Goal: Task Accomplishment & Management: Manage account settings

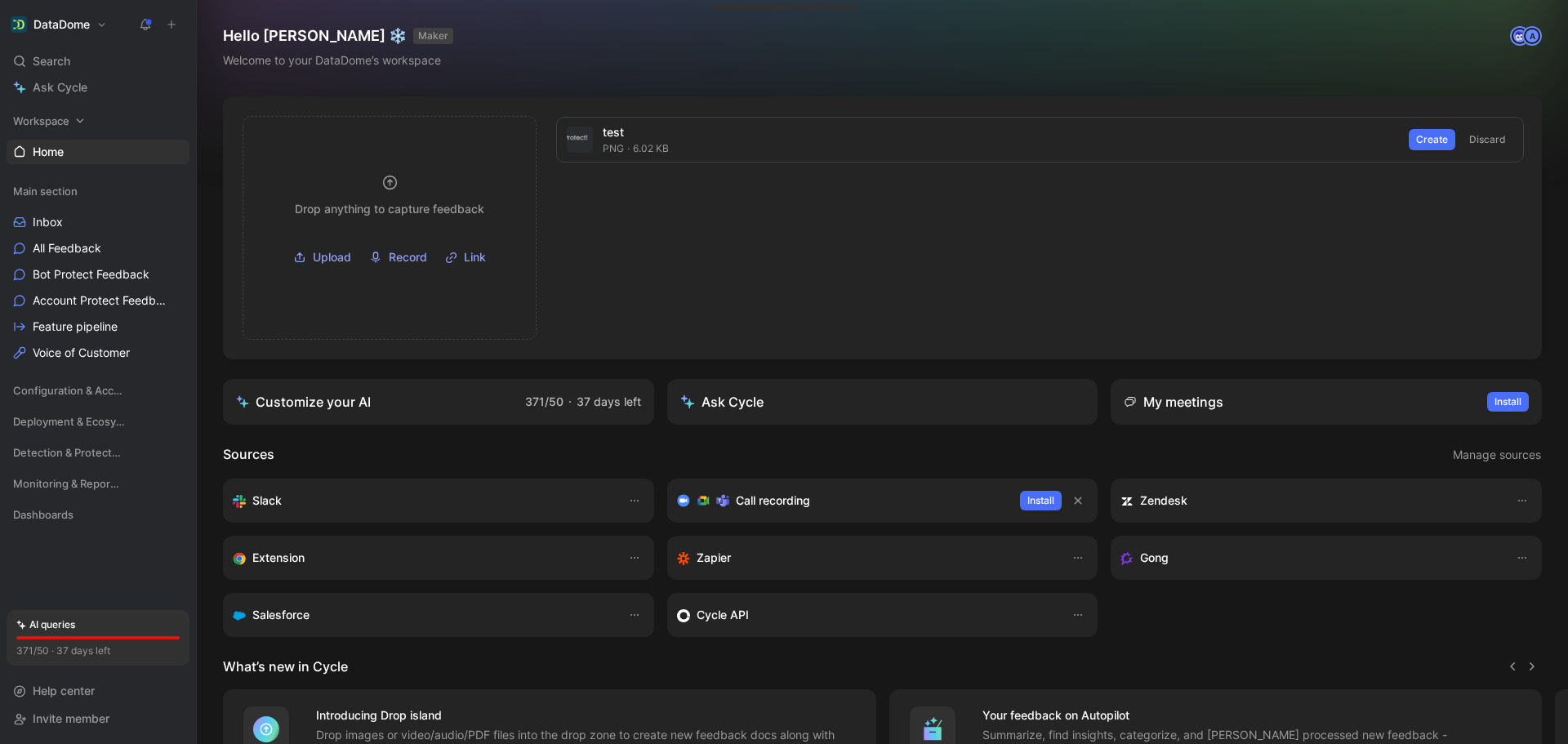
click at [72, 117] on div "Workspace" at bounding box center [98, 120] width 182 height 24
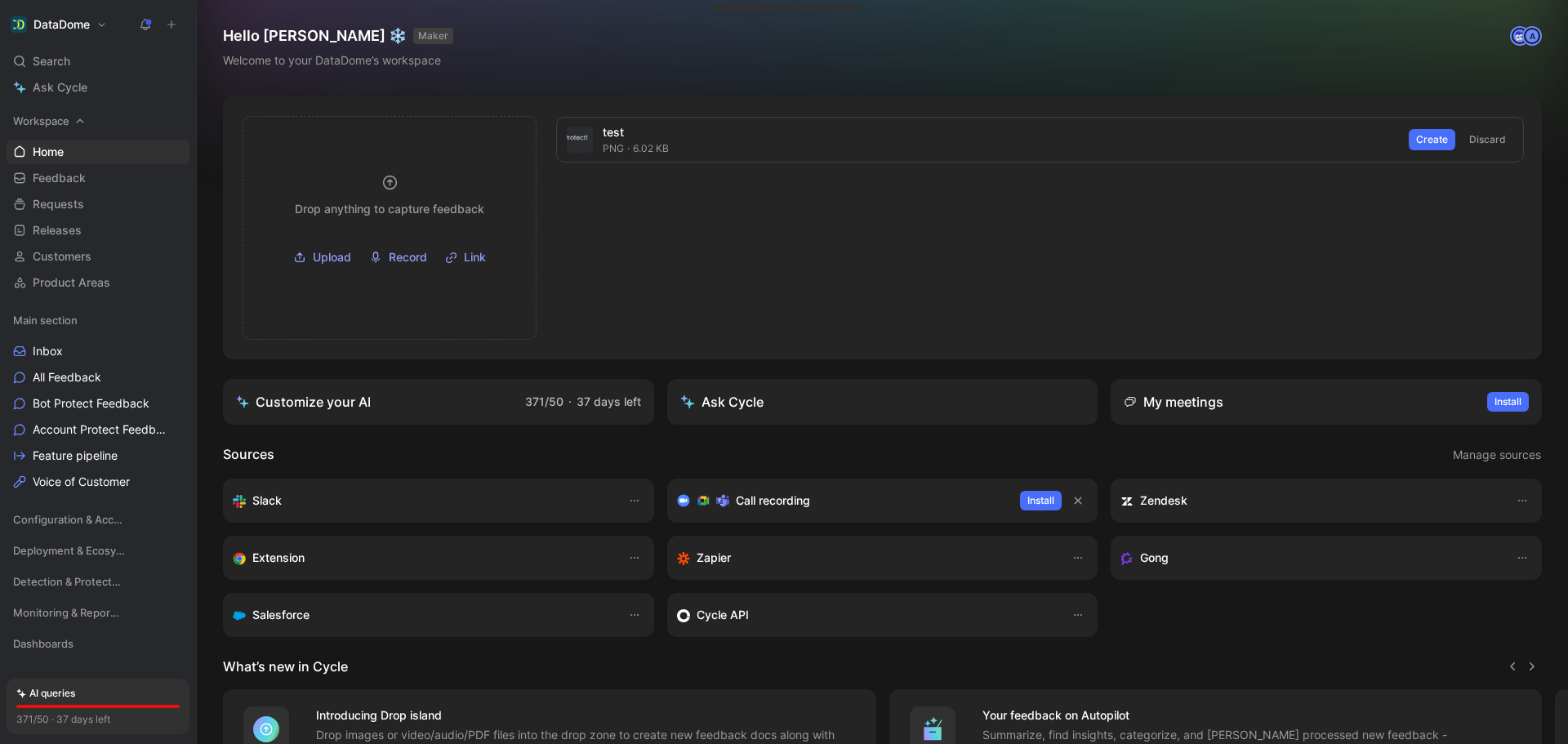
click at [72, 117] on div "Workspace" at bounding box center [98, 120] width 182 height 24
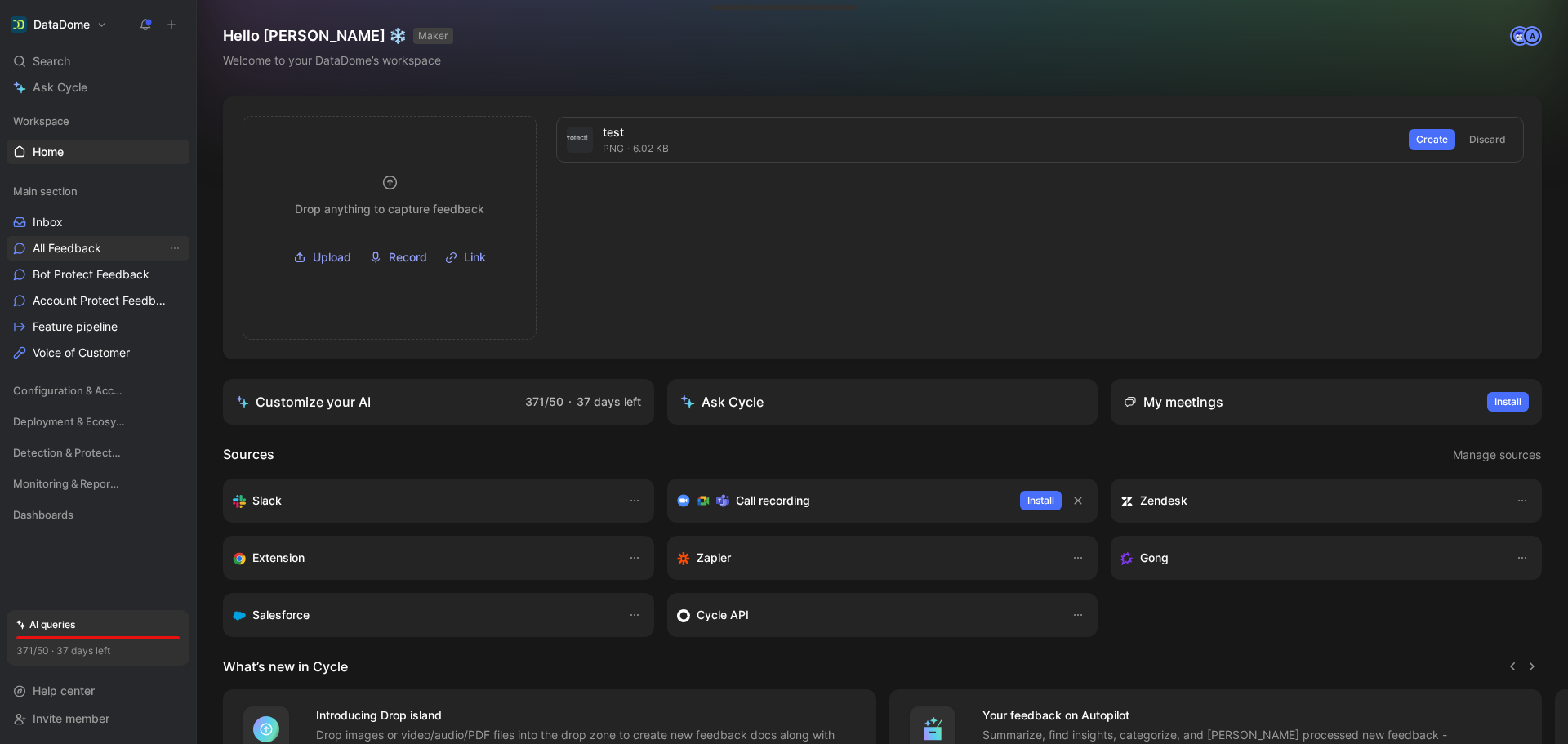
click at [71, 249] on span "All Feedback" at bounding box center [67, 247] width 69 height 16
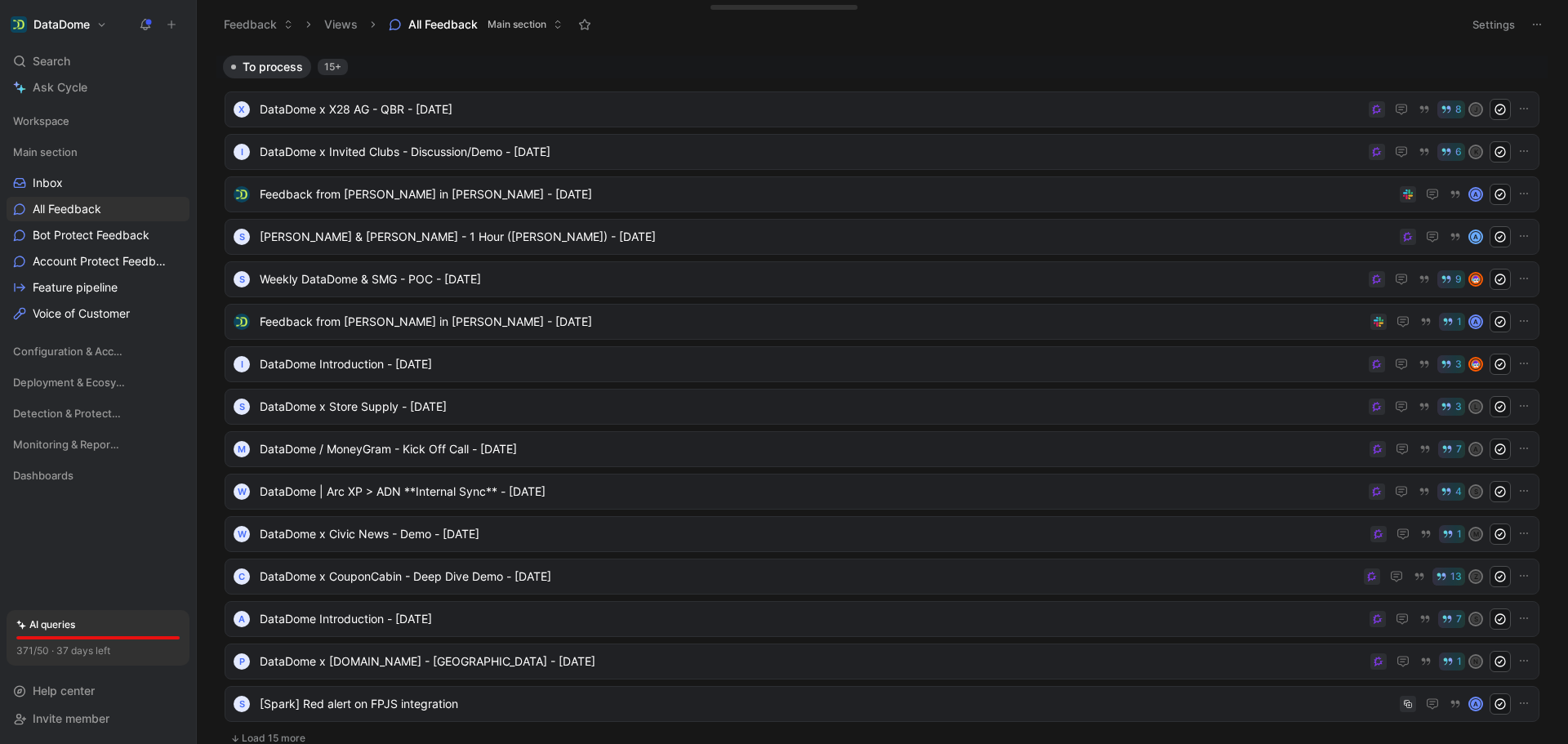
click at [537, 24] on span "Main section" at bounding box center [516, 24] width 59 height 16
click at [362, 26] on button "Views" at bounding box center [341, 24] width 48 height 24
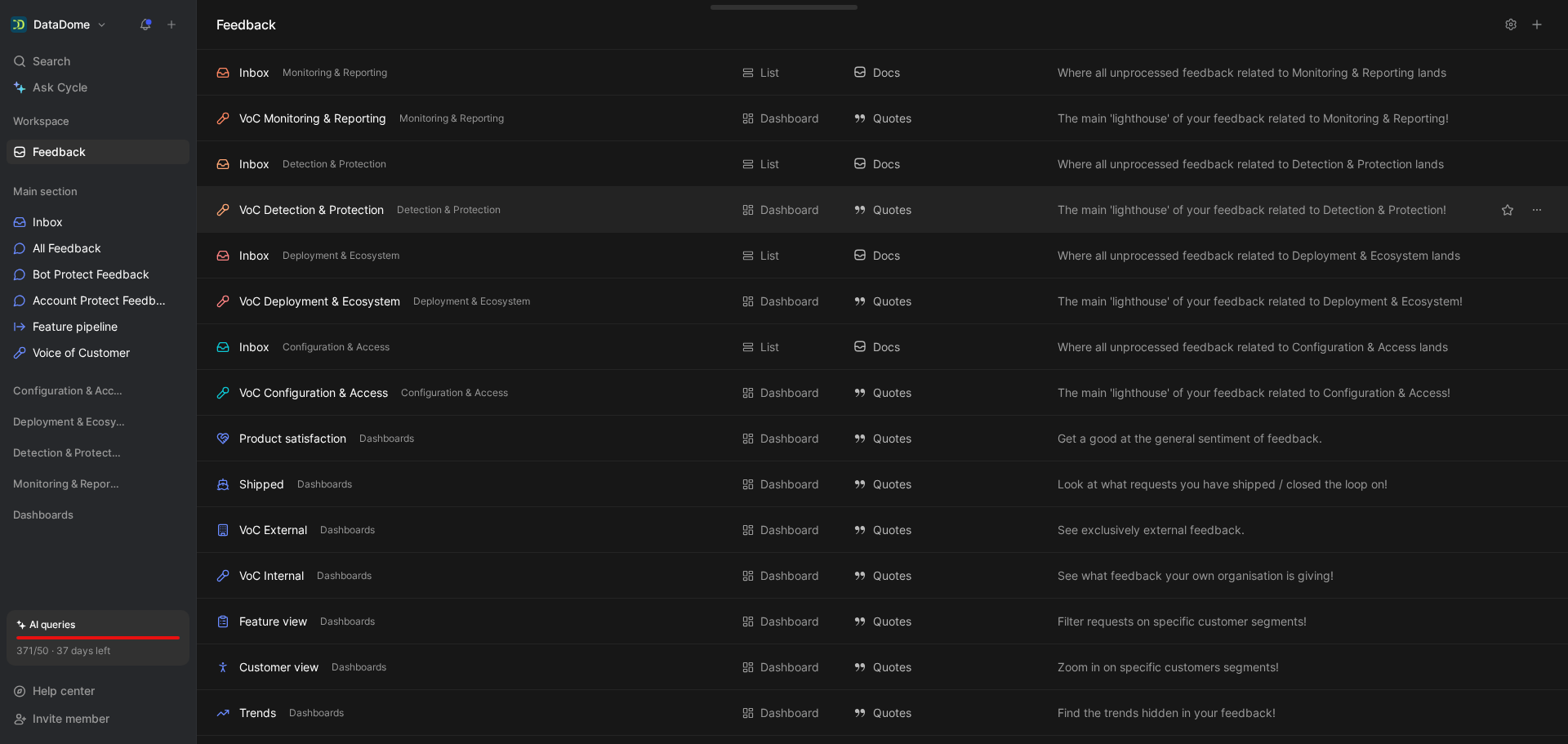
scroll to position [263, 0]
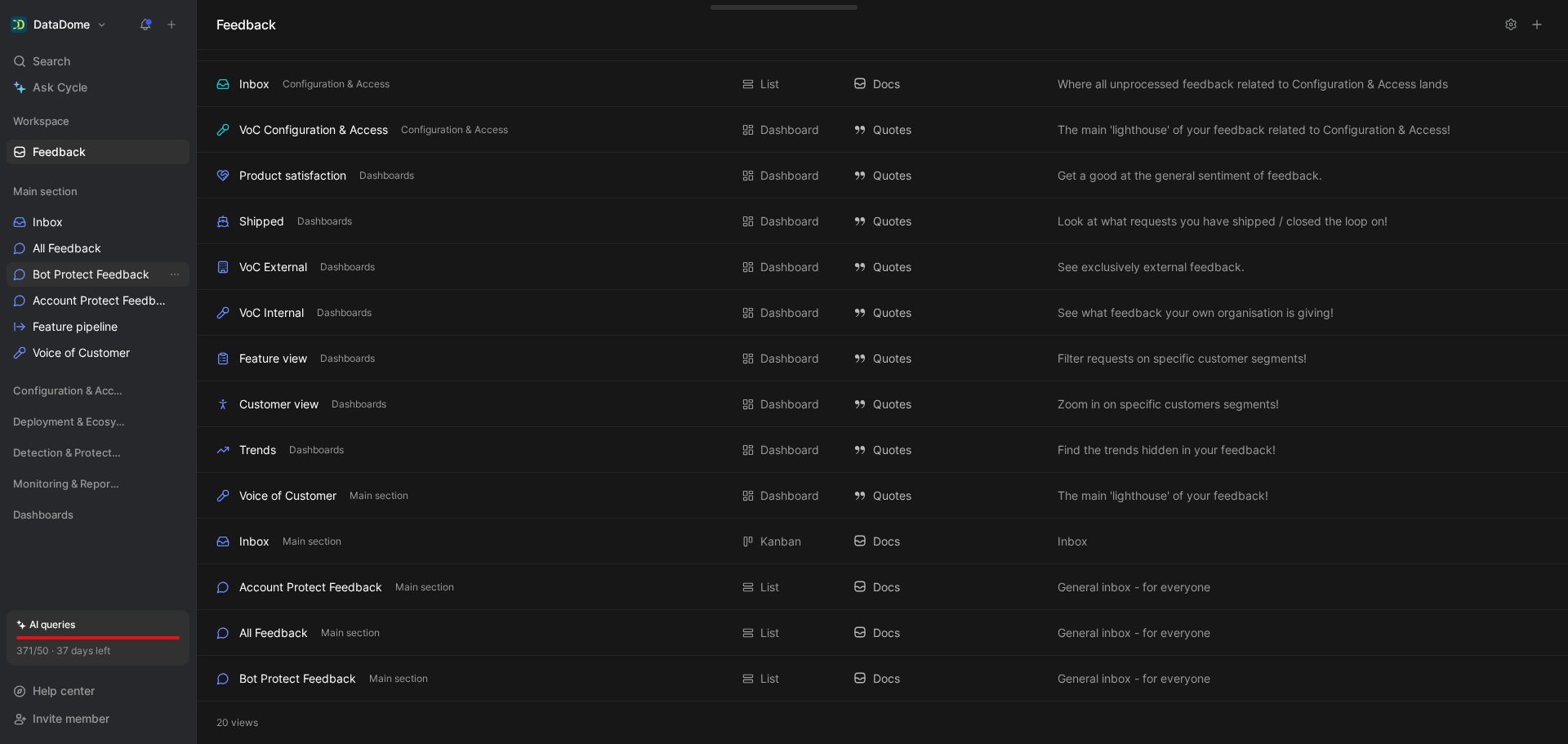
click at [97, 282] on link "Bot Protect Feedback" at bounding box center [98, 275] width 182 height 24
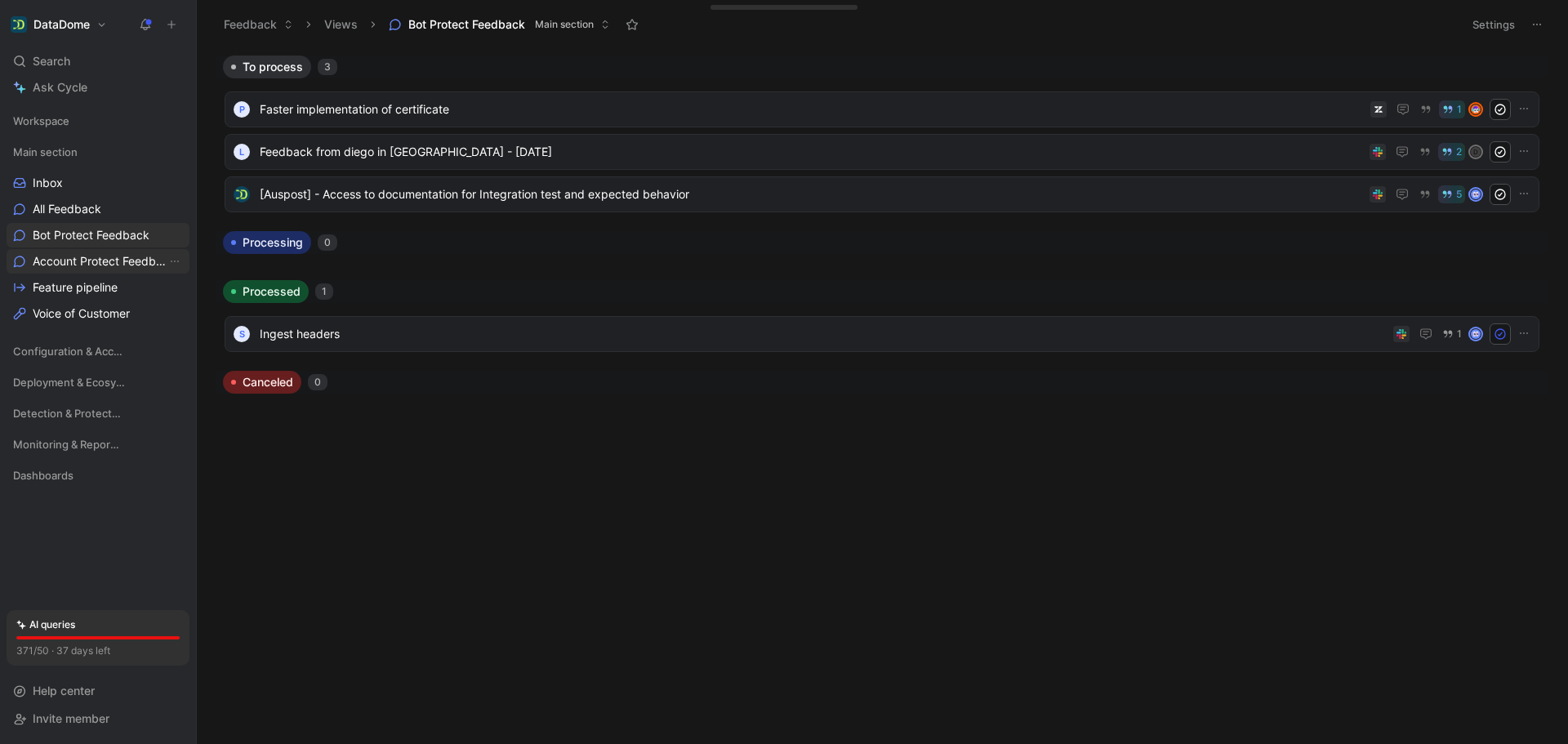
click at [115, 257] on span "Account Protect Feedback" at bounding box center [100, 261] width 134 height 16
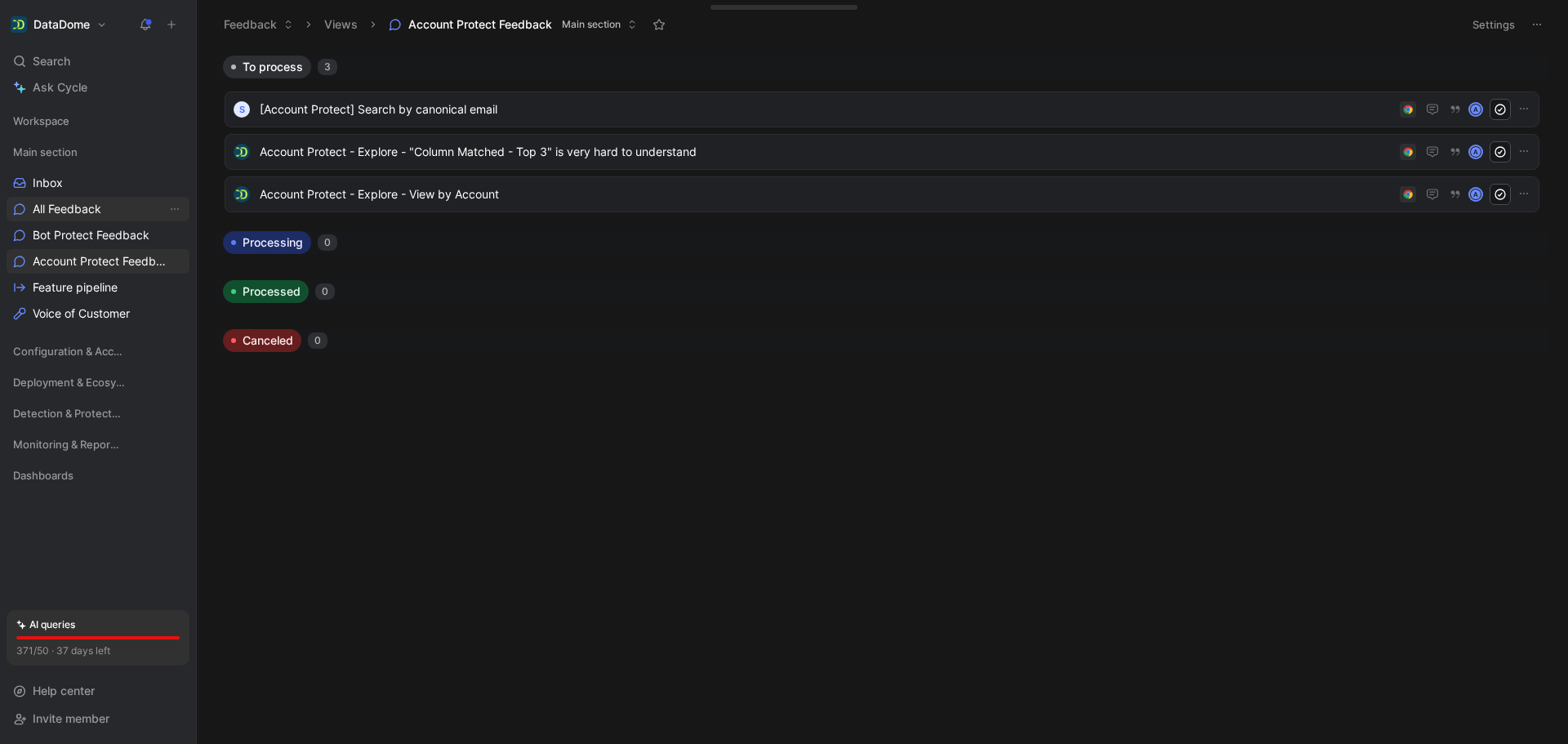
click at [72, 214] on span "All Feedback" at bounding box center [67, 209] width 69 height 16
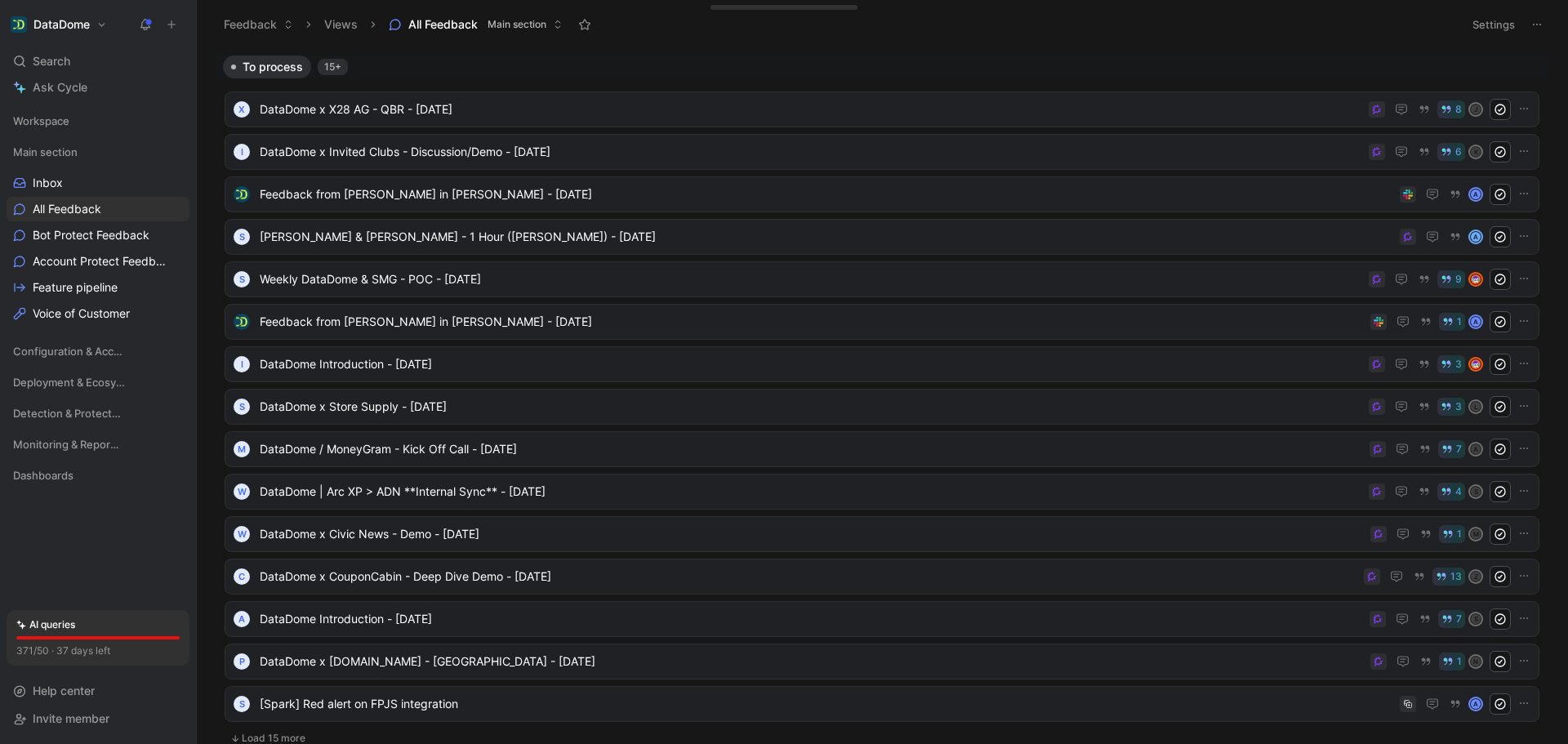
click at [523, 30] on span "Main section" at bounding box center [516, 24] width 59 height 16
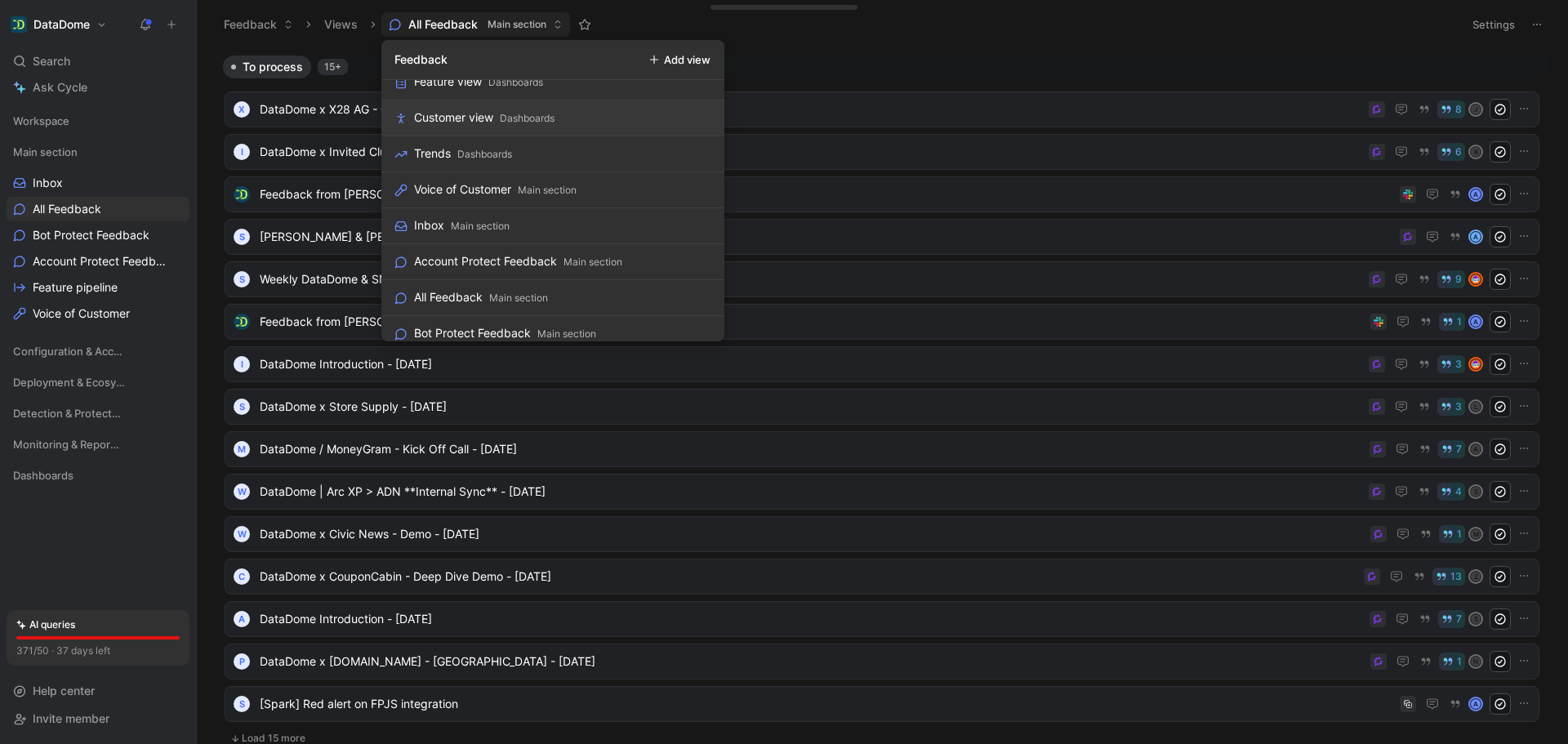
scroll to position [457, 0]
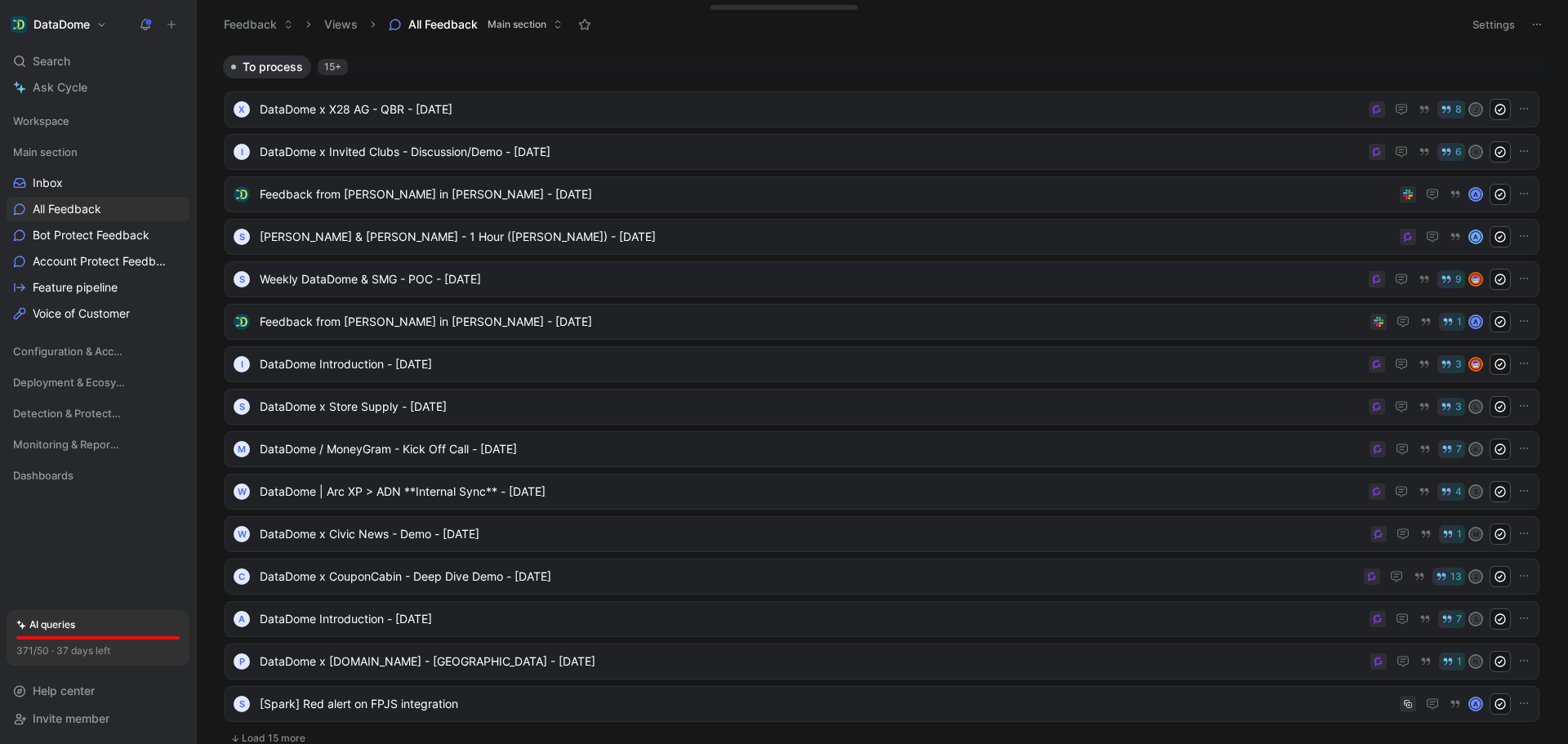
click at [1502, 24] on button "Settings" at bounding box center [1493, 24] width 57 height 23
click at [119, 238] on span "Bot Protect Feedback" at bounding box center [91, 234] width 117 height 16
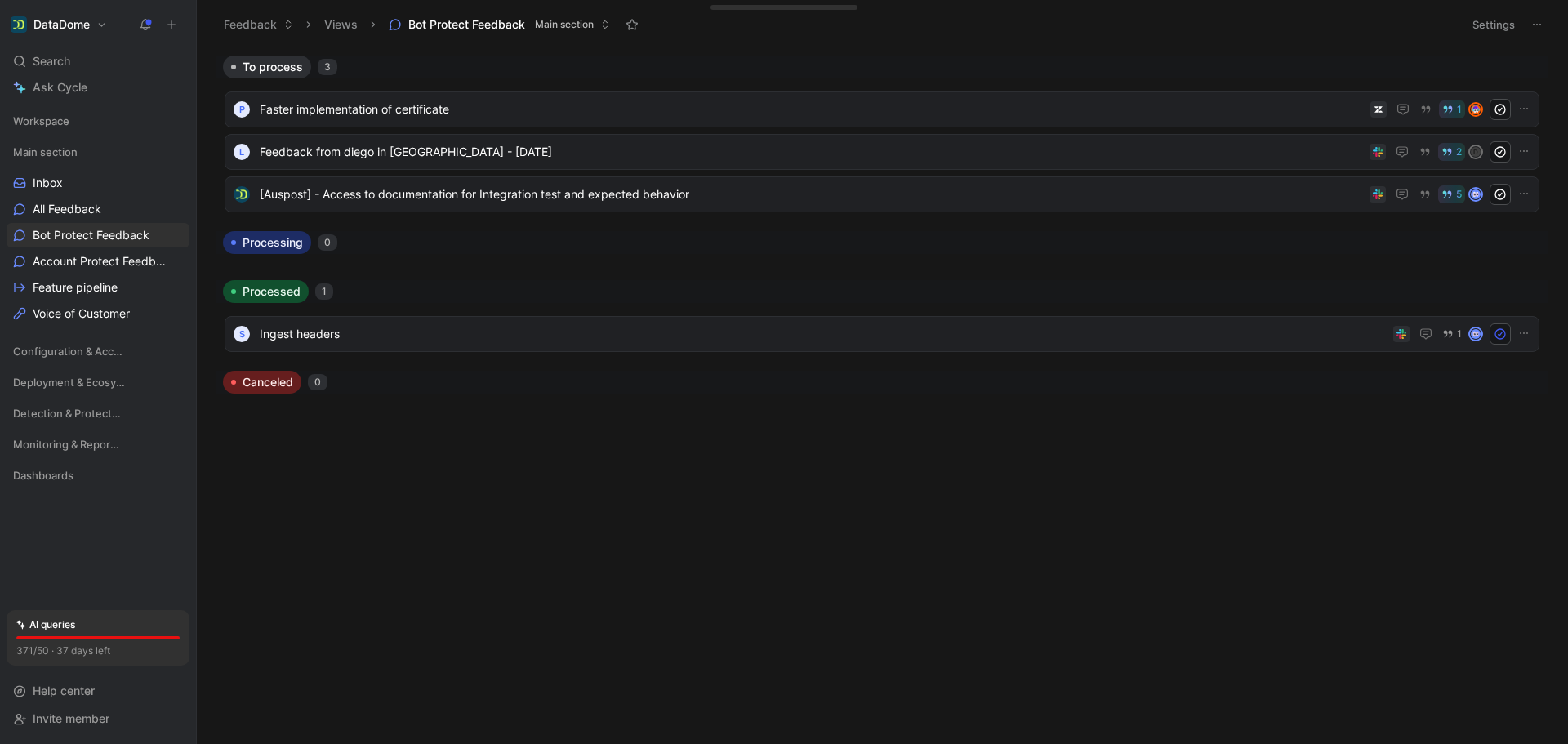
click at [1475, 34] on button "Settings" at bounding box center [1493, 24] width 57 height 23
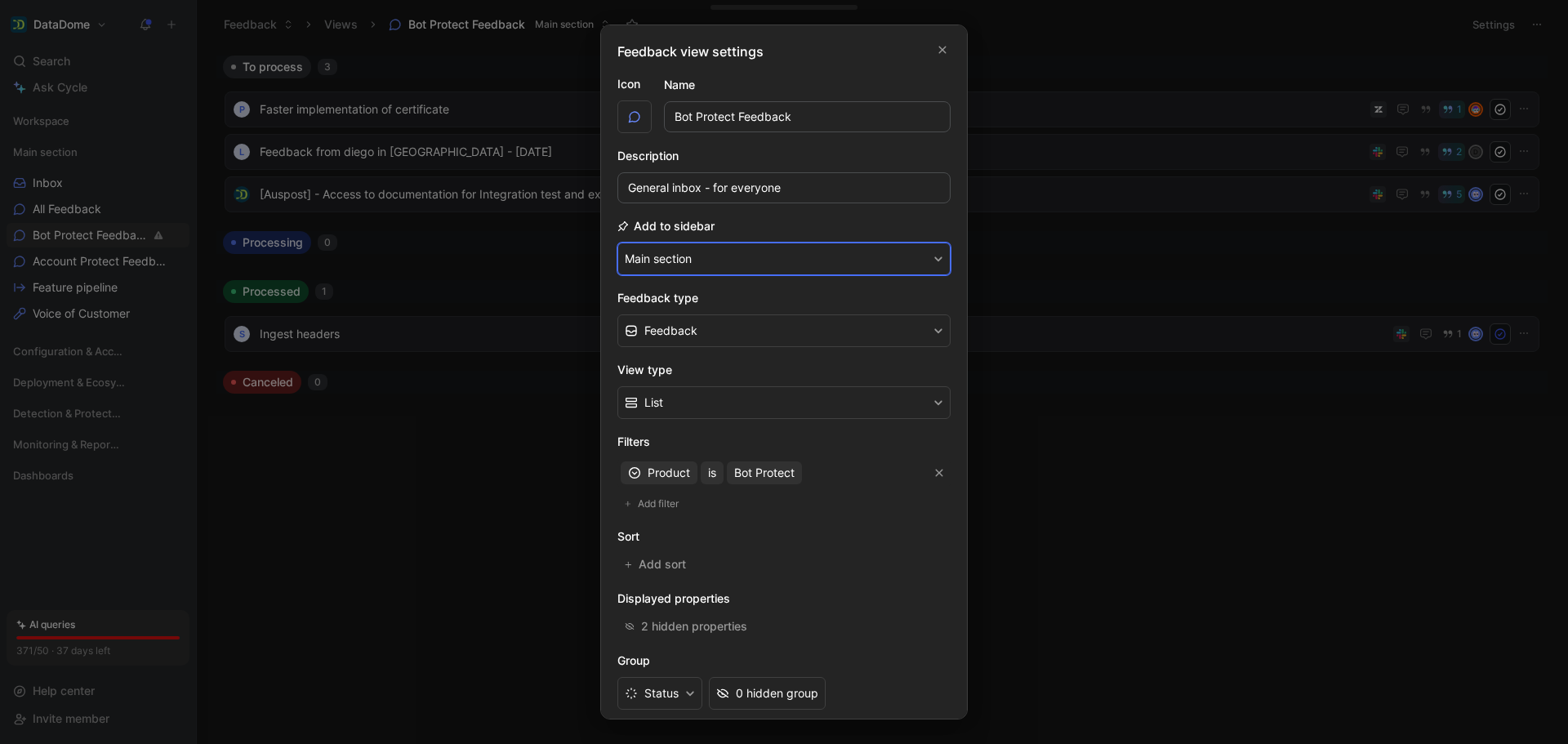
click at [897, 258] on button "Main section" at bounding box center [784, 259] width 333 height 33
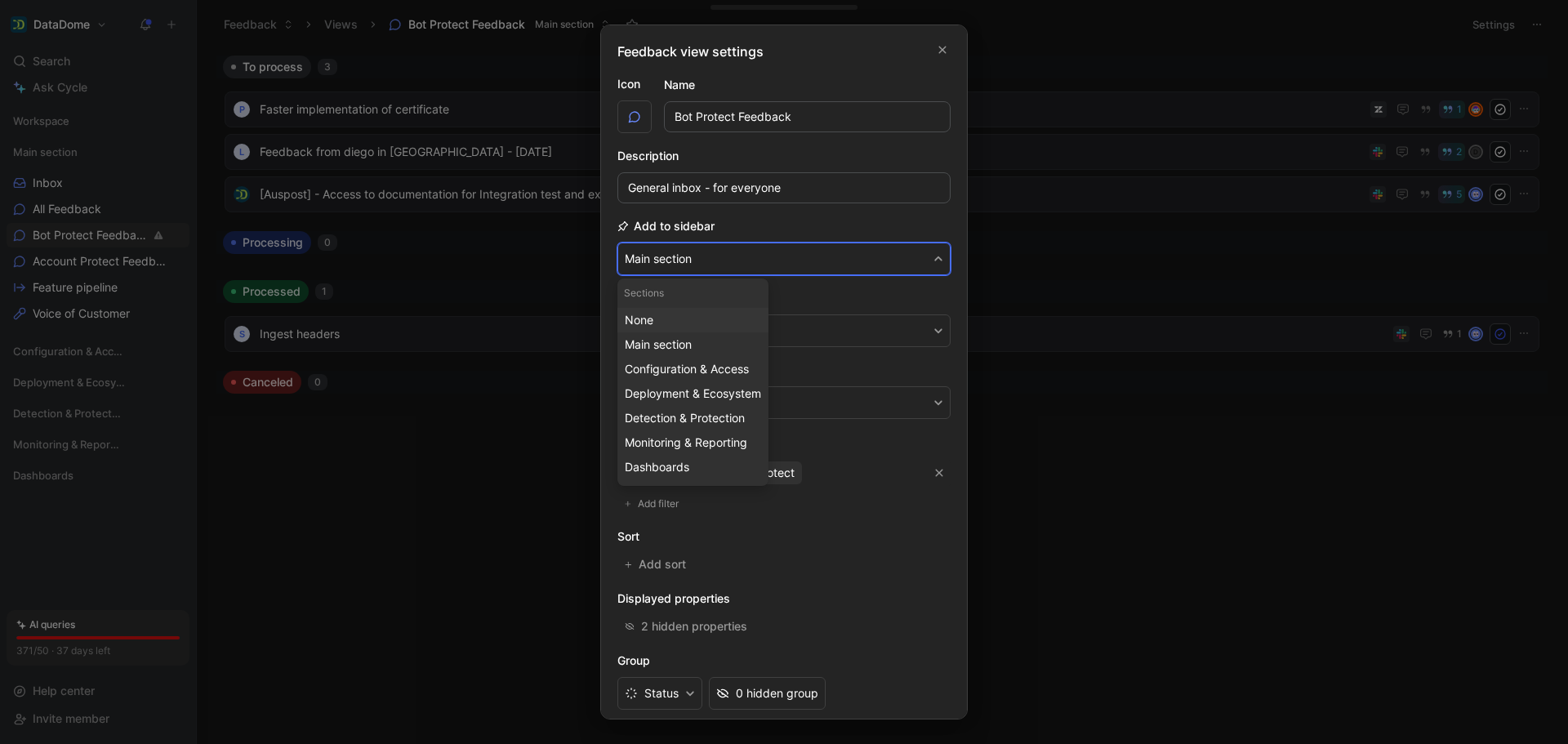
click at [733, 319] on div "None" at bounding box center [692, 320] width 136 height 20
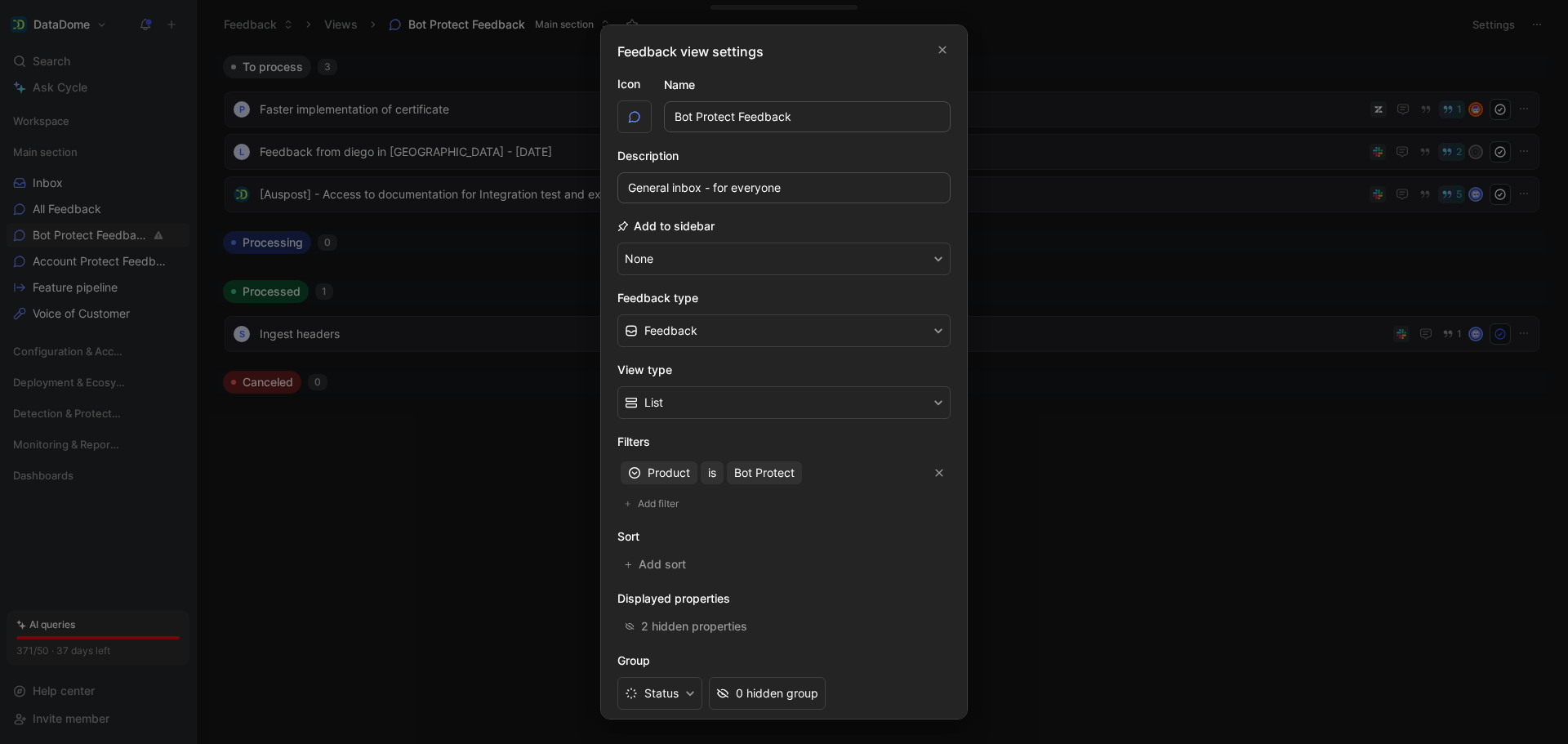
scroll to position [76, 0]
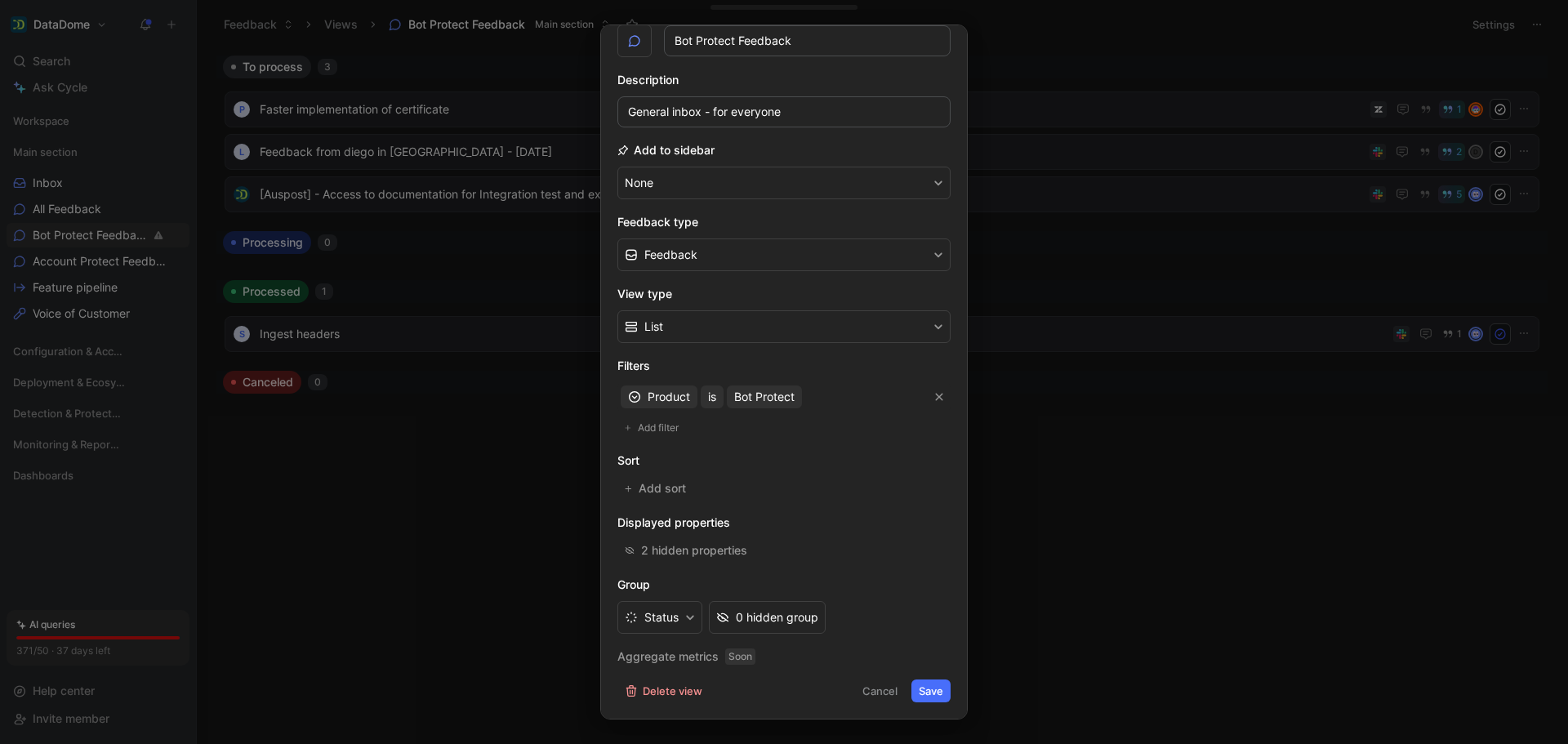
click at [935, 695] on button "Save" at bounding box center [931, 690] width 40 height 23
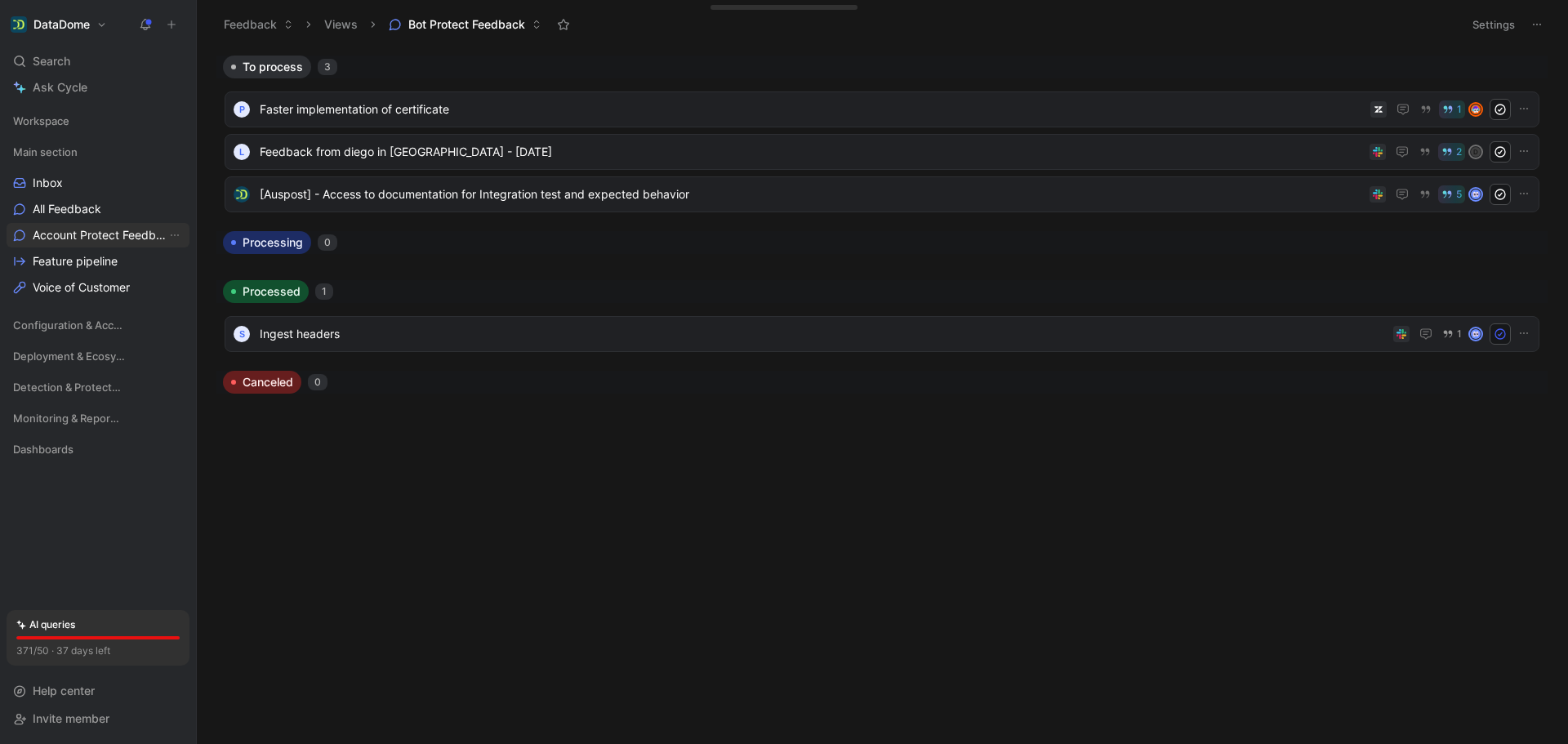
click at [117, 234] on span "Account Protect Feedback" at bounding box center [100, 234] width 134 height 16
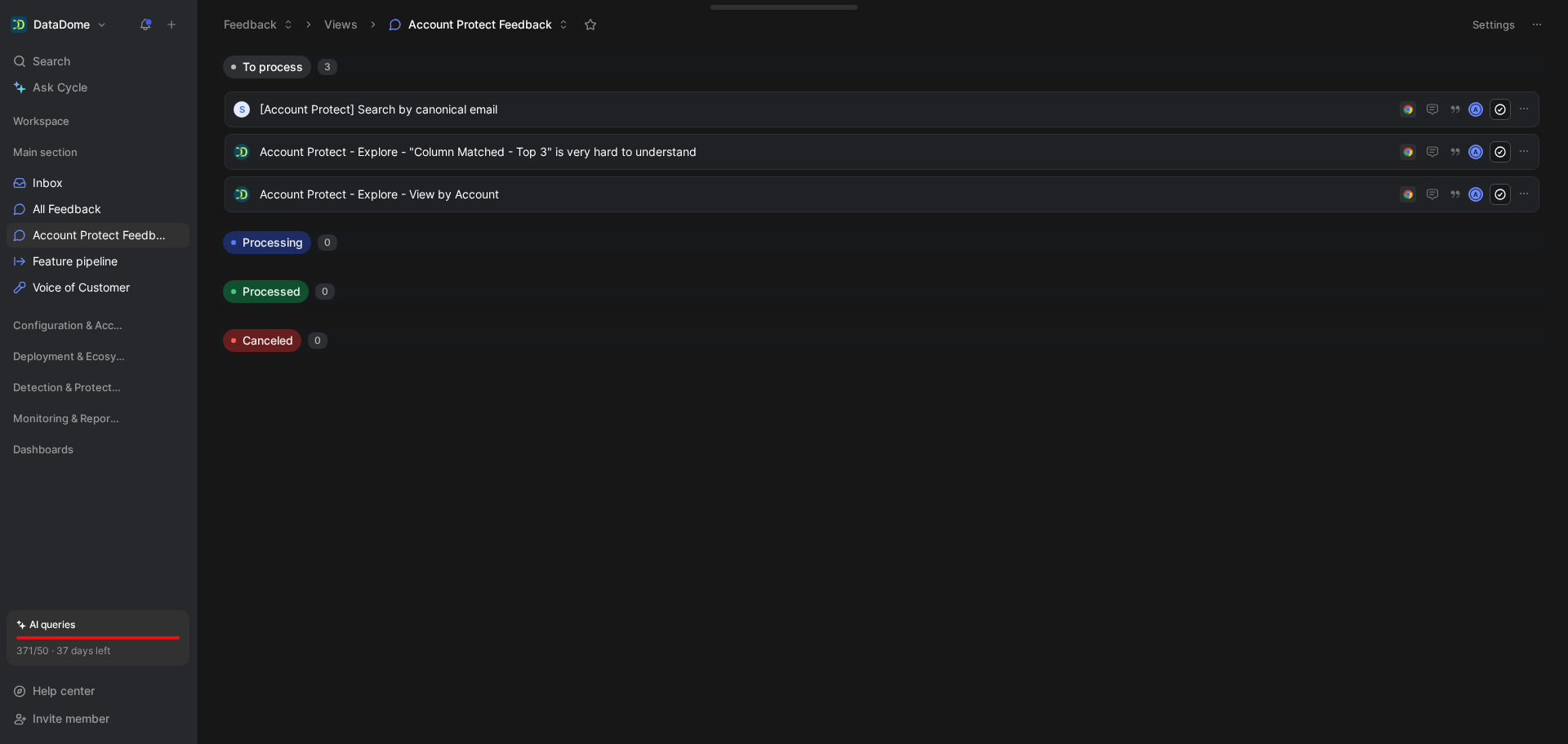
click at [1517, 26] on button "Settings" at bounding box center [1493, 24] width 57 height 23
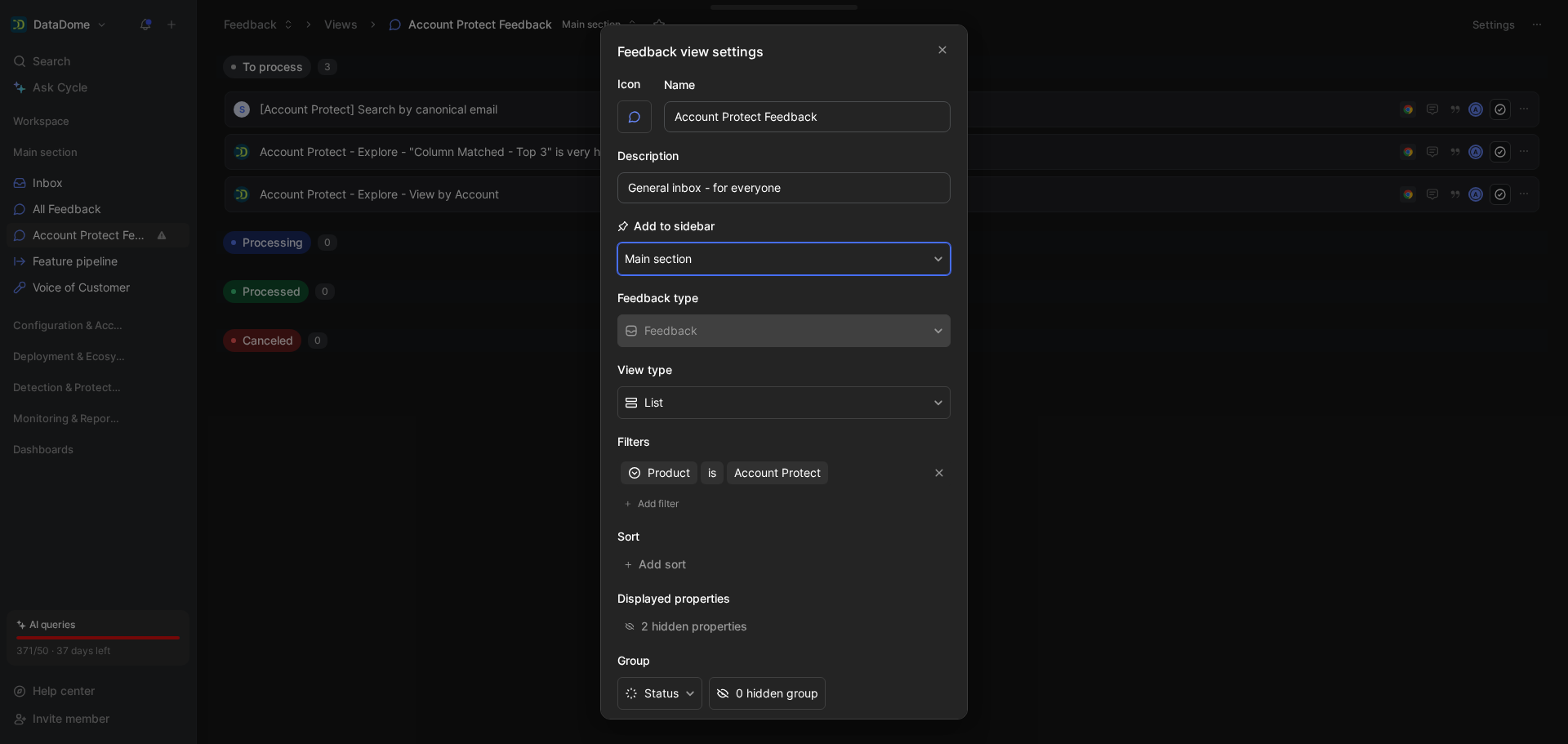
click at [815, 263] on button "Main section" at bounding box center [784, 259] width 333 height 33
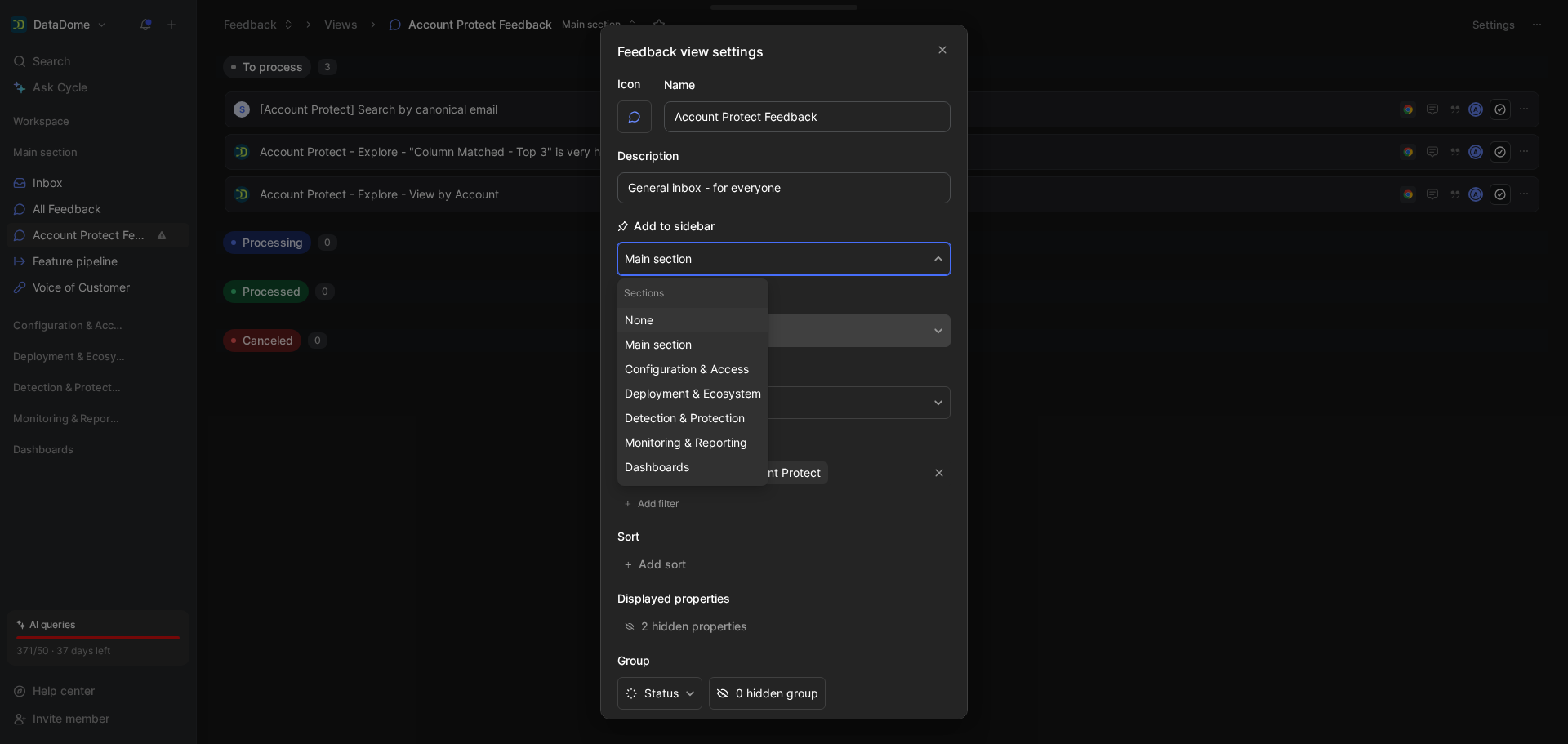
click at [724, 326] on div "None" at bounding box center [692, 320] width 136 height 20
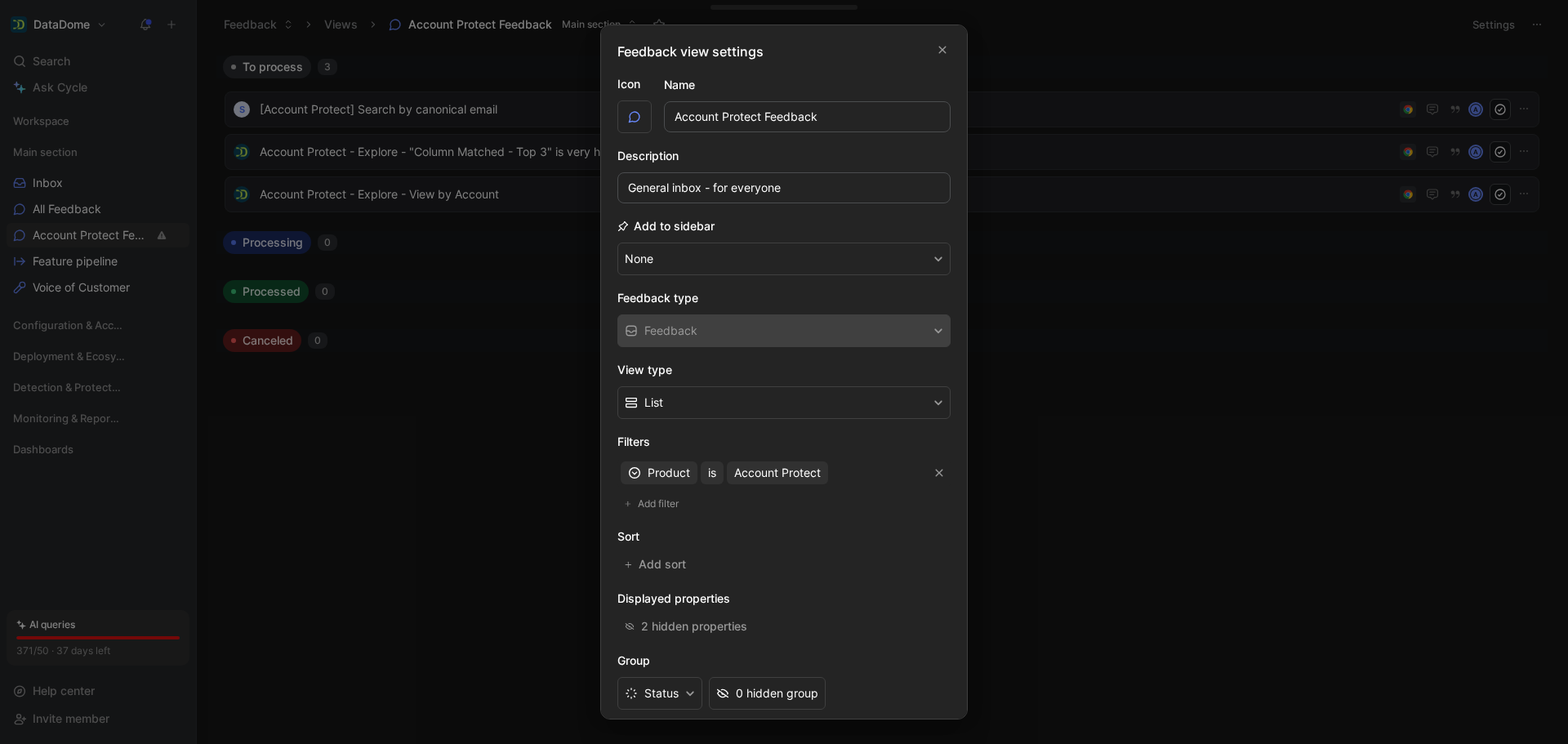
scroll to position [76, 0]
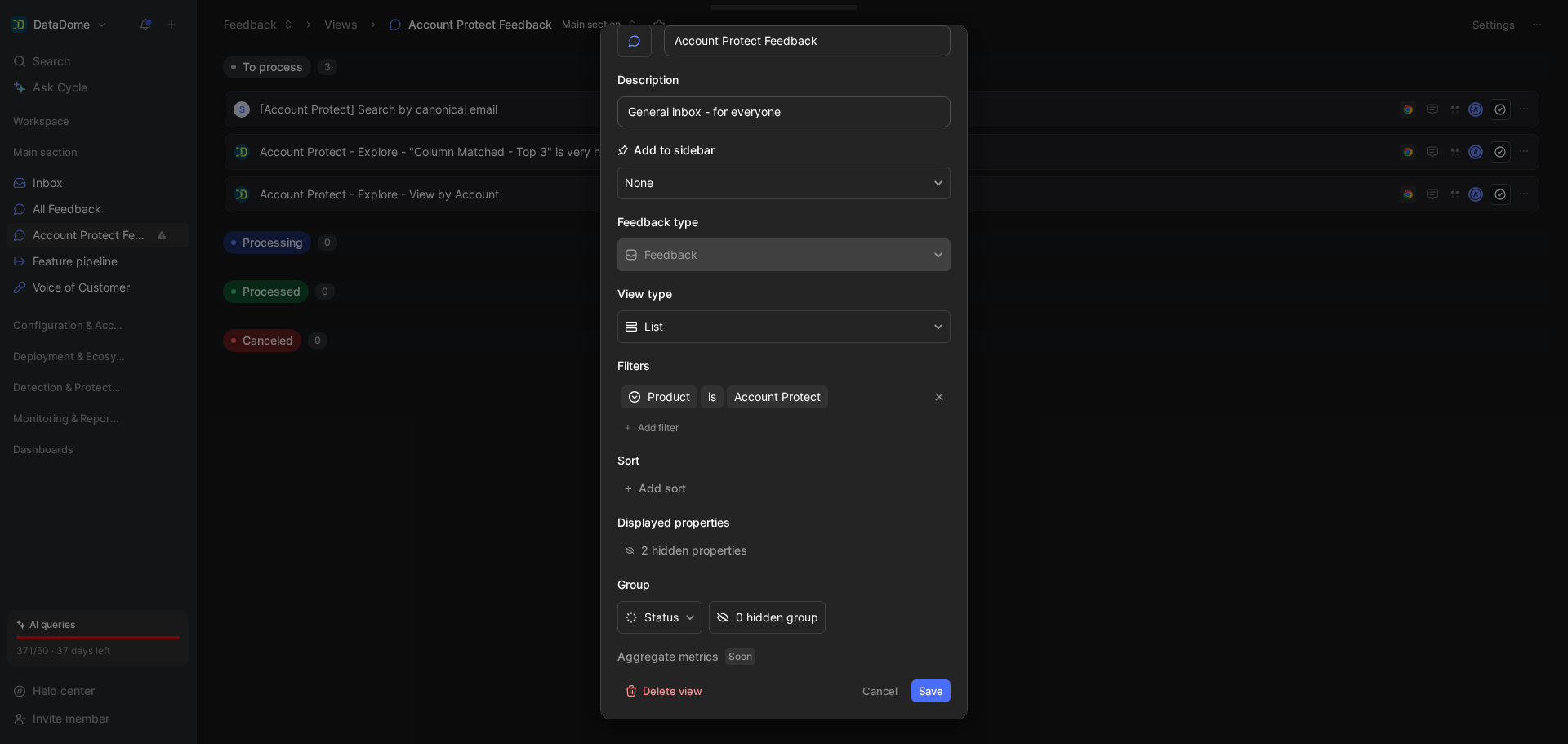
click at [925, 682] on button "Save" at bounding box center [931, 690] width 40 height 23
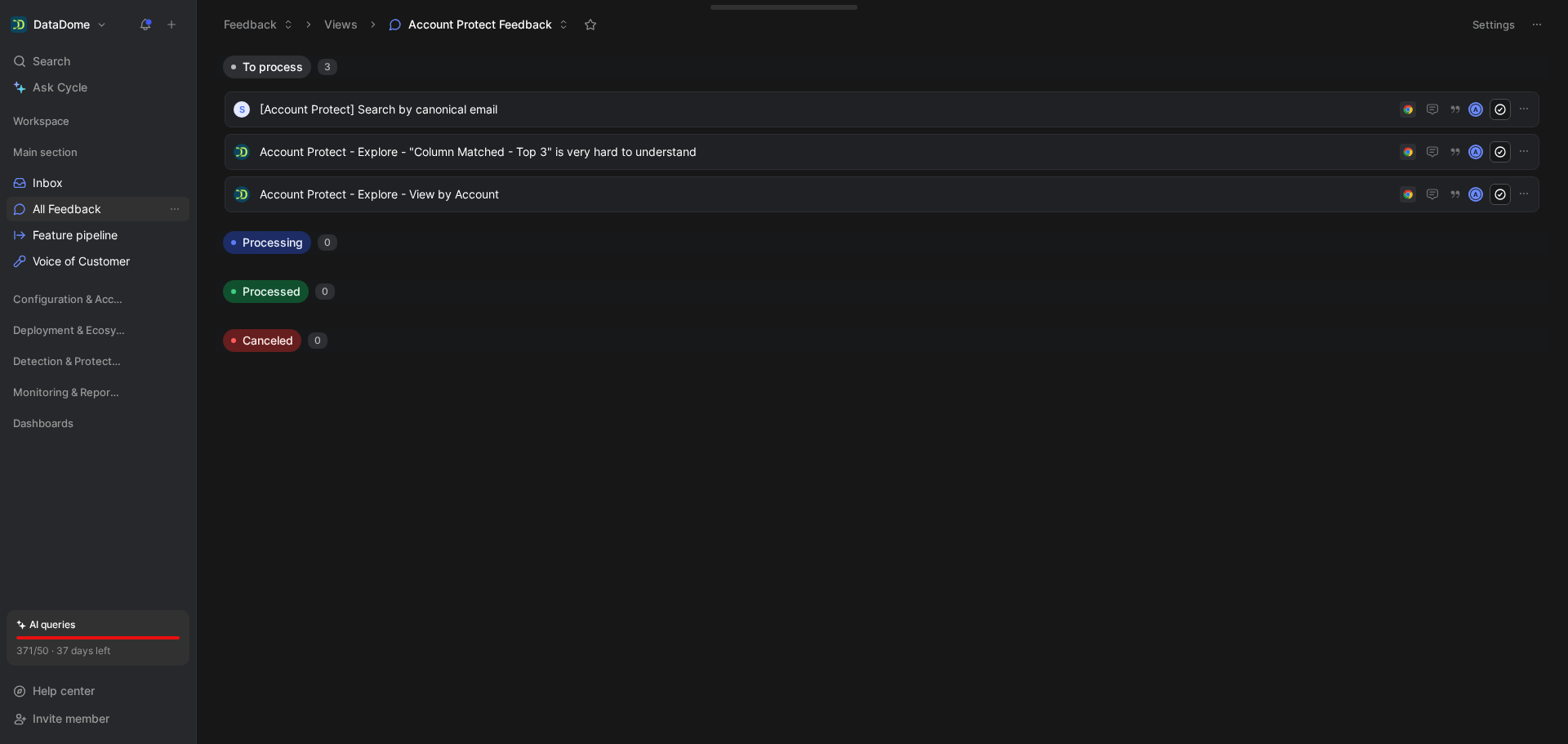
click at [74, 214] on span "All Feedback" at bounding box center [67, 209] width 69 height 16
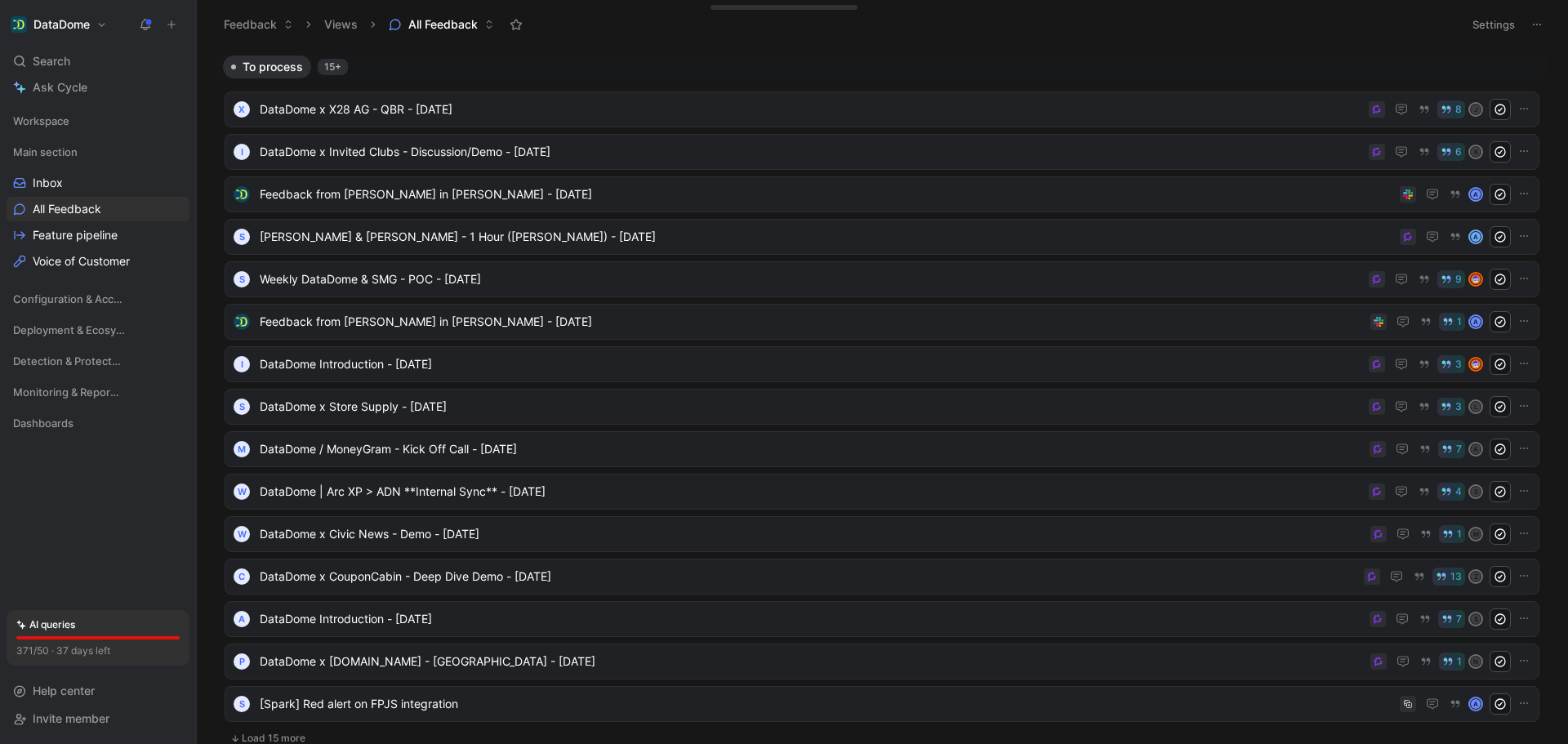
click at [476, 23] on span "All Feedback" at bounding box center [443, 24] width 70 height 16
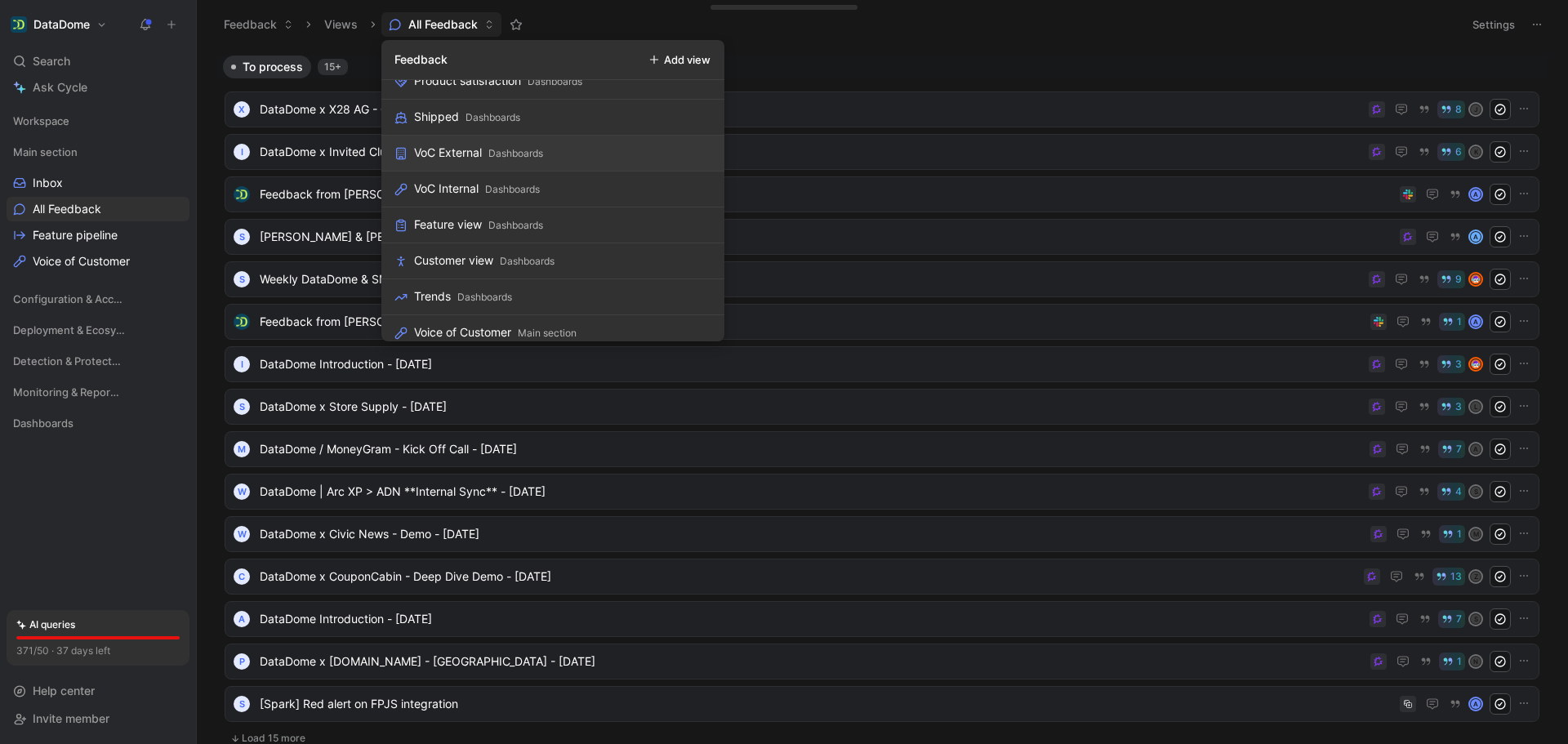
scroll to position [457, 0]
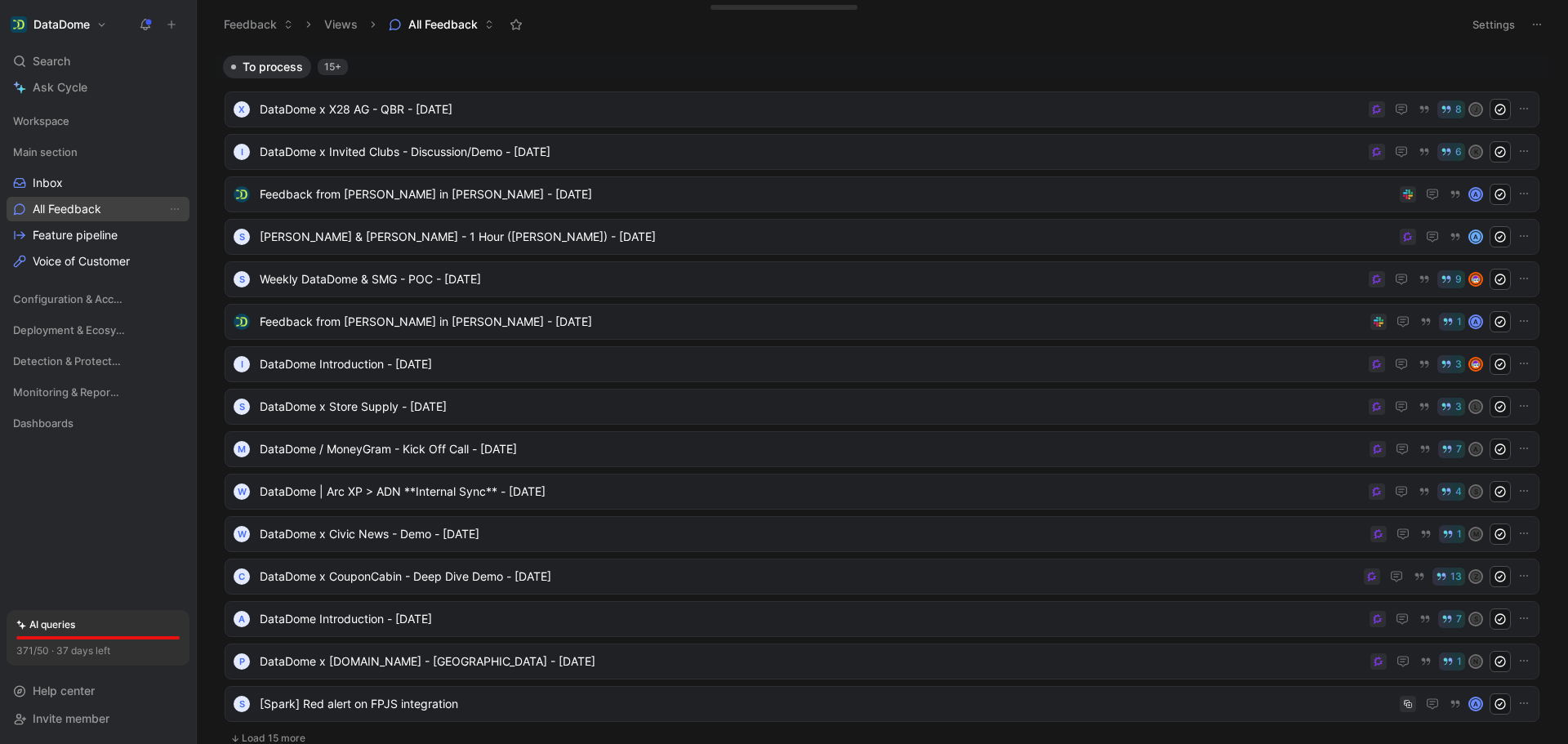
click at [60, 215] on span "All Feedback" at bounding box center [67, 209] width 69 height 16
click at [462, 24] on span "All Feedback" at bounding box center [443, 24] width 70 height 16
click at [826, 8] on div at bounding box center [784, 25] width 316 height 46
click at [483, 34] on button "All Feedback Main section" at bounding box center [475, 24] width 189 height 24
click at [71, 211] on span "All Feedback" at bounding box center [67, 209] width 69 height 16
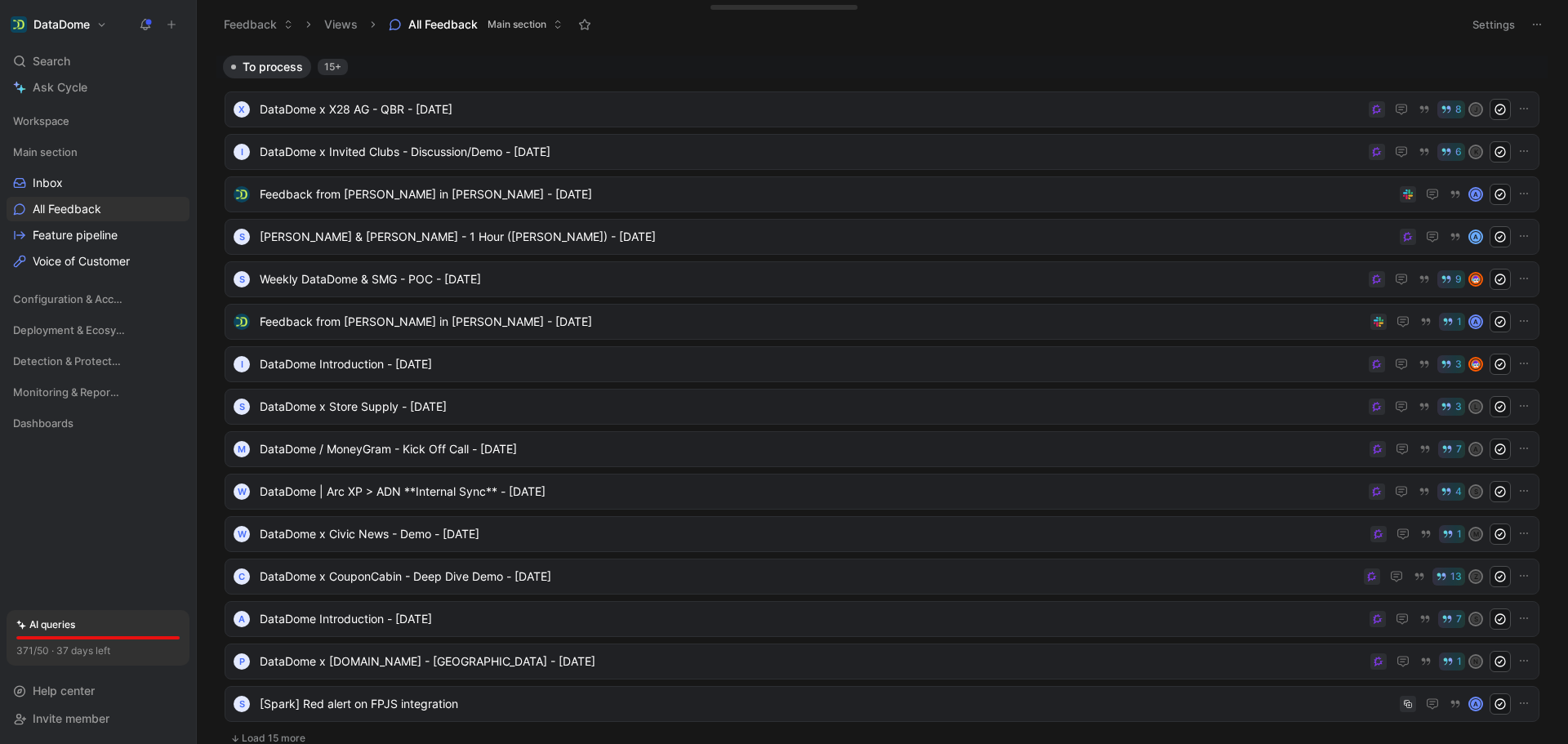
click at [530, 26] on span "Main section" at bounding box center [516, 24] width 59 height 16
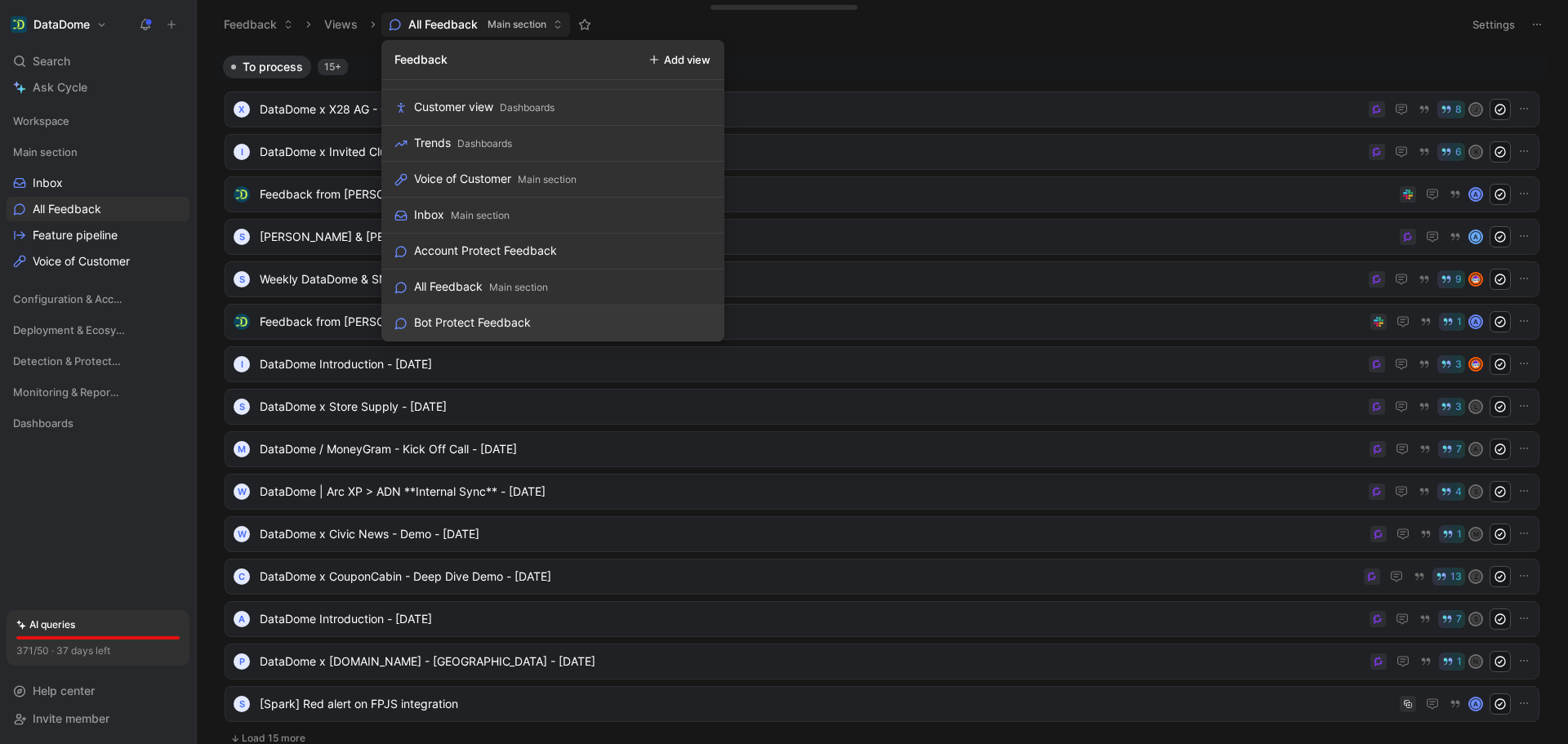
click at [534, 323] on link "Bot Protect Feedback" at bounding box center [552, 324] width 343 height 36
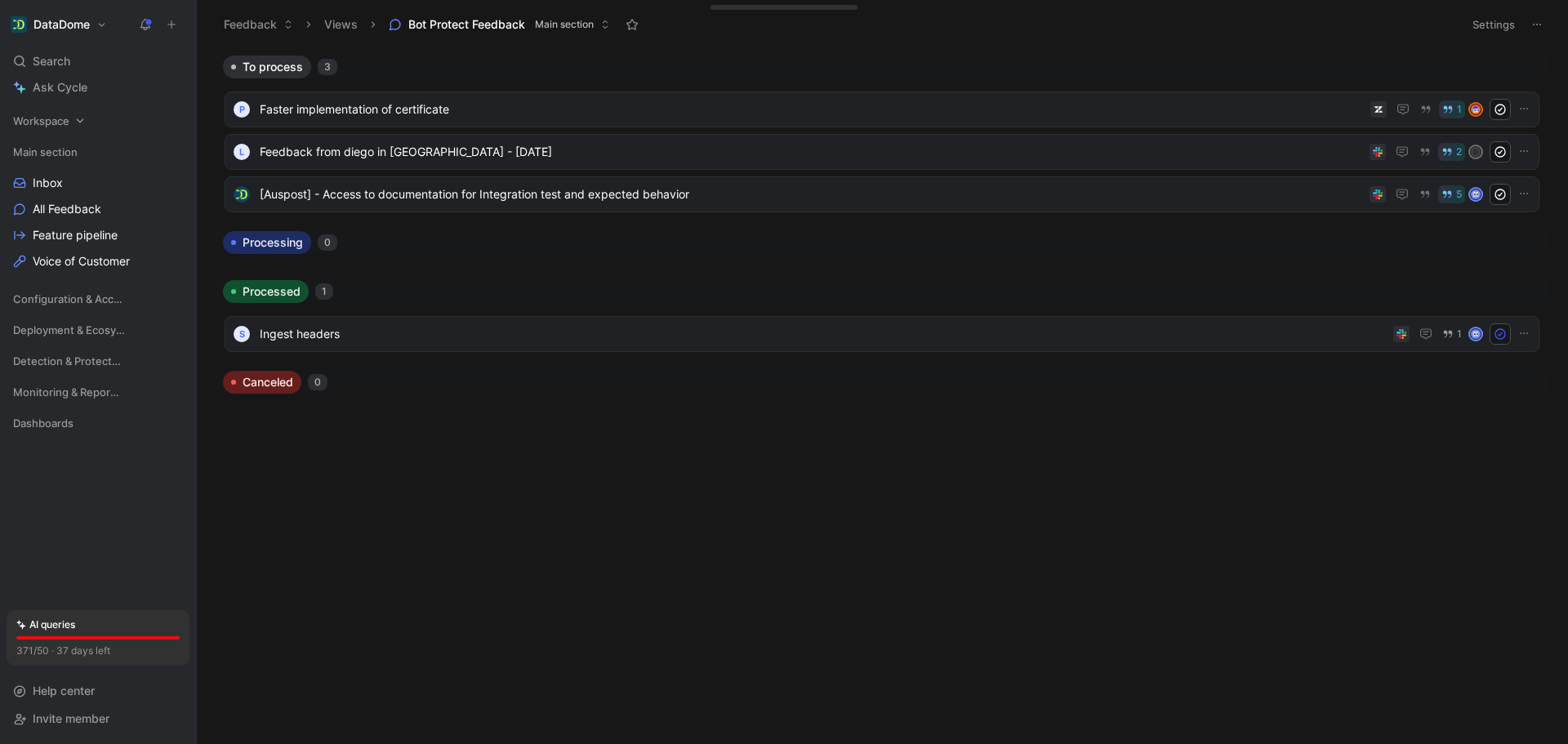
click at [58, 122] on span "Workspace" at bounding box center [41, 120] width 56 height 16
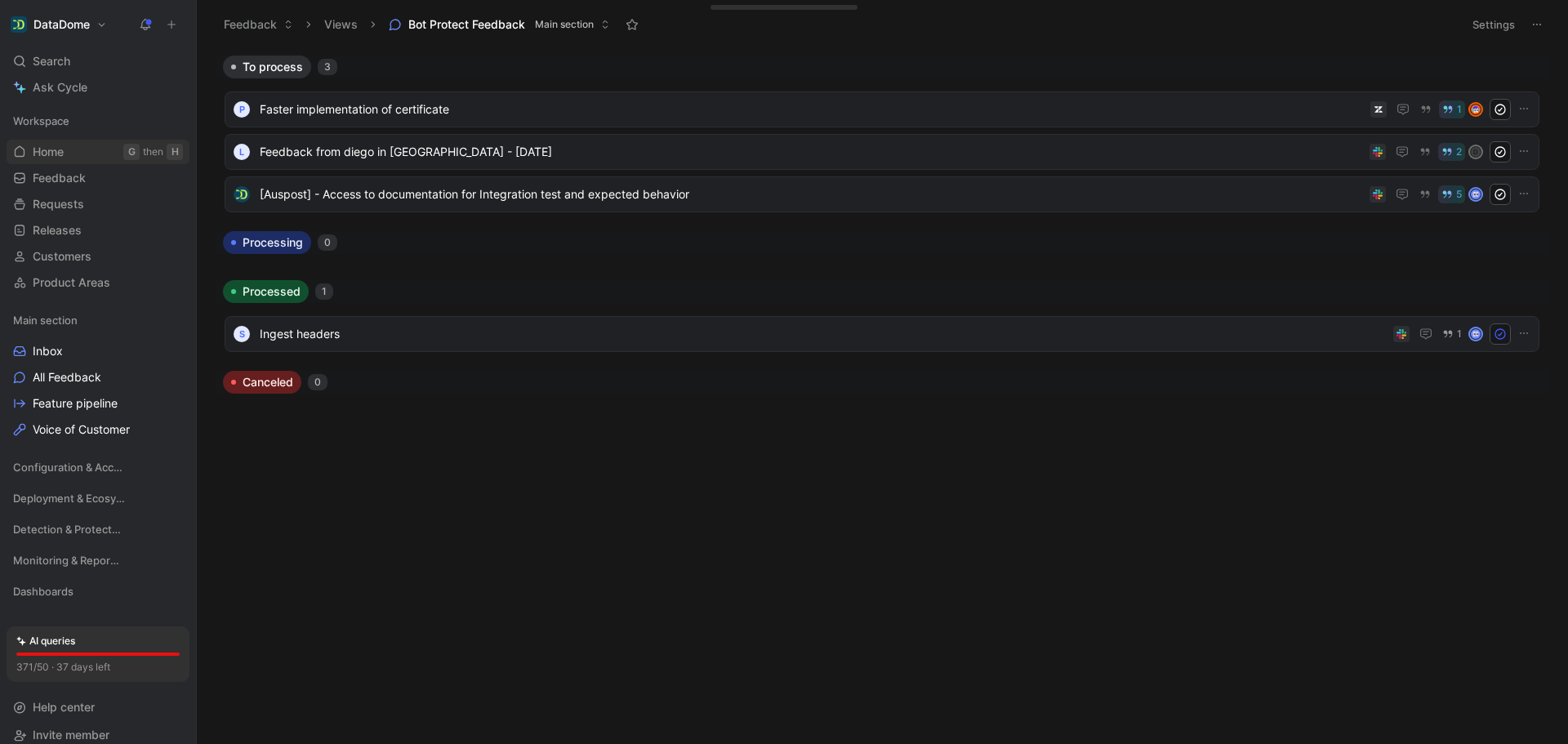
click at [78, 148] on link "Home G then H" at bounding box center [98, 151] width 182 height 24
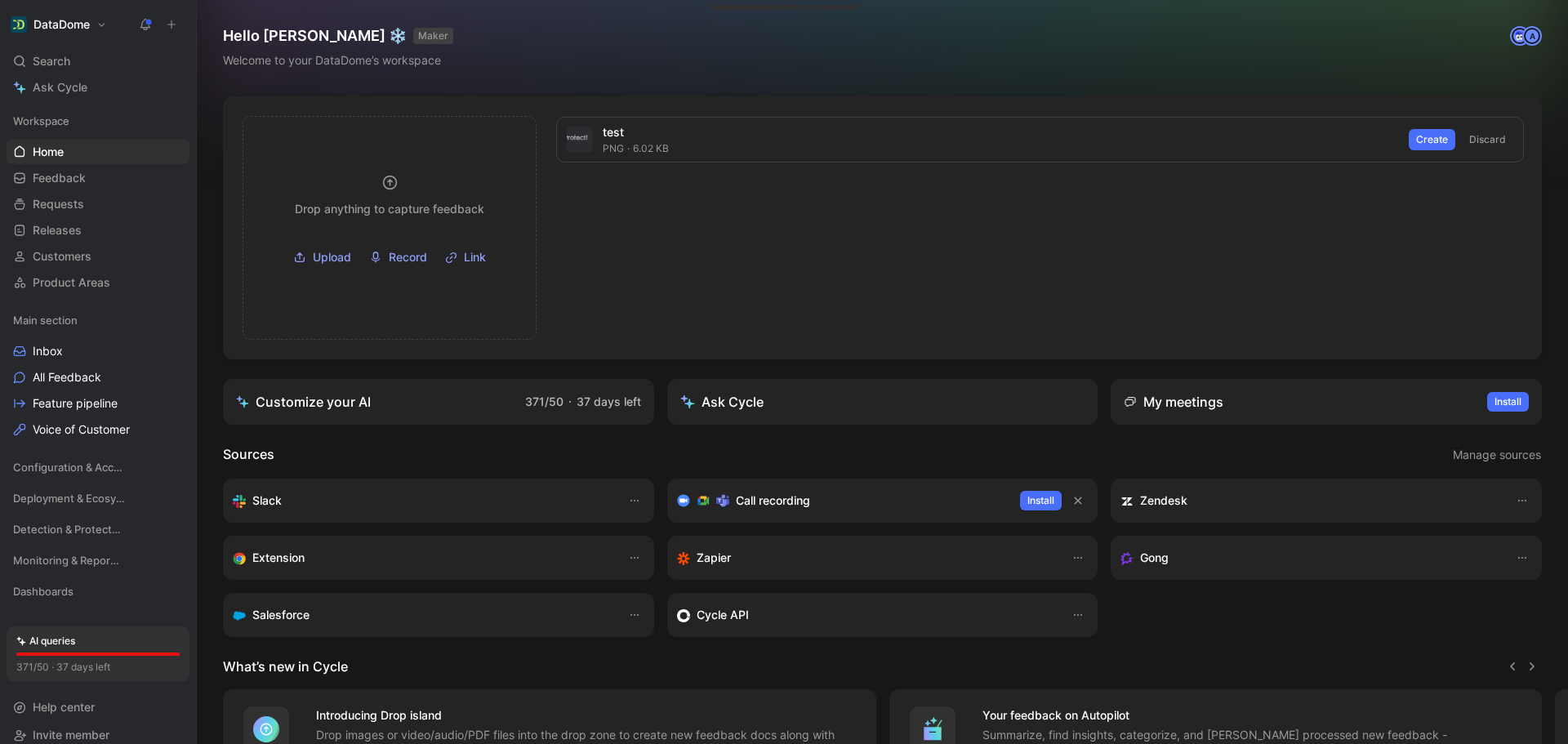
scroll to position [172, 0]
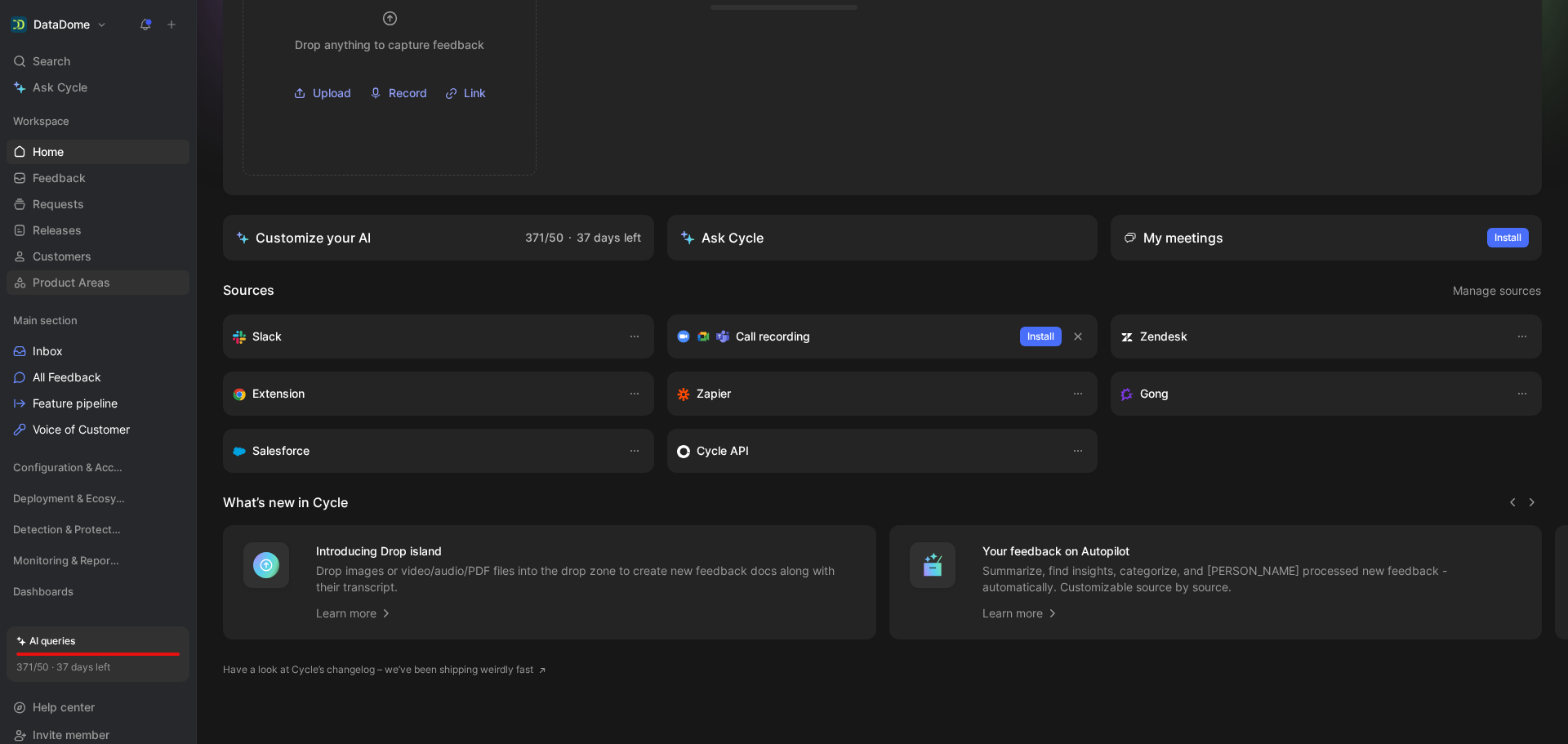
click at [106, 281] on span "Product Areas" at bounding box center [71, 282] width 77 height 16
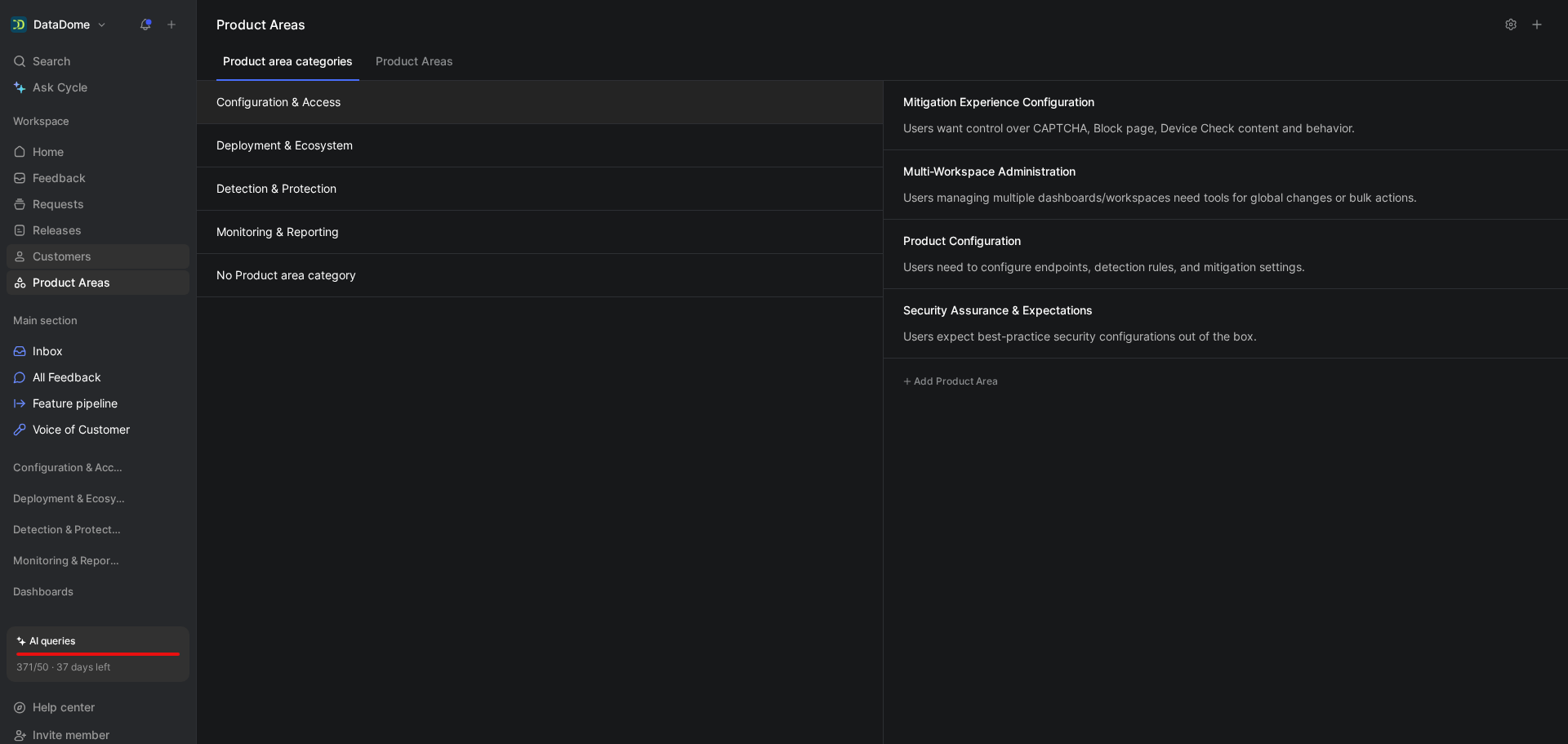
click at [112, 251] on link "Customers" at bounding box center [98, 257] width 182 height 24
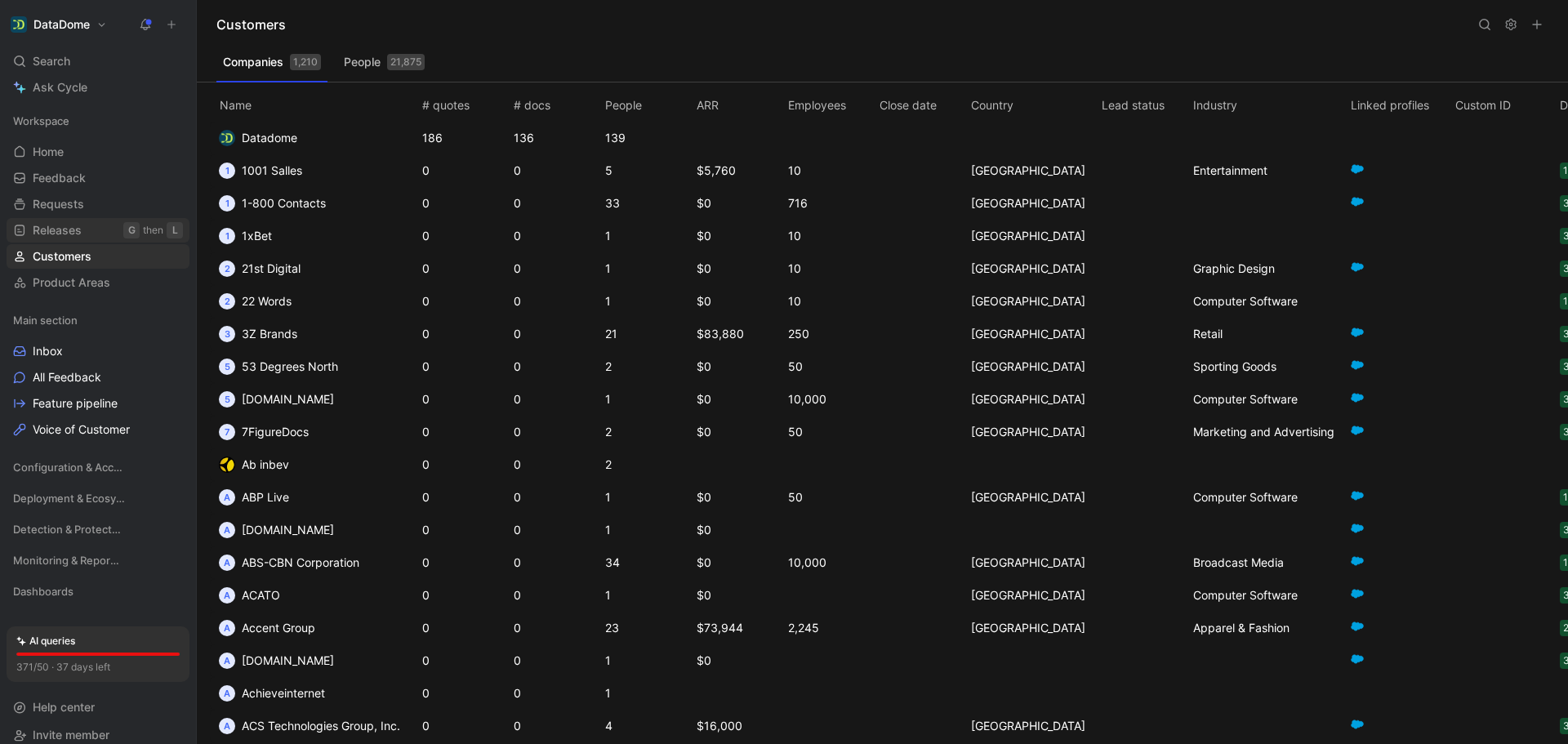
click at [93, 236] on link "Releases G then L" at bounding box center [98, 230] width 182 height 24
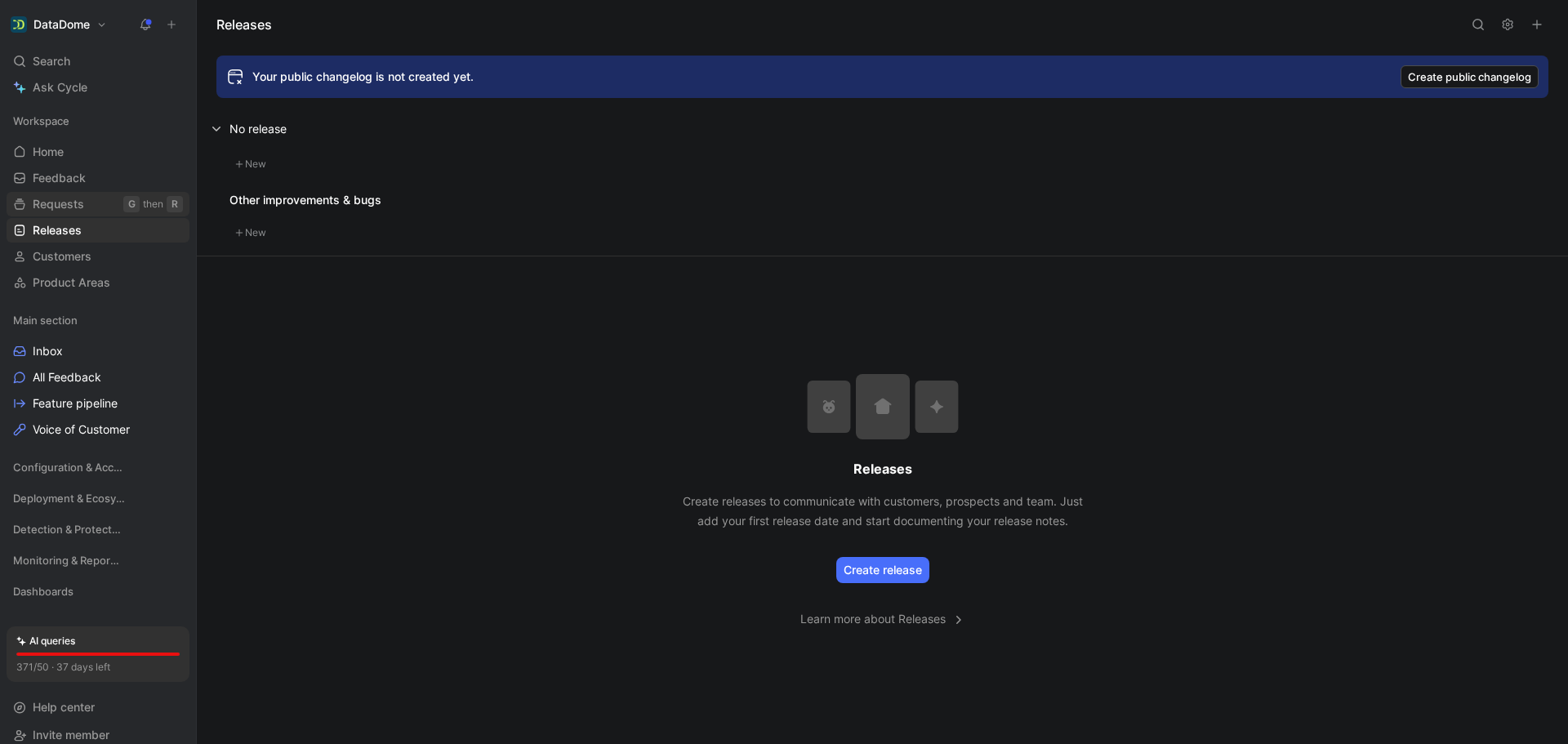
click at [88, 205] on link "Requests G then R" at bounding box center [98, 204] width 182 height 24
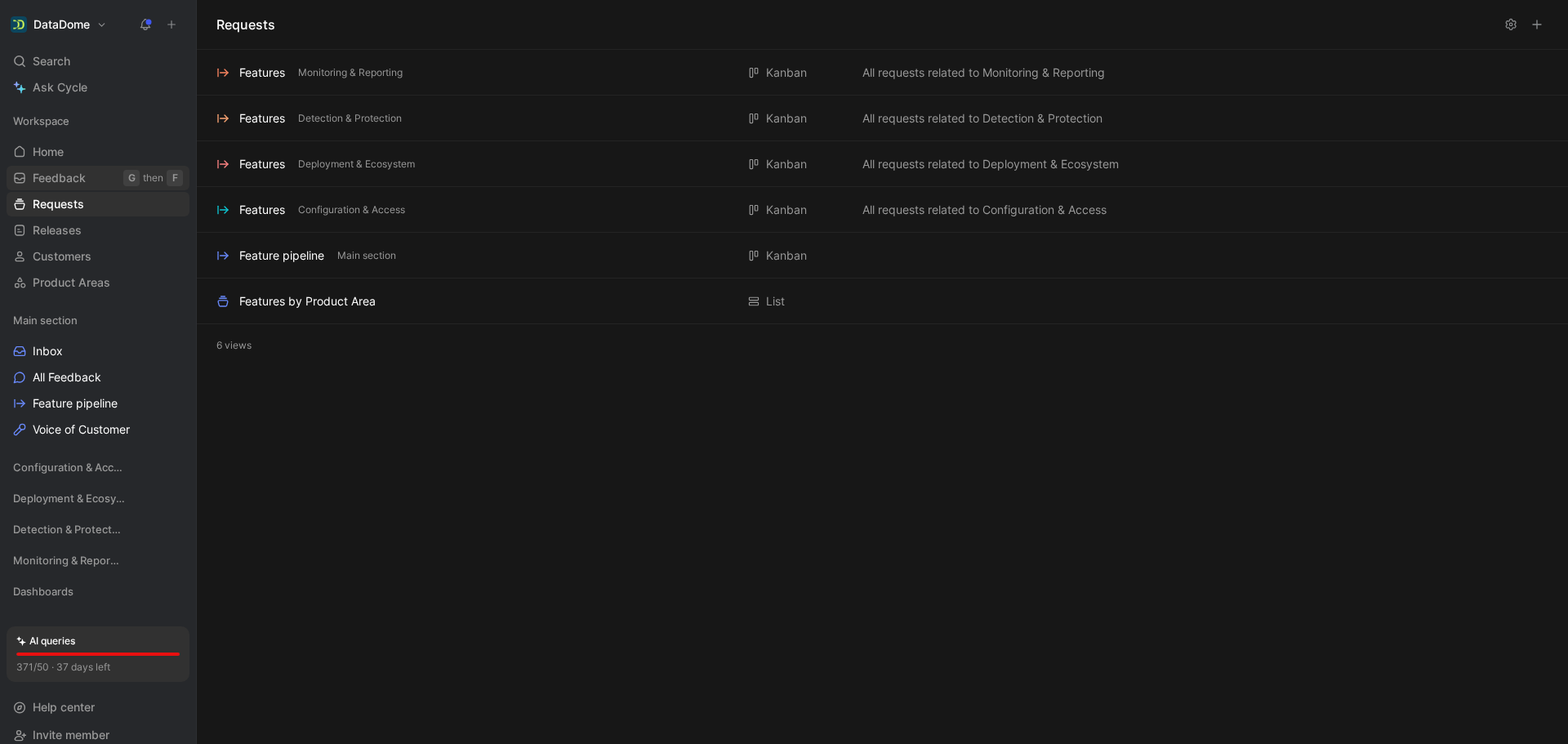
click at [92, 180] on link "Feedback G then F" at bounding box center [98, 178] width 182 height 24
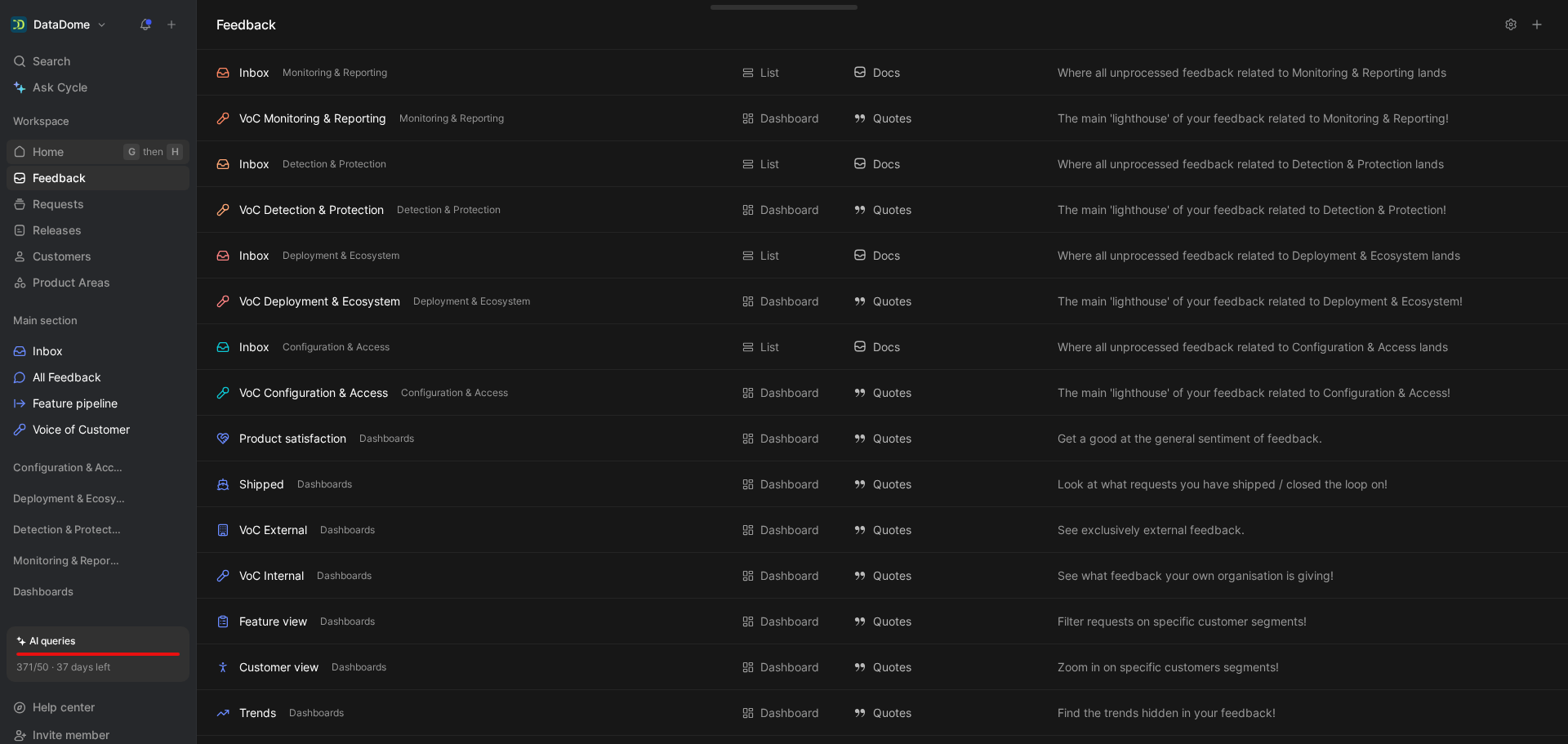
click at [67, 150] on link "Home G then H" at bounding box center [98, 151] width 182 height 24
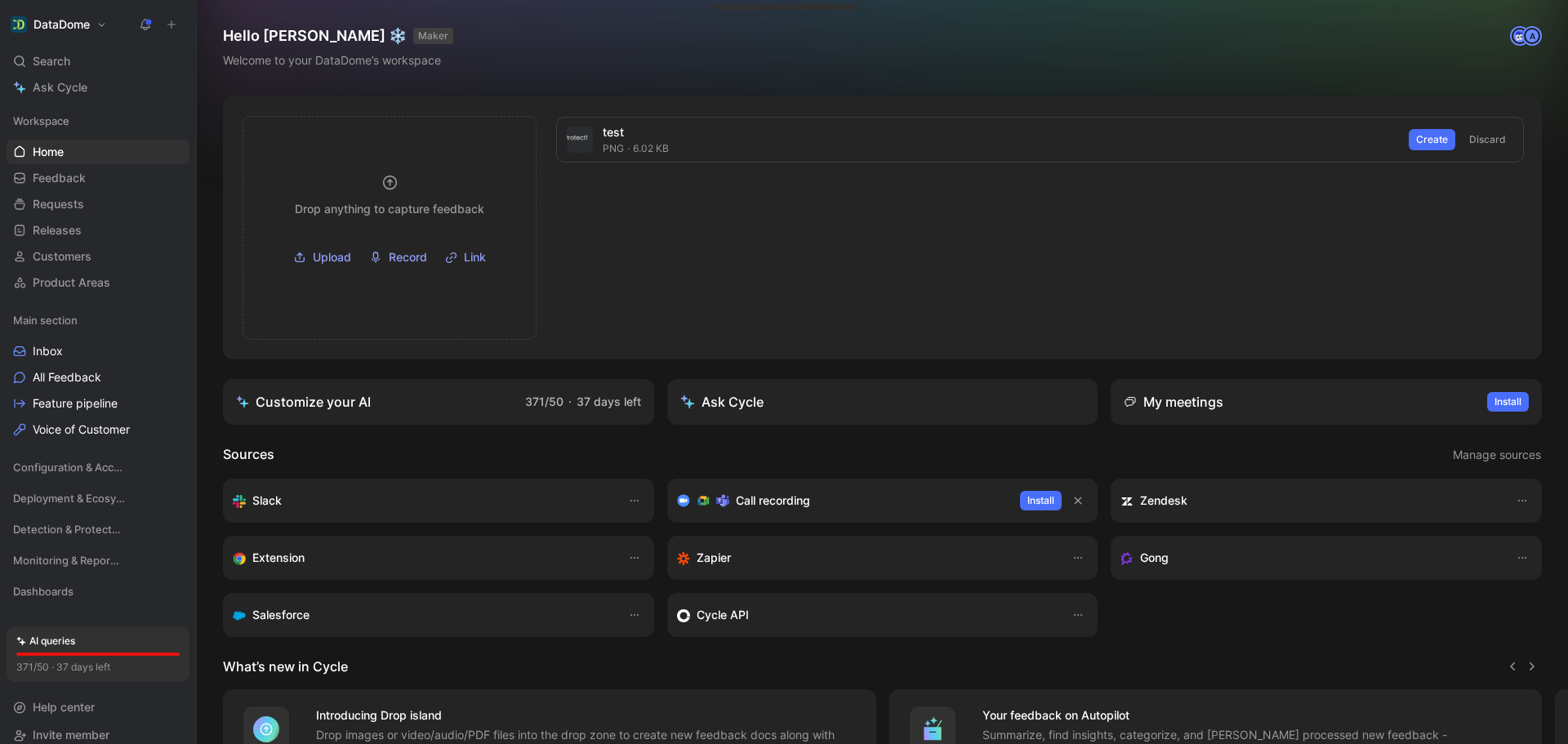
click at [97, 28] on button "DataDome" at bounding box center [58, 24] width 104 height 23
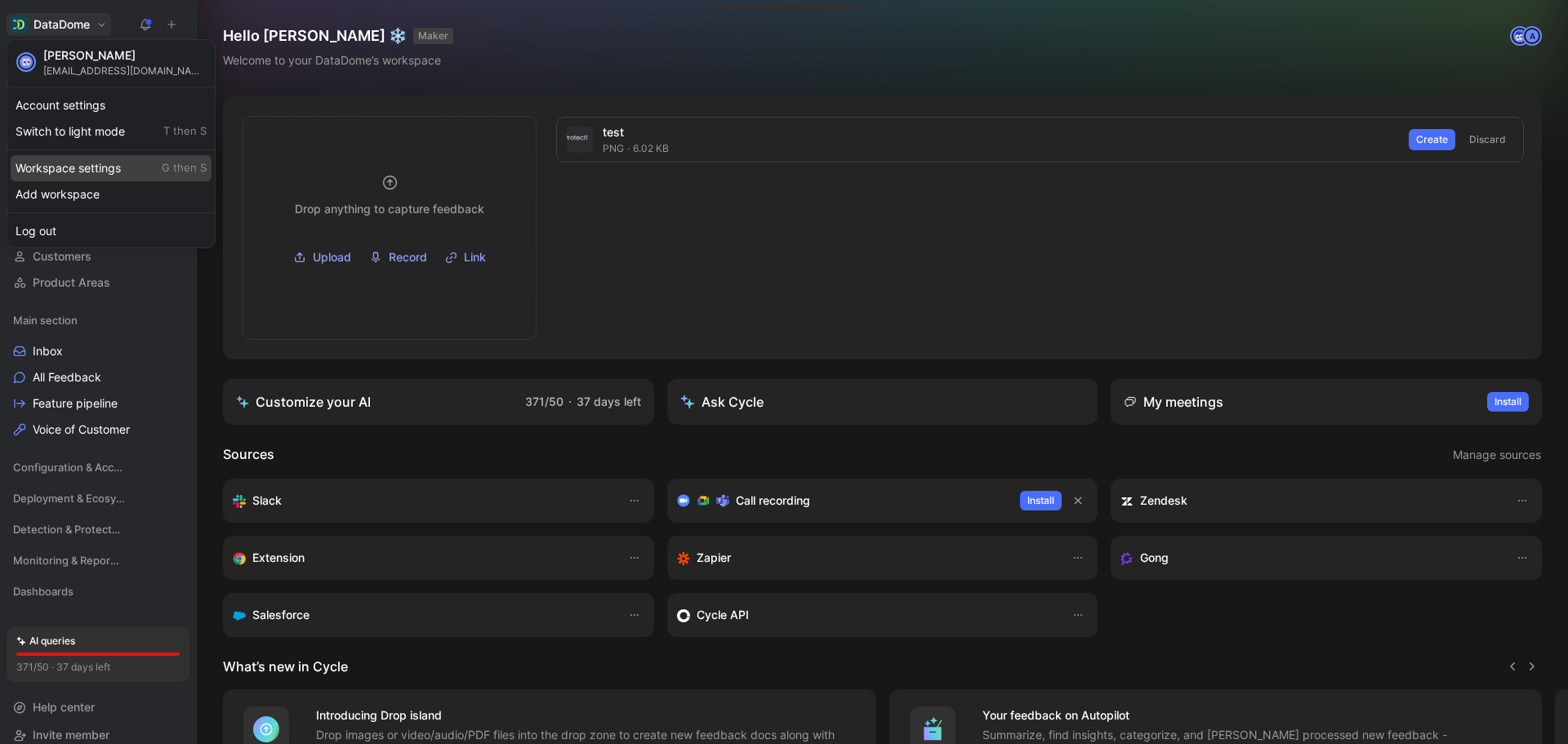
click at [96, 164] on div "Workspace settings G then S" at bounding box center [111, 168] width 201 height 26
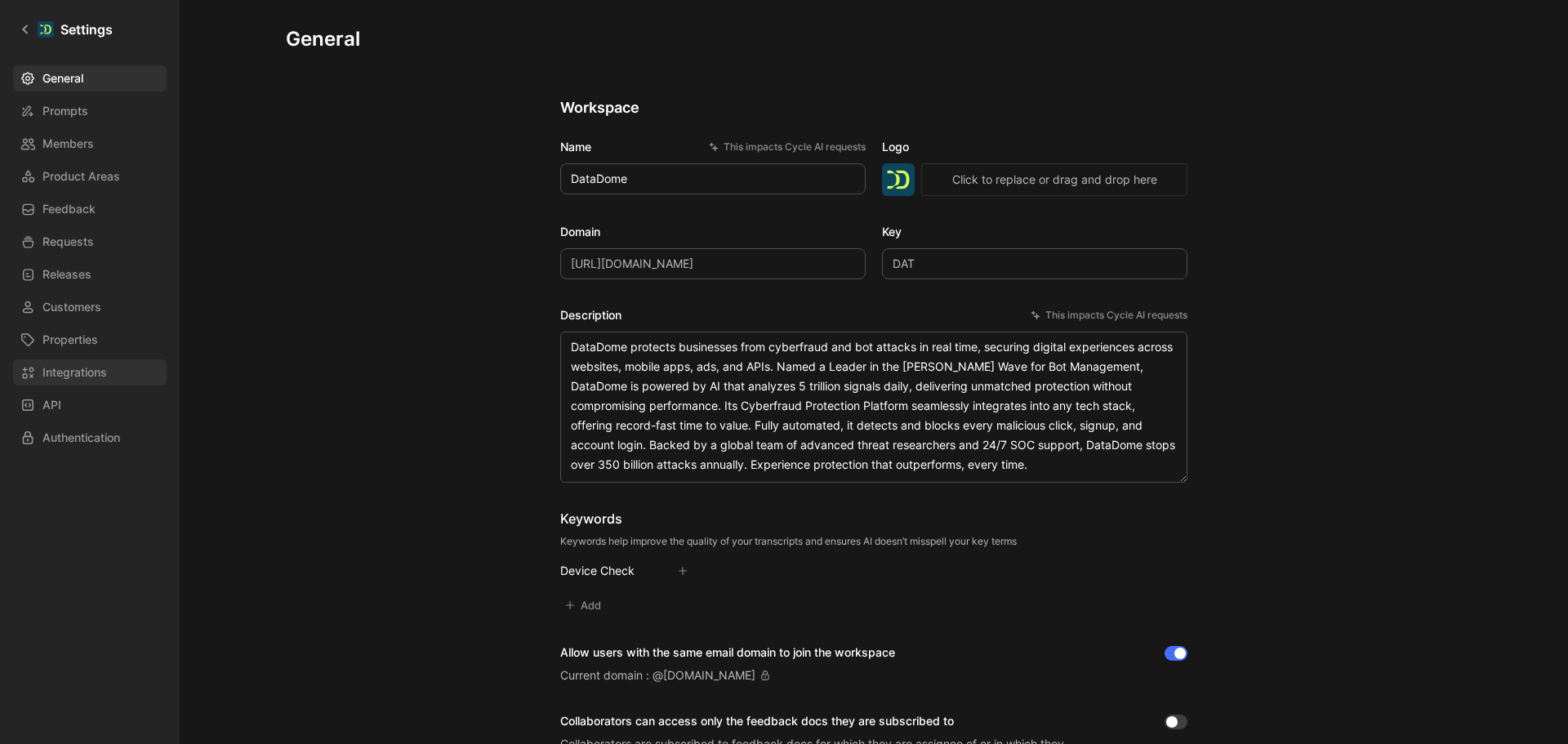
click at [55, 374] on span "Integrations" at bounding box center [74, 372] width 65 height 20
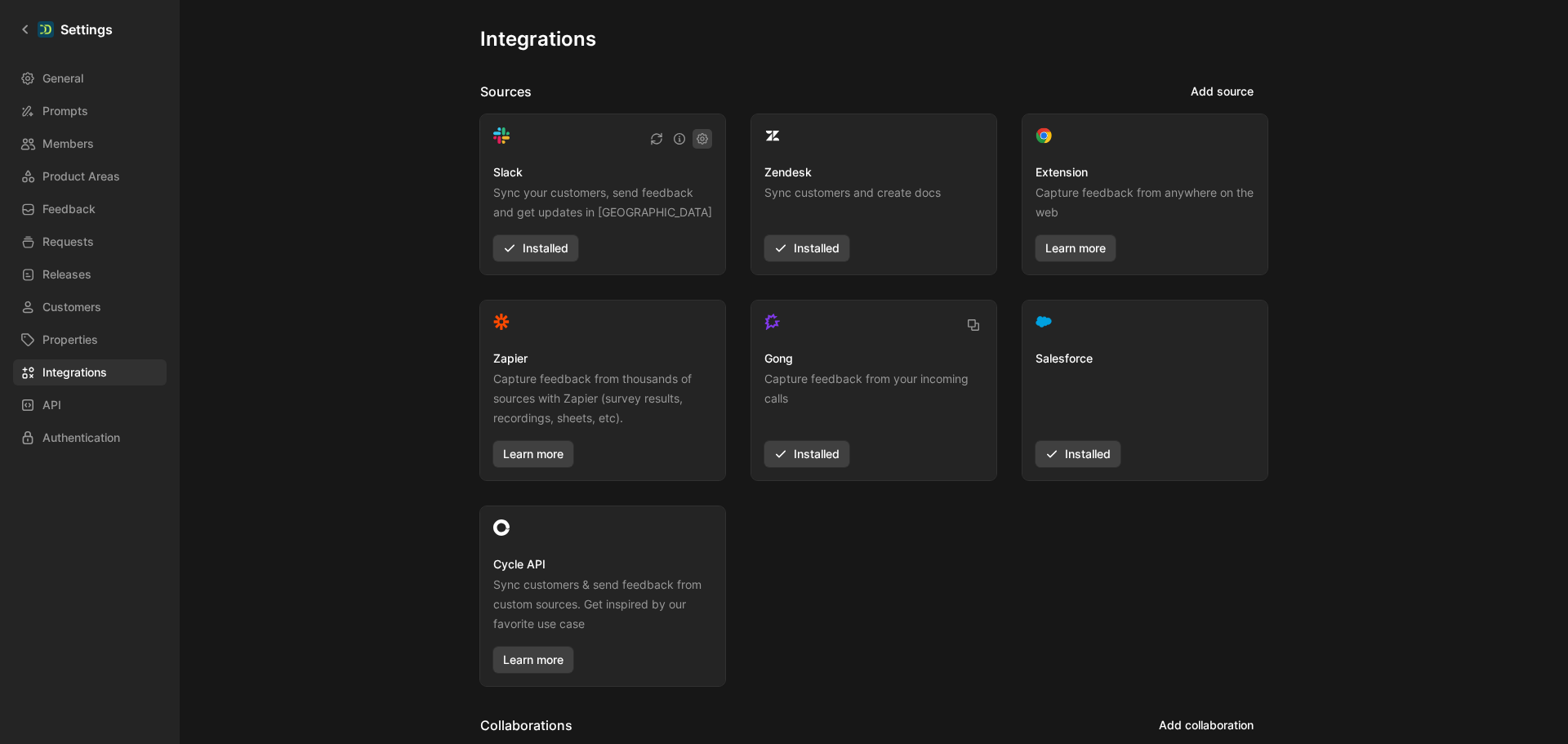
click at [701, 138] on icon "button" at bounding box center [703, 139] width 13 height 13
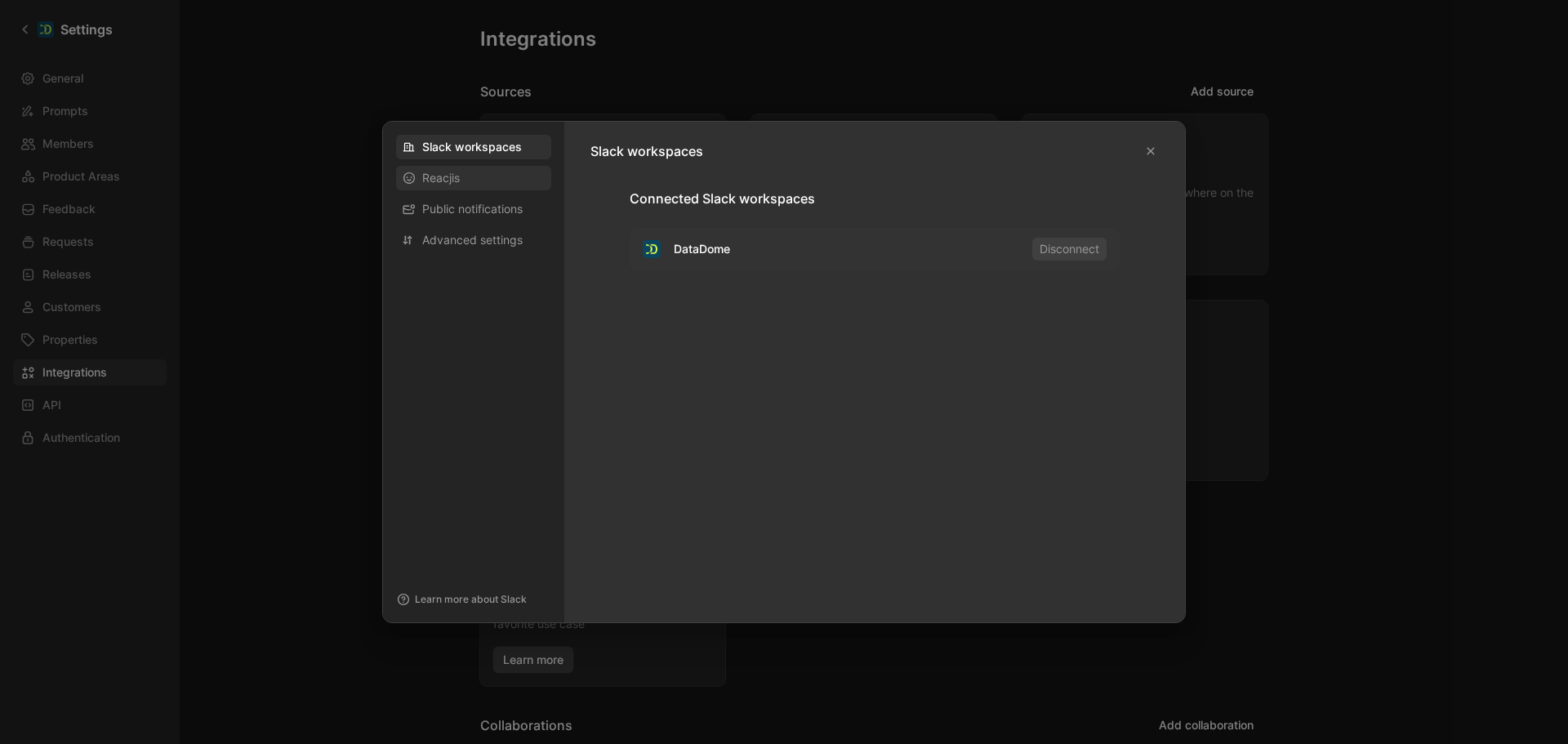
click at [457, 179] on span "Reacjis" at bounding box center [441, 178] width 38 height 16
click at [478, 204] on span "Public notifications" at bounding box center [472, 209] width 101 height 16
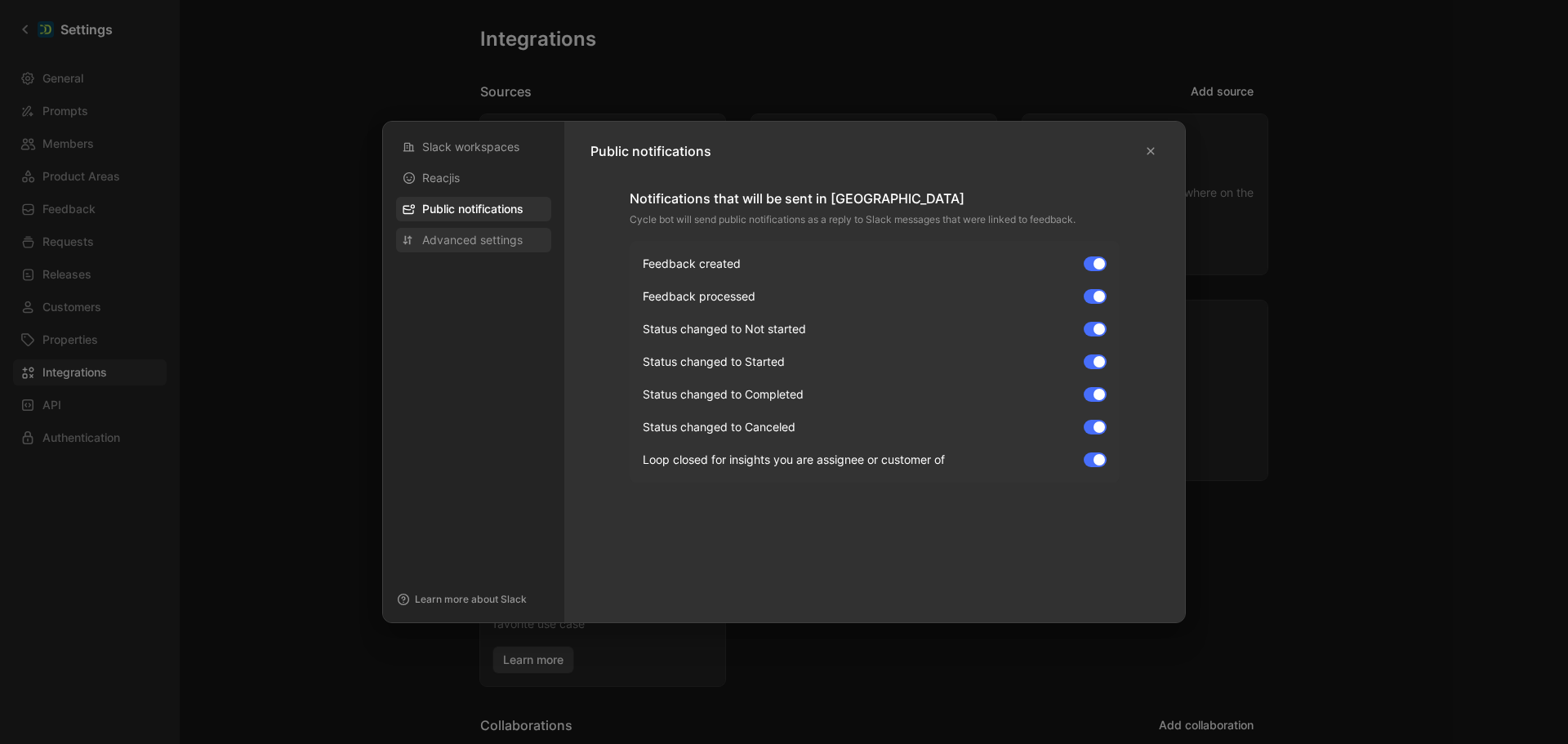
click at [479, 232] on span "Advanced settings" at bounding box center [472, 240] width 101 height 16
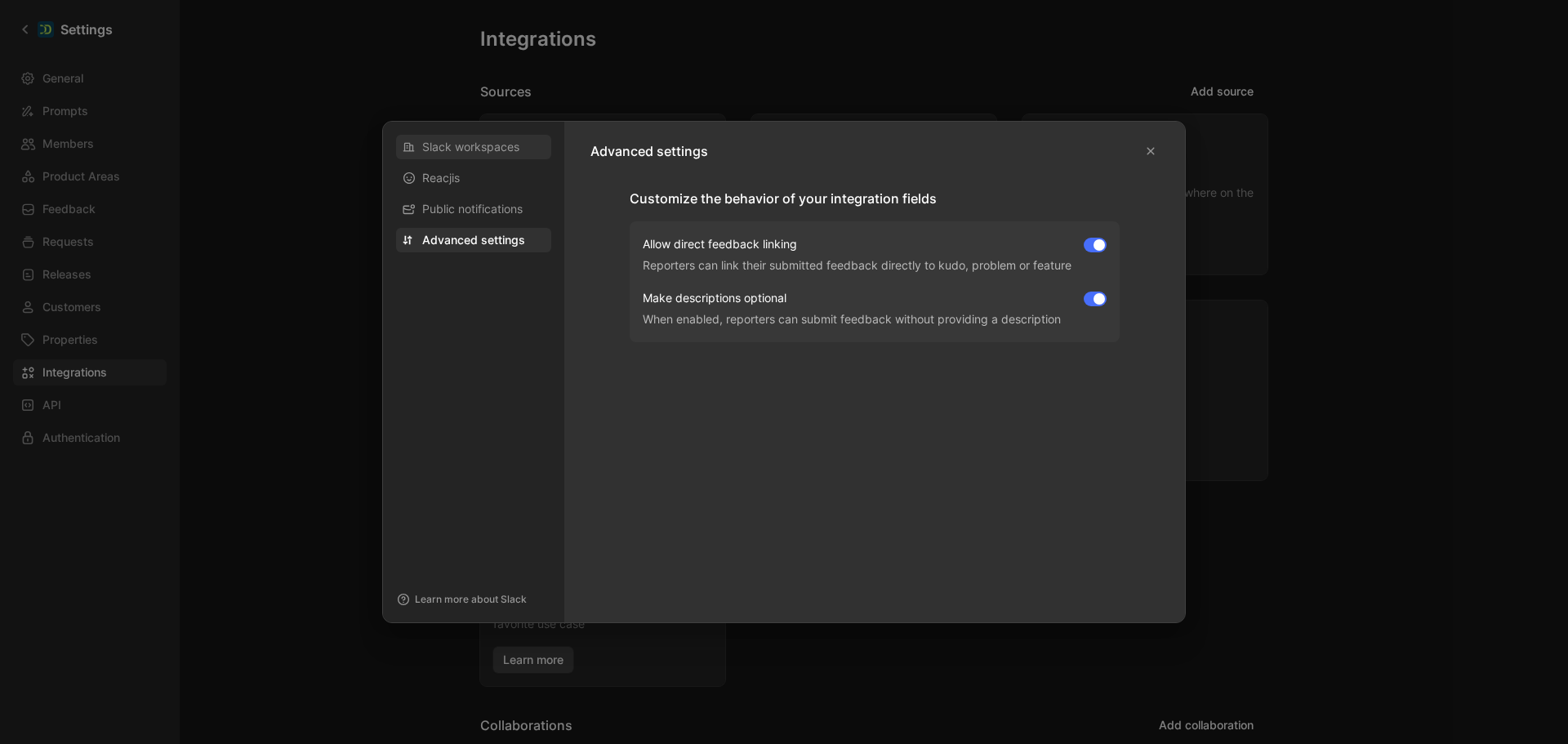
click at [506, 149] on span "Slack workspaces" at bounding box center [470, 147] width 97 height 16
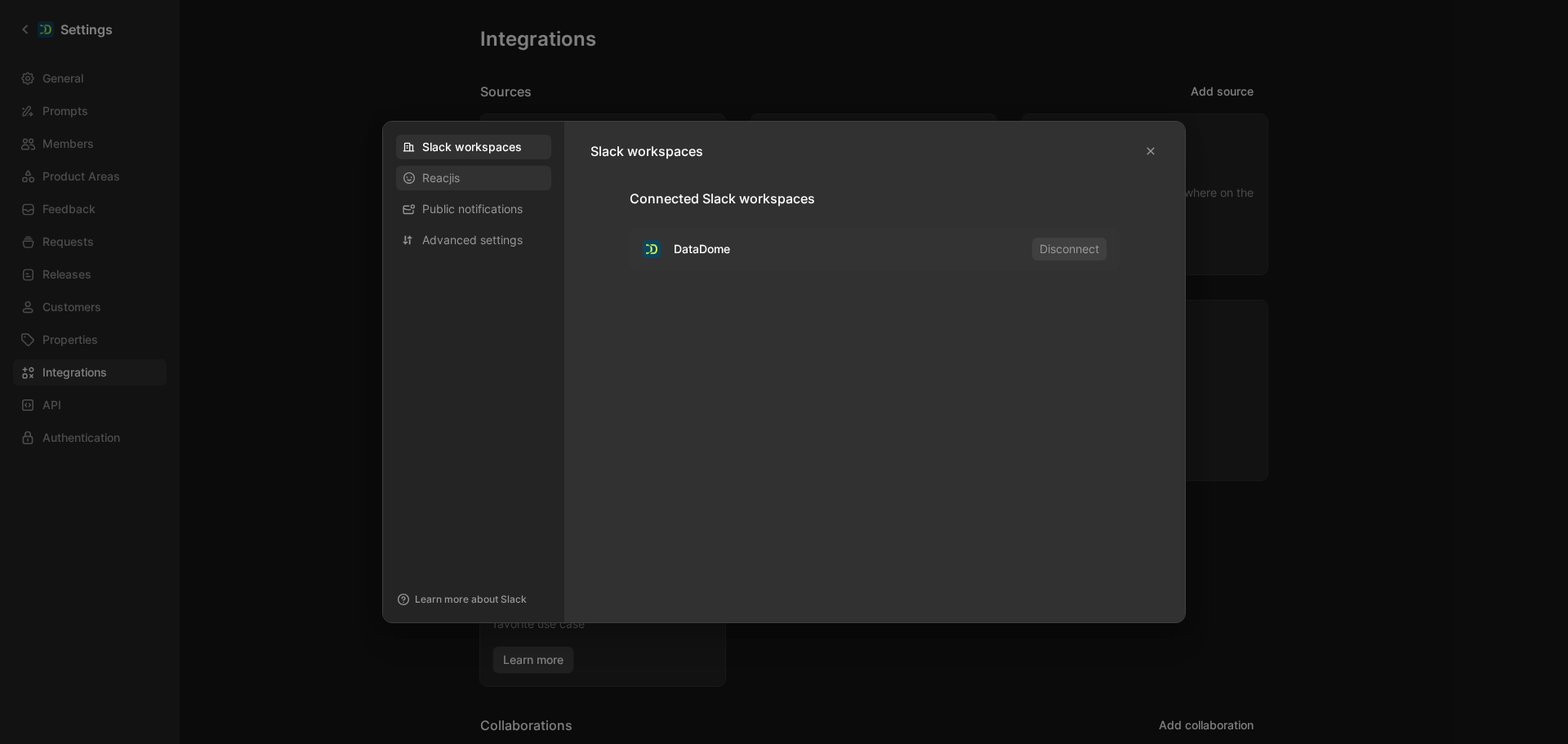
click at [496, 177] on div "Reacjis" at bounding box center [473, 178] width 155 height 24
click at [1145, 151] on button "button" at bounding box center [1150, 150] width 16 height 16
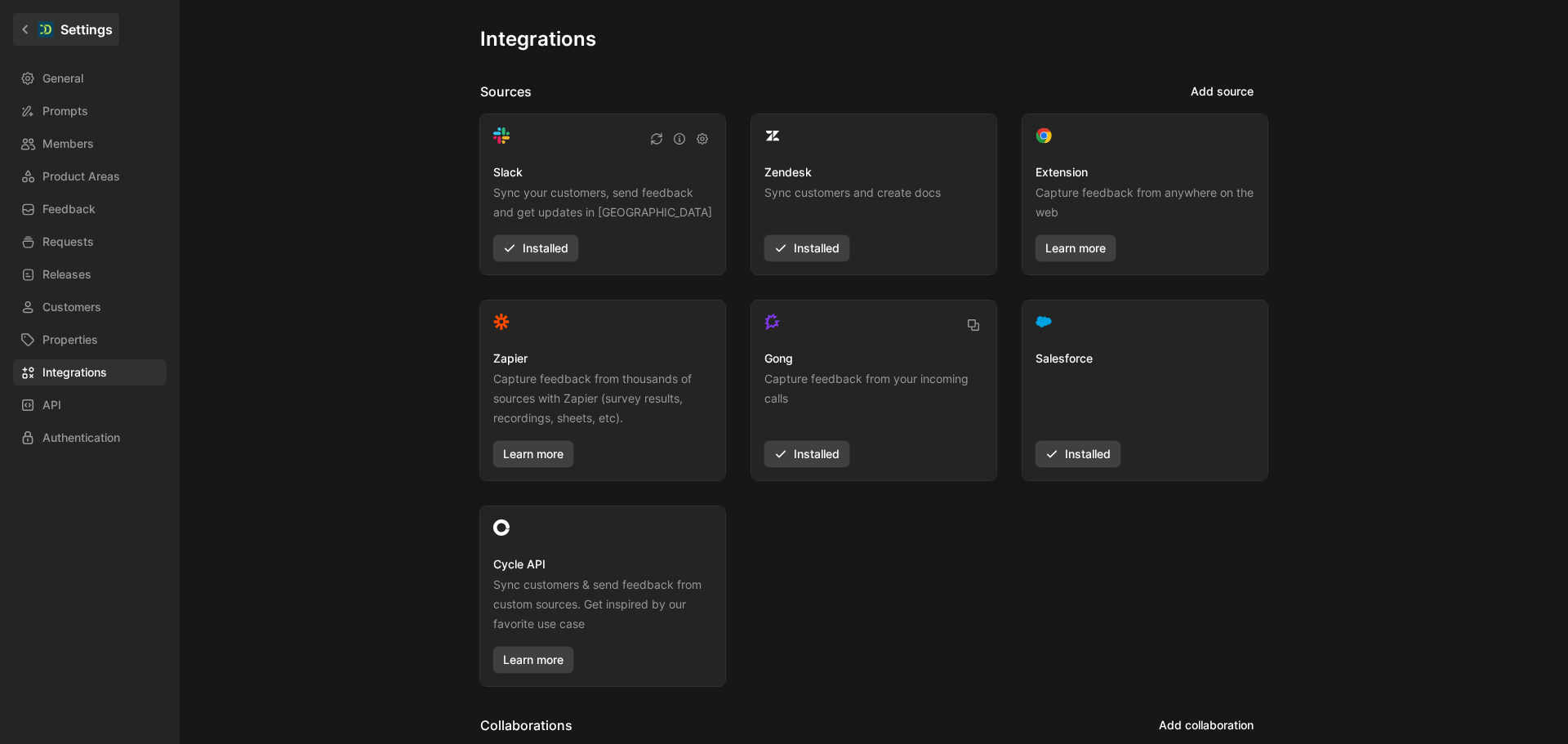
click at [26, 22] on link "Settings" at bounding box center [66, 29] width 106 height 33
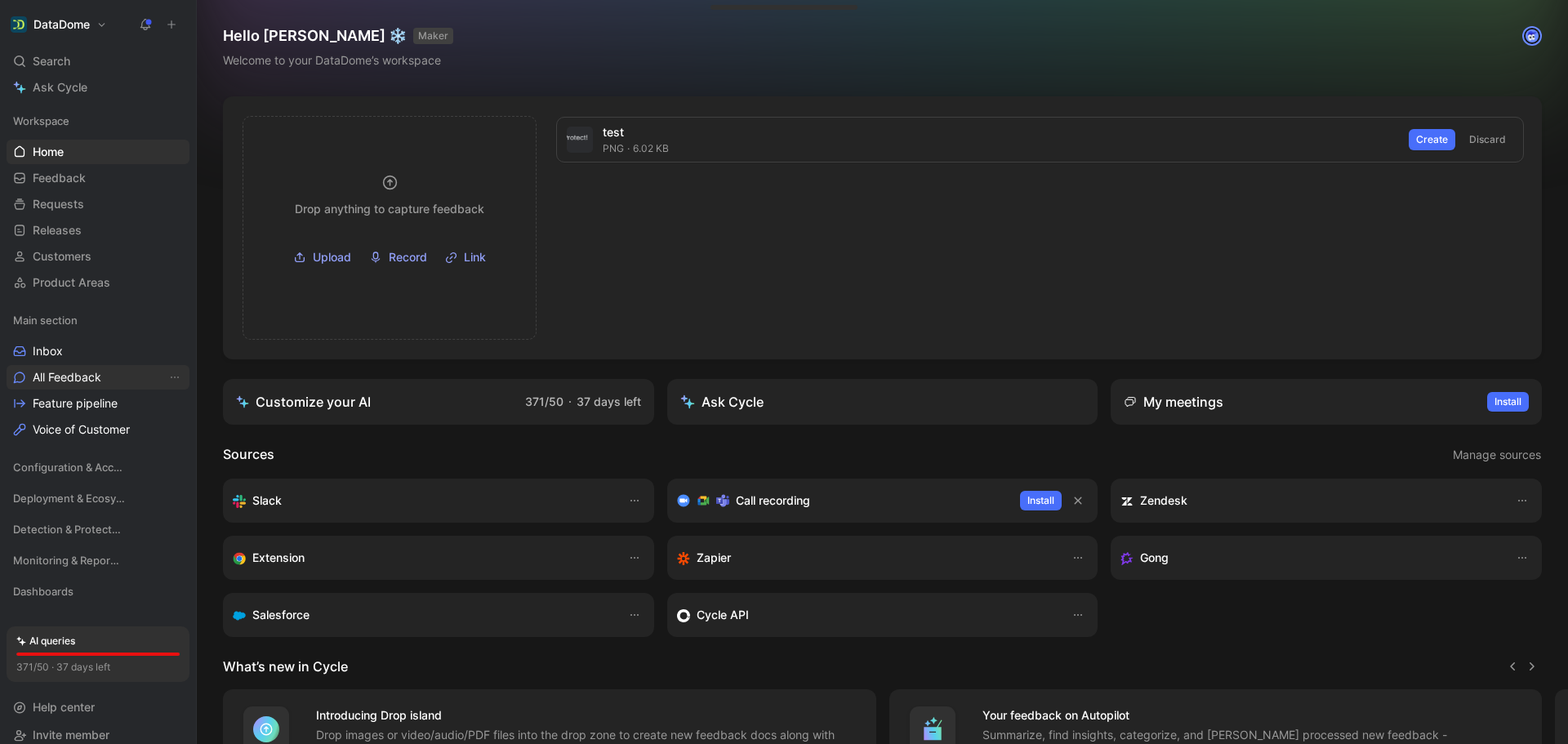
click at [82, 370] on span "All Feedback" at bounding box center [67, 376] width 69 height 16
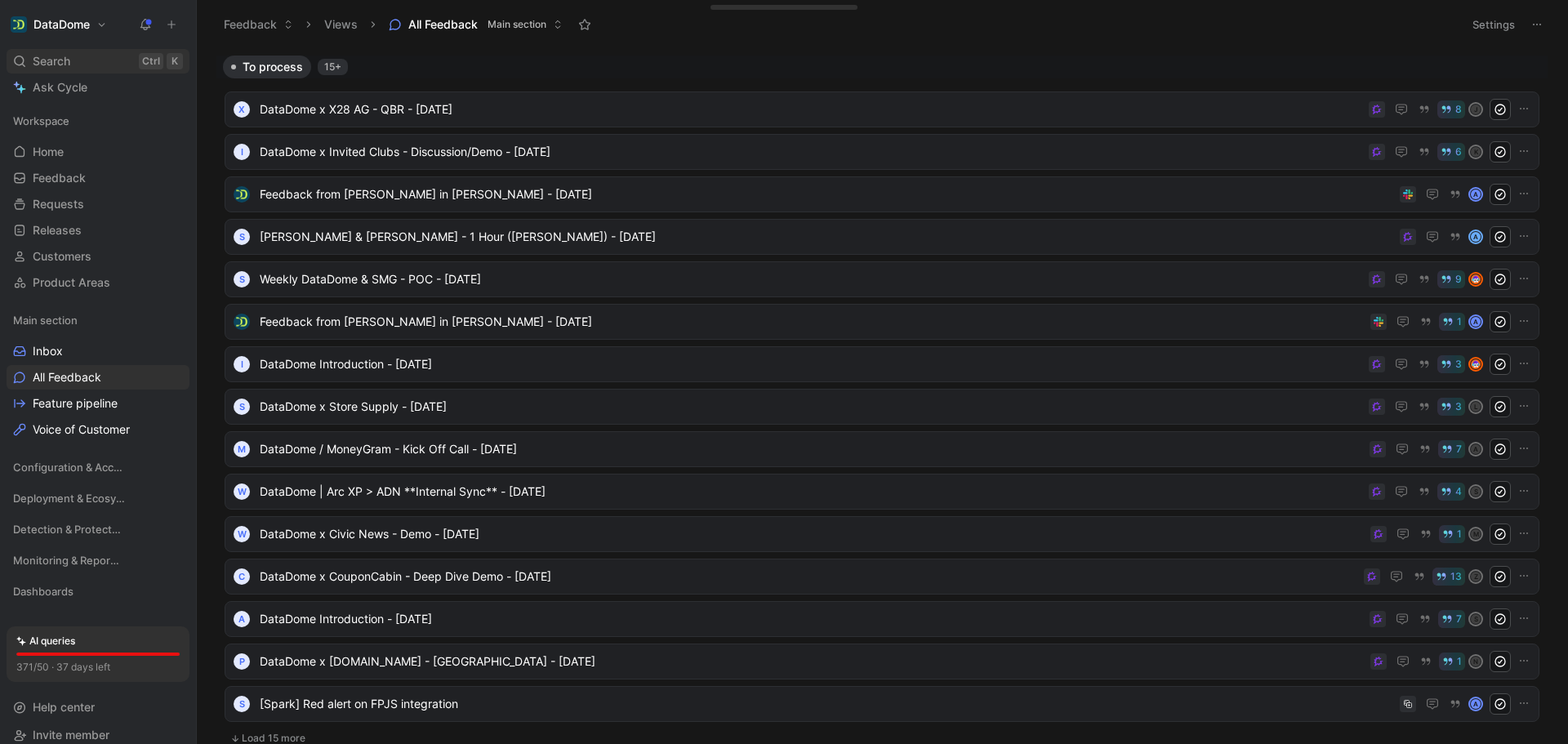
click at [111, 69] on div "Search Ctrl K" at bounding box center [98, 61] width 182 height 24
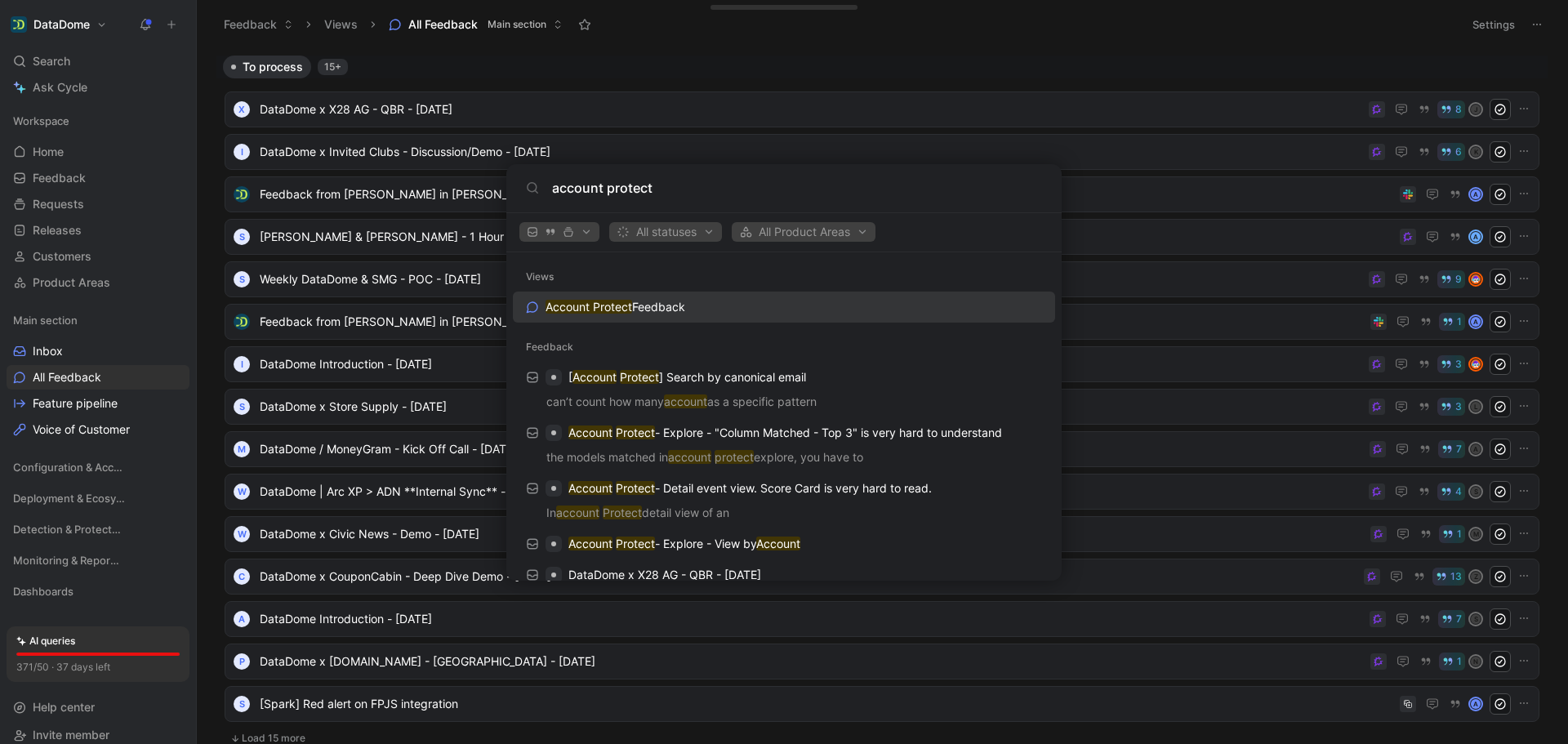
type input "account protect"
click at [751, 305] on div "Account Protect Feedback" at bounding box center [784, 307] width 532 height 29
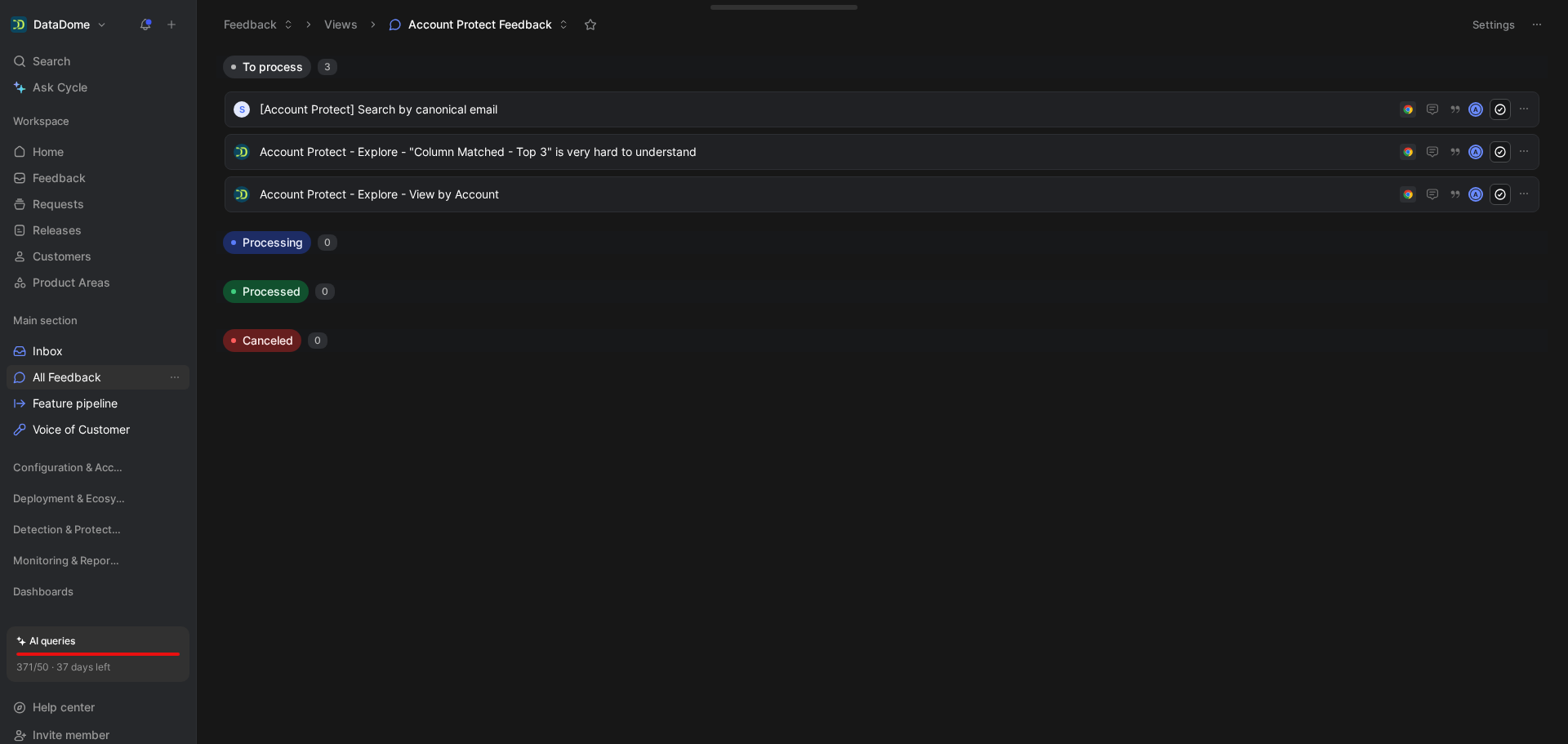
click at [64, 377] on span "All Feedback" at bounding box center [67, 376] width 69 height 16
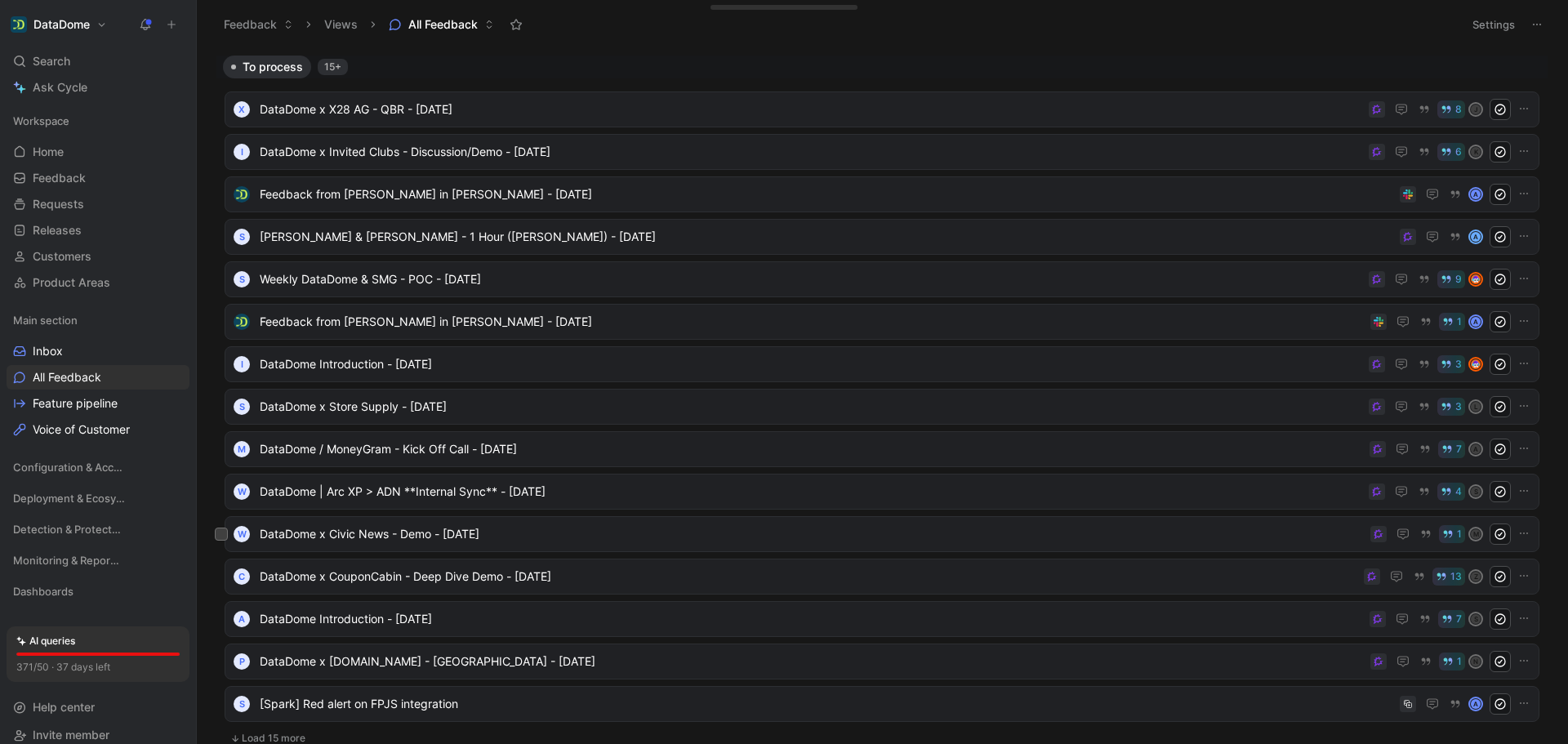
scroll to position [910, 0]
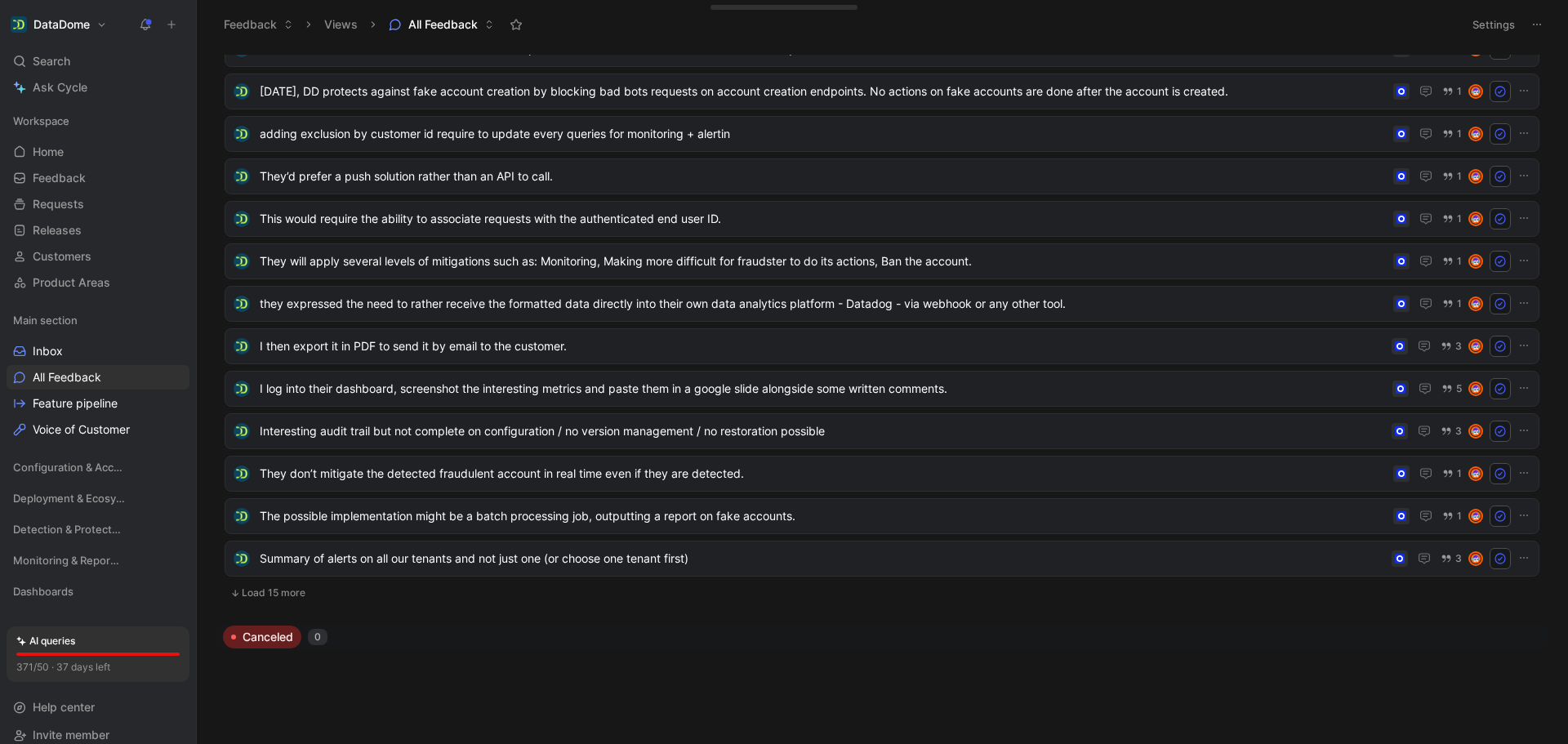
click at [259, 592] on button "Load 15 more" at bounding box center [882, 593] width 1315 height 20
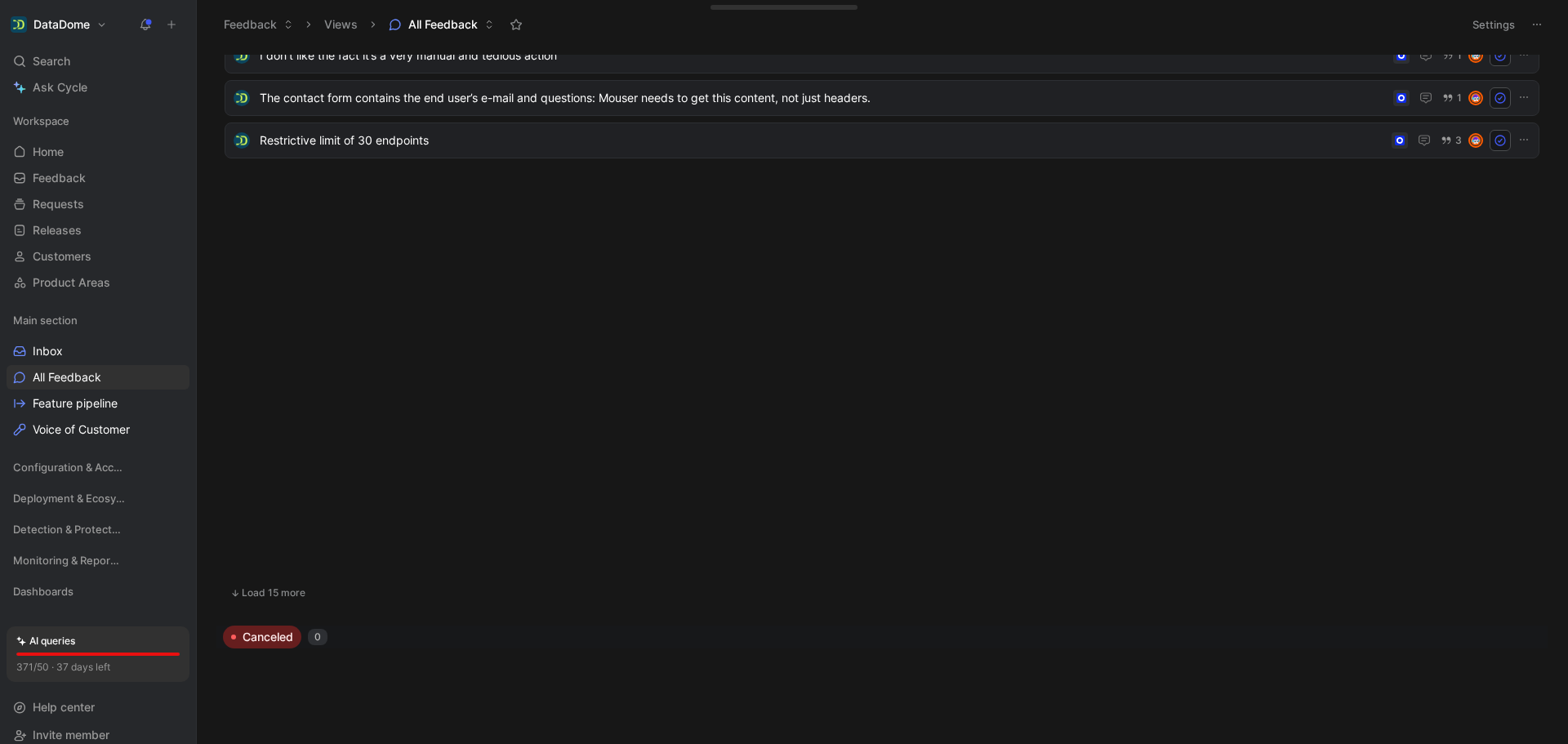
scroll to position [0, 0]
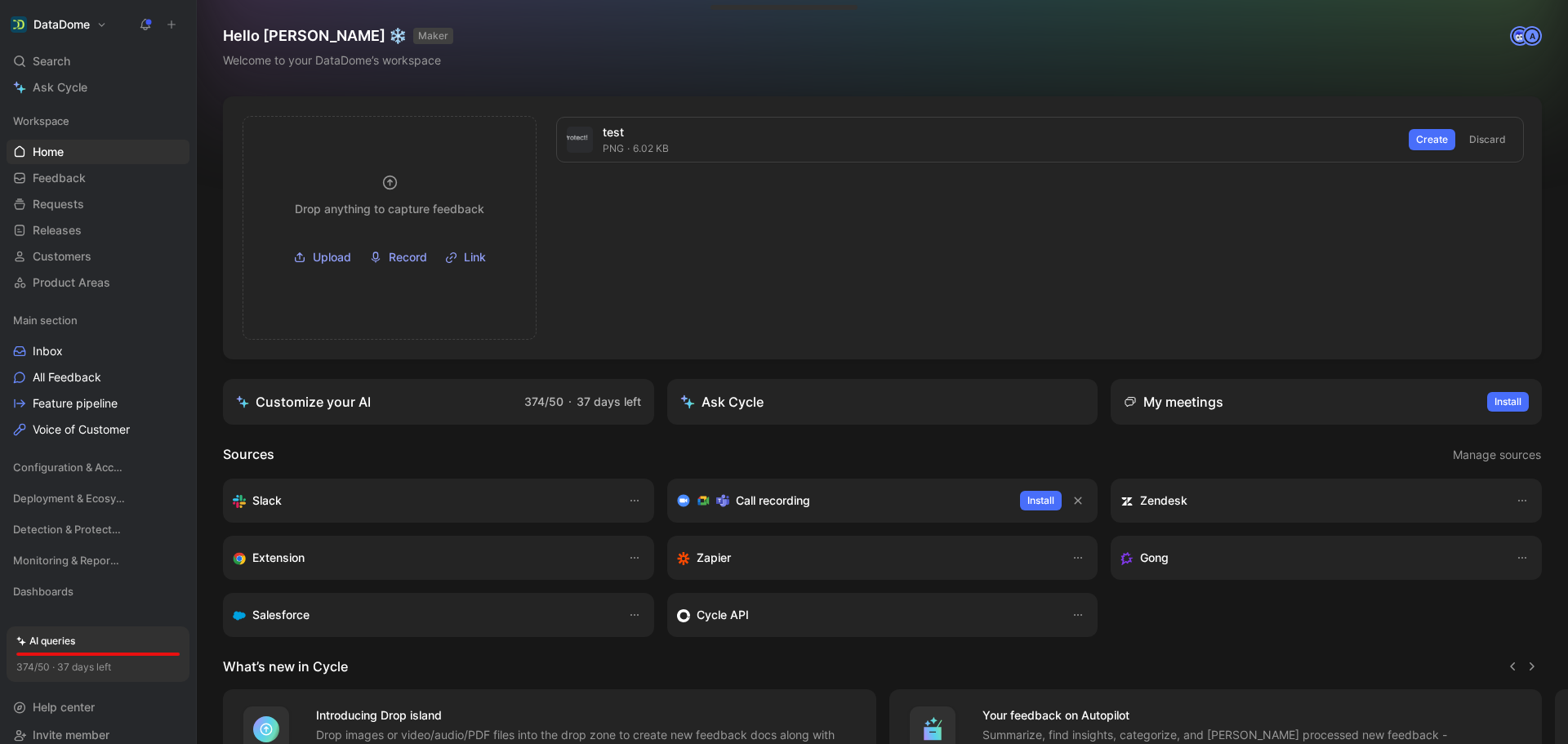
click at [66, 25] on h1 "DataDome" at bounding box center [62, 24] width 56 height 15
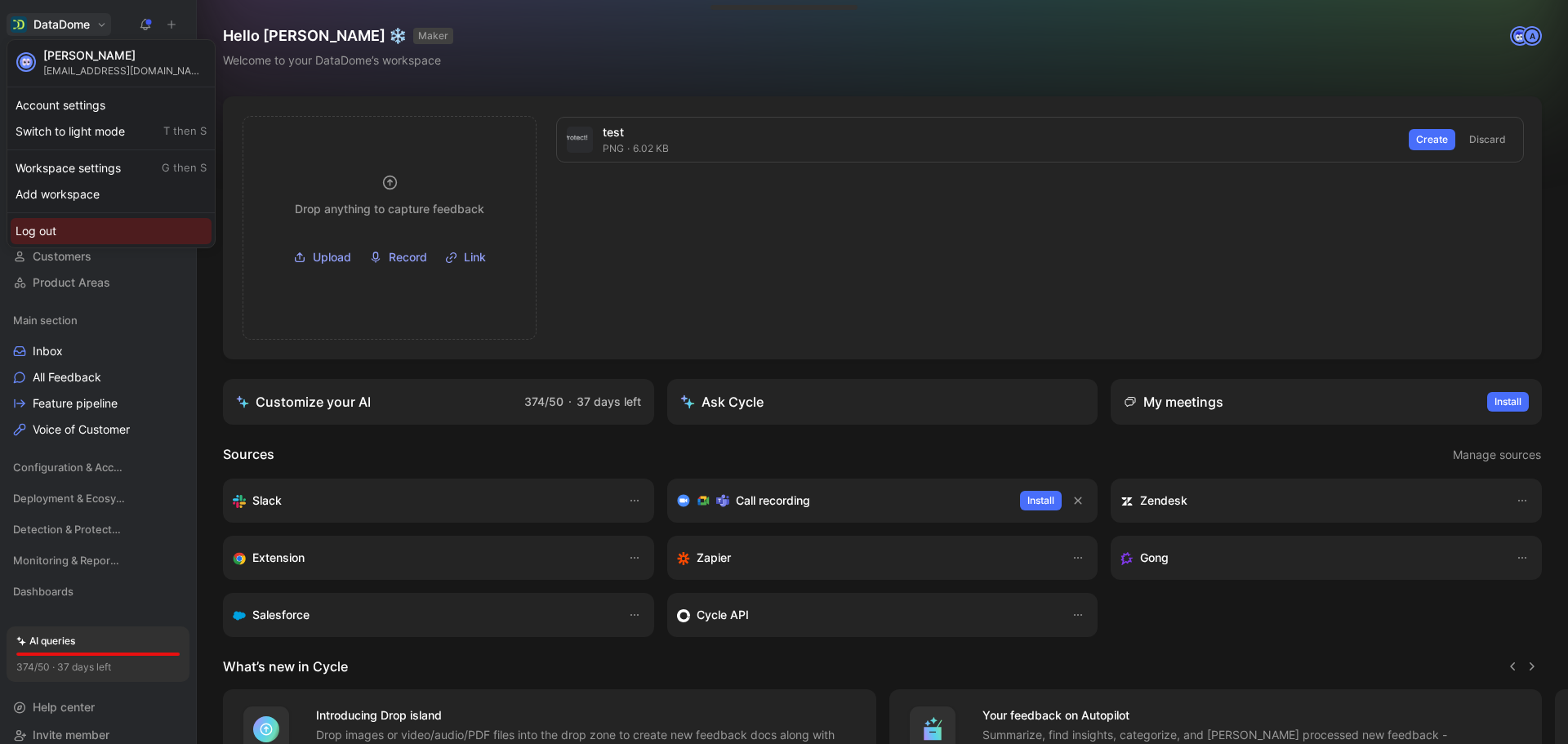
click at [59, 235] on div "Log out" at bounding box center [111, 231] width 201 height 26
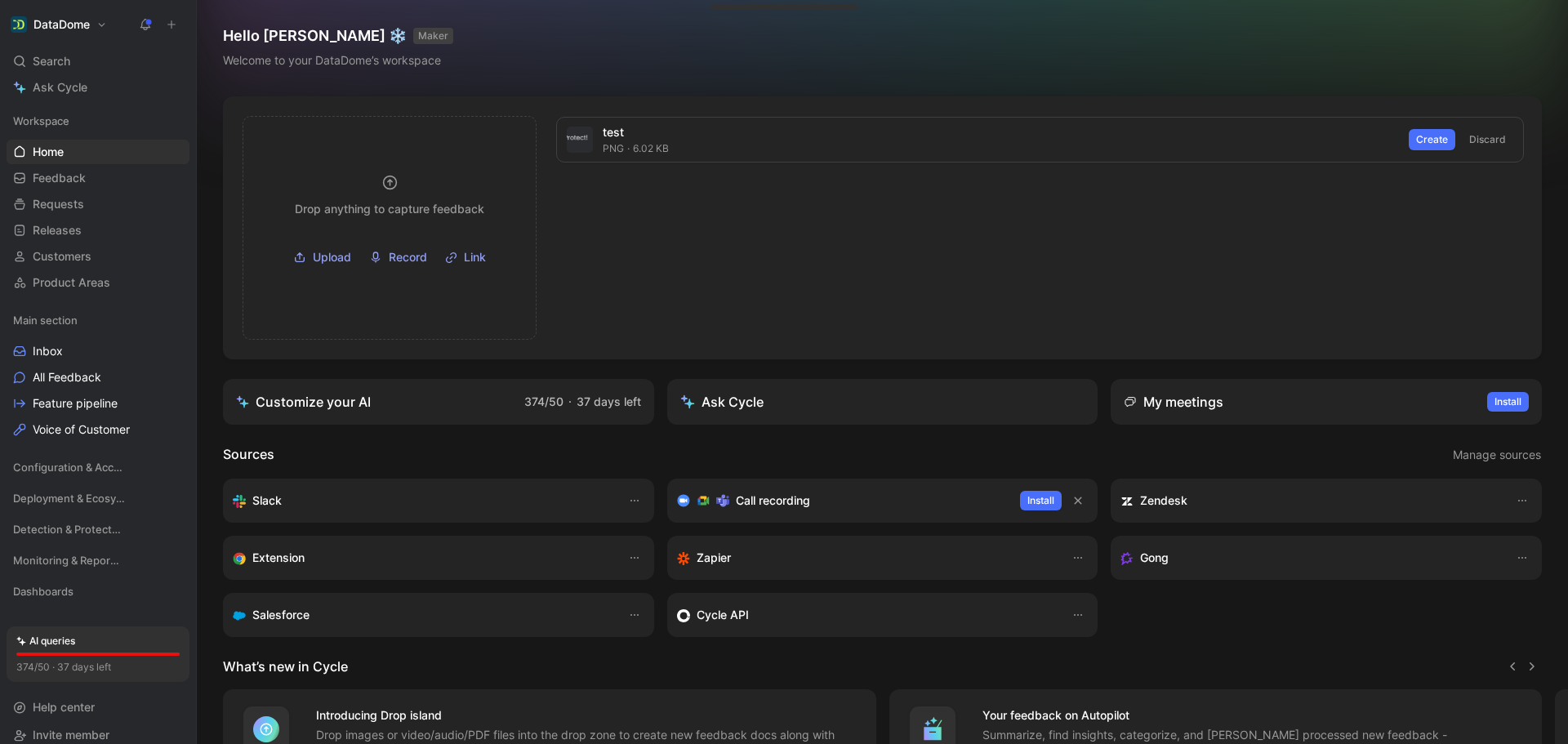
click at [103, 61] on div "Search Ctrl K" at bounding box center [98, 61] width 182 height 24
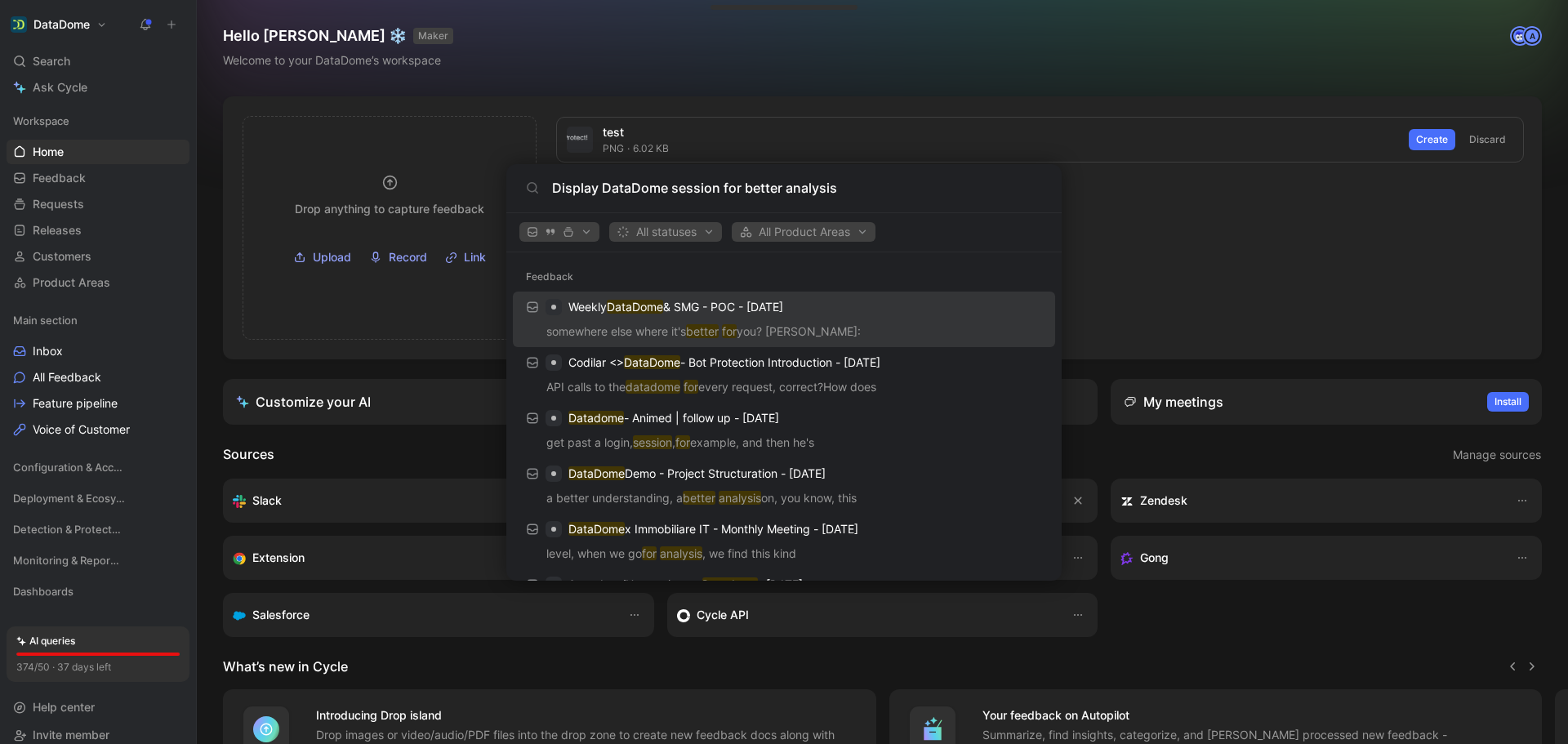
type input "Display DataDome session for better analysis"
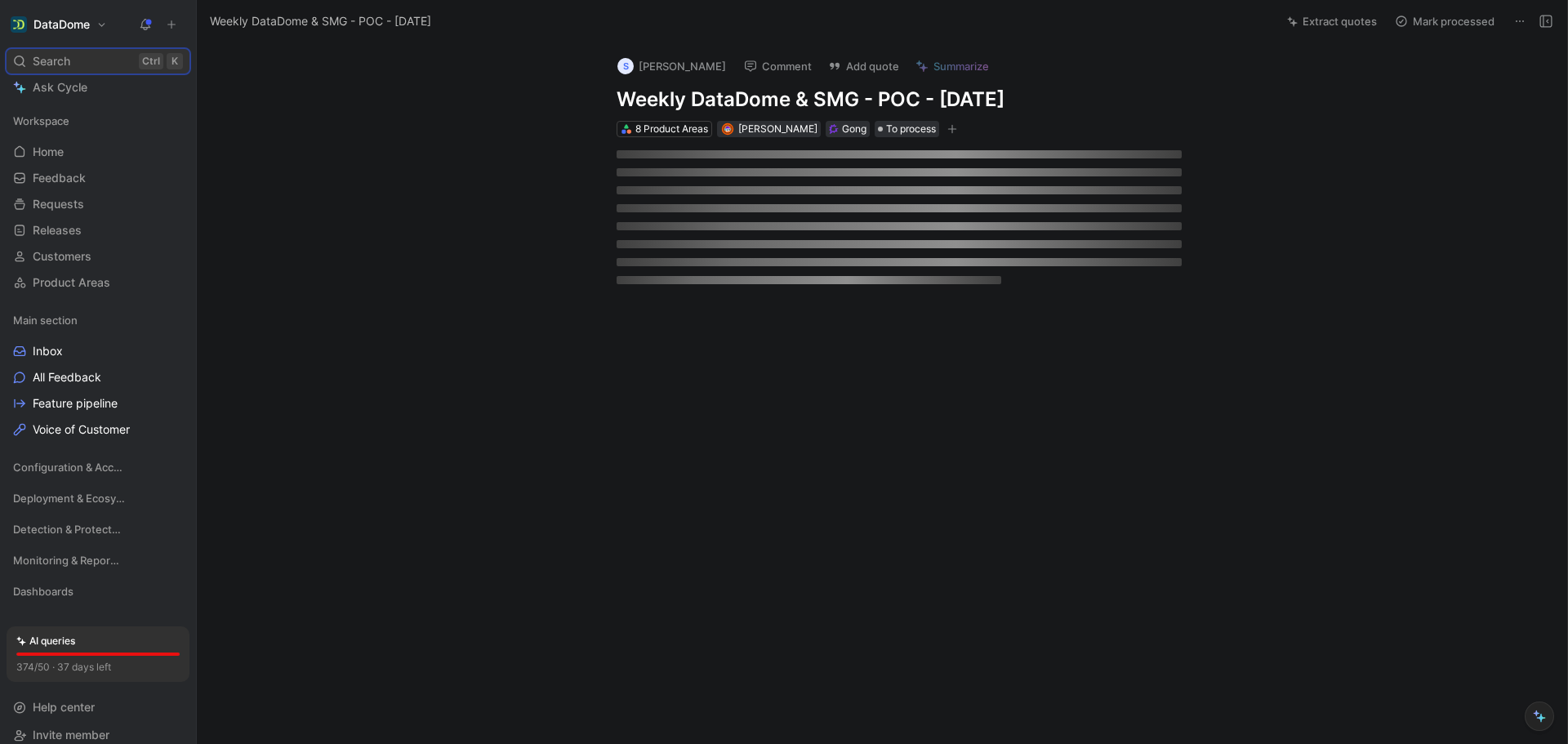
click at [103, 60] on div "Search Ctrl K" at bounding box center [98, 61] width 182 height 24
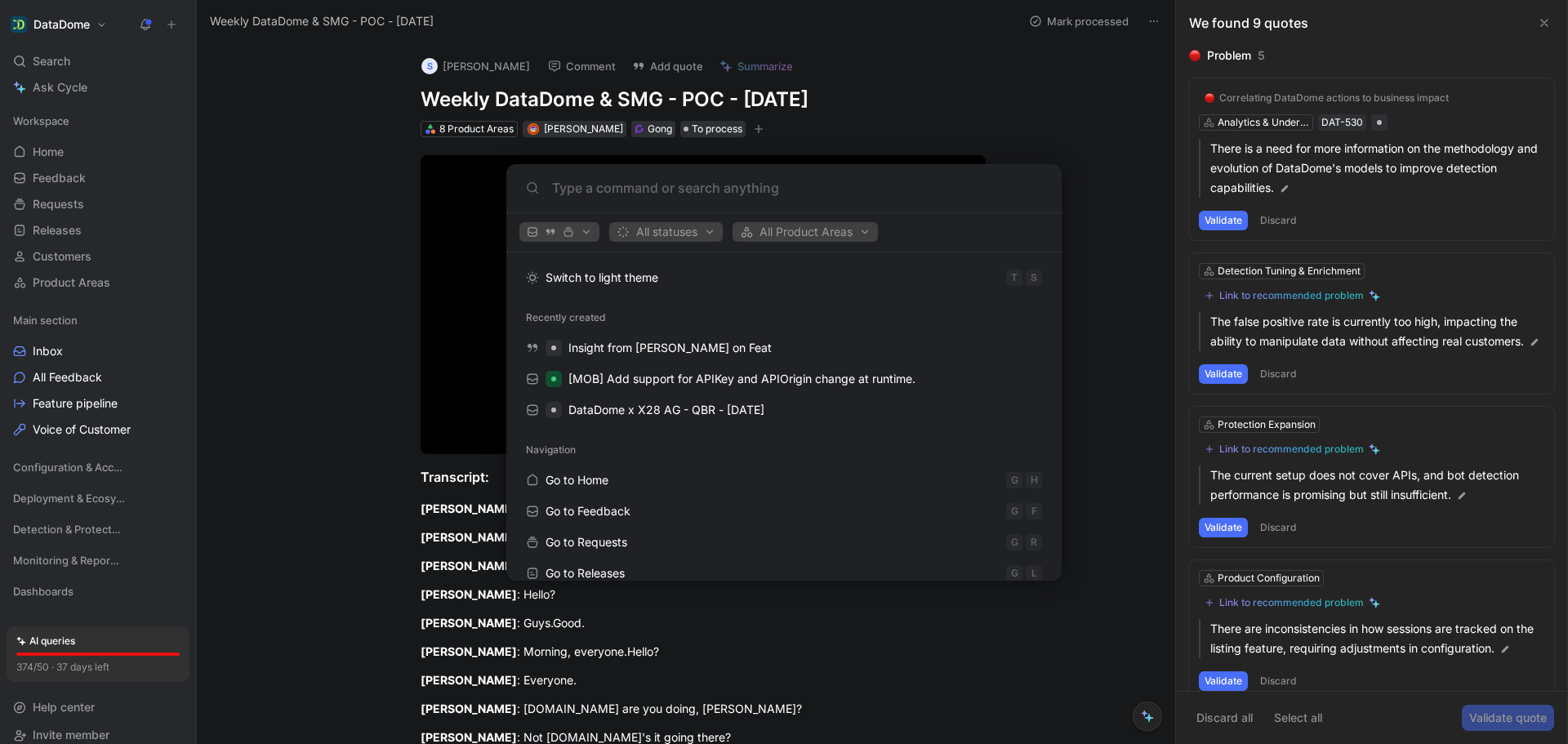
click at [687, 185] on input at bounding box center [797, 187] width 490 height 20
paste input "Display DataDome session for better analysis"
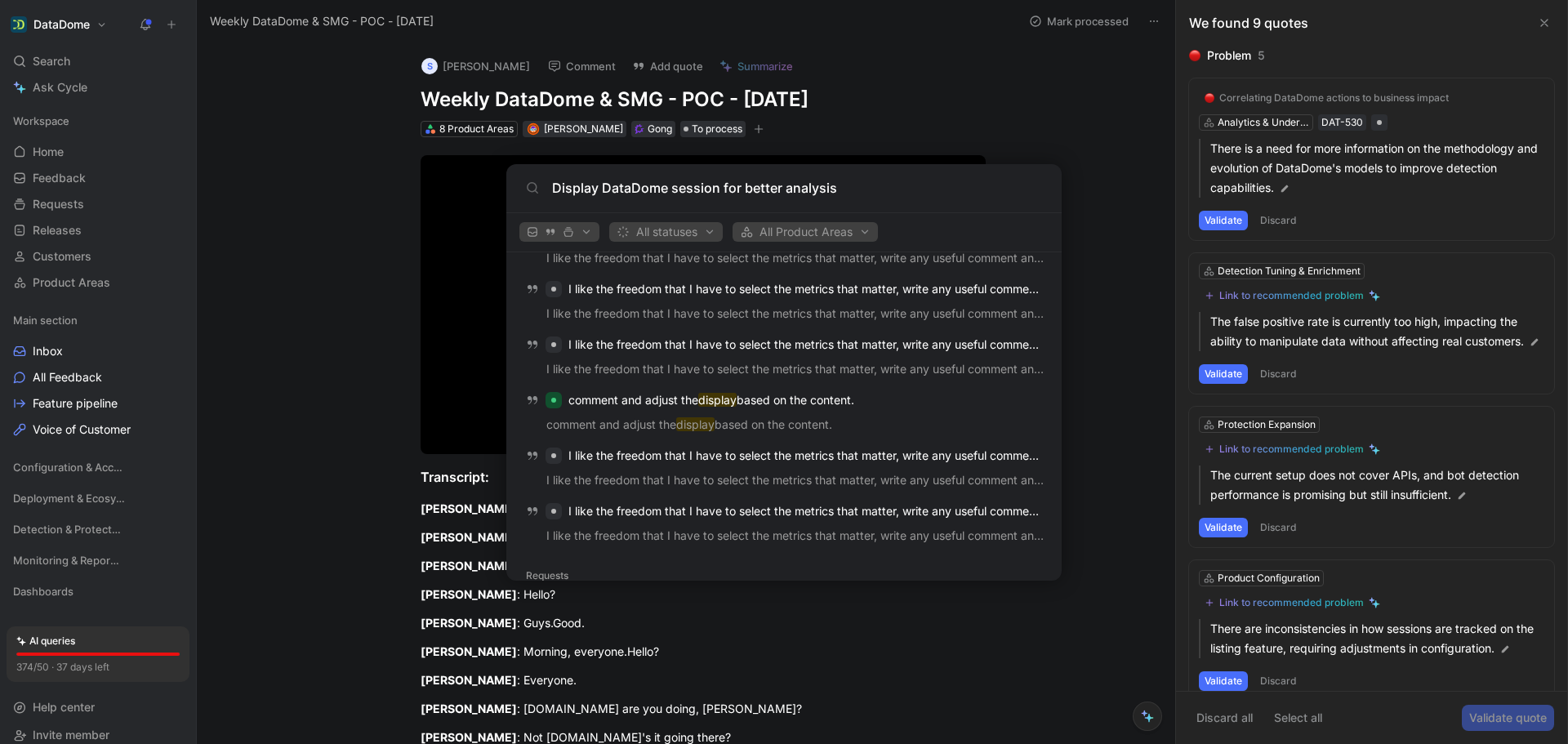
scroll to position [858, 0]
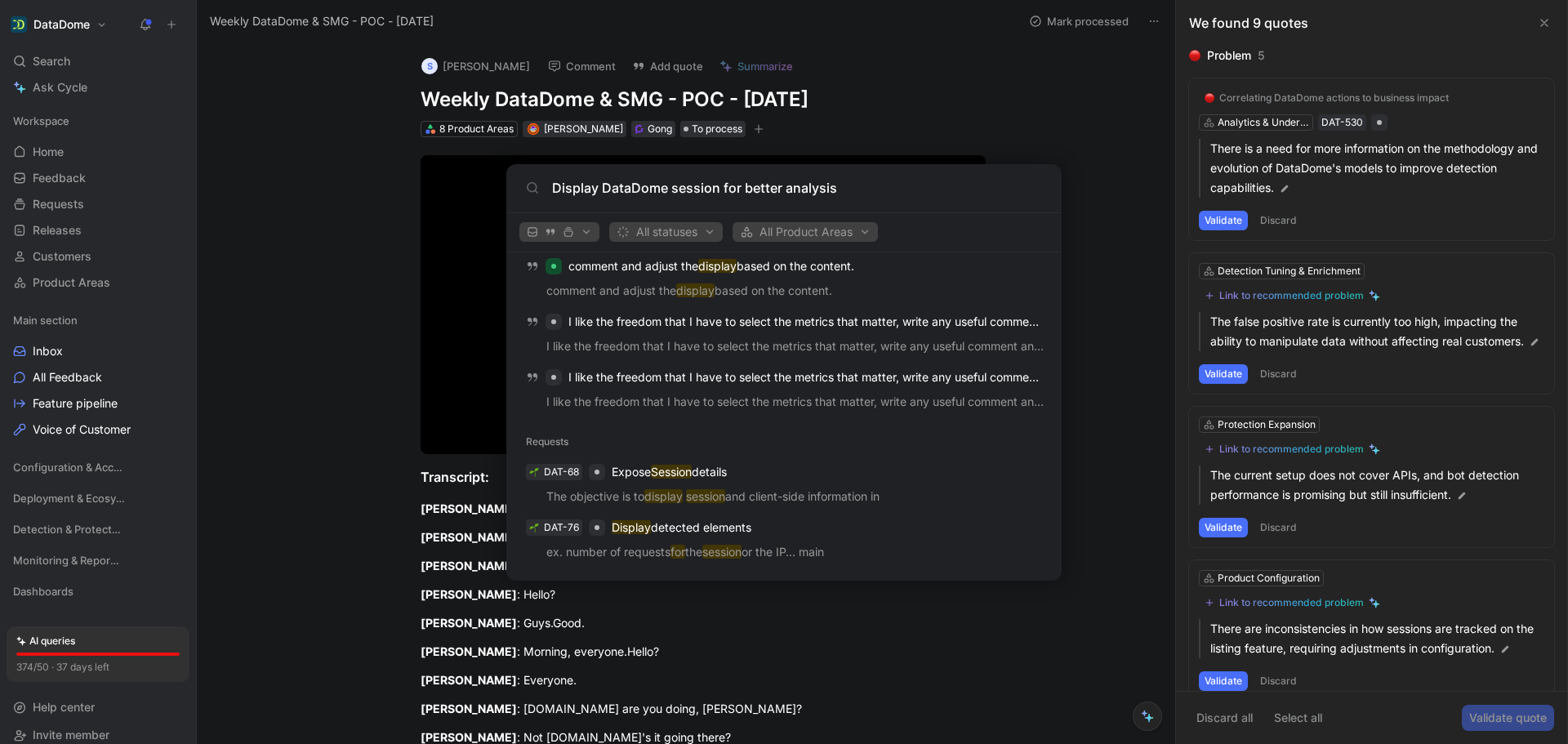
type input "Display DataDome session for better analysis"
click at [338, 285] on body "DataDome Search Ctrl K Ask Cycle Workspace Home G then H Feedback G then F Requ…" at bounding box center [784, 372] width 1568 height 744
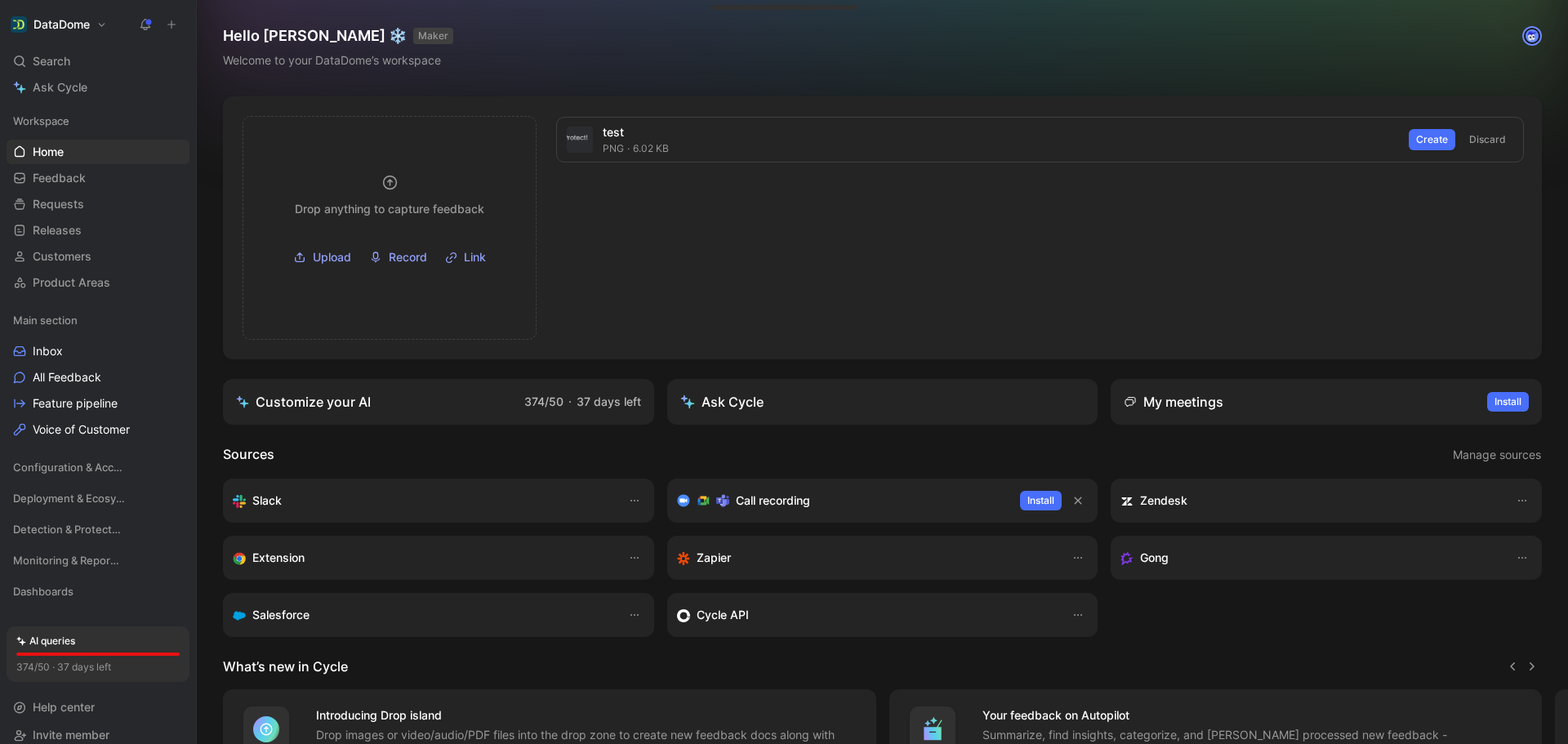
click at [55, 23] on h1 "DataDome" at bounding box center [62, 24] width 56 height 15
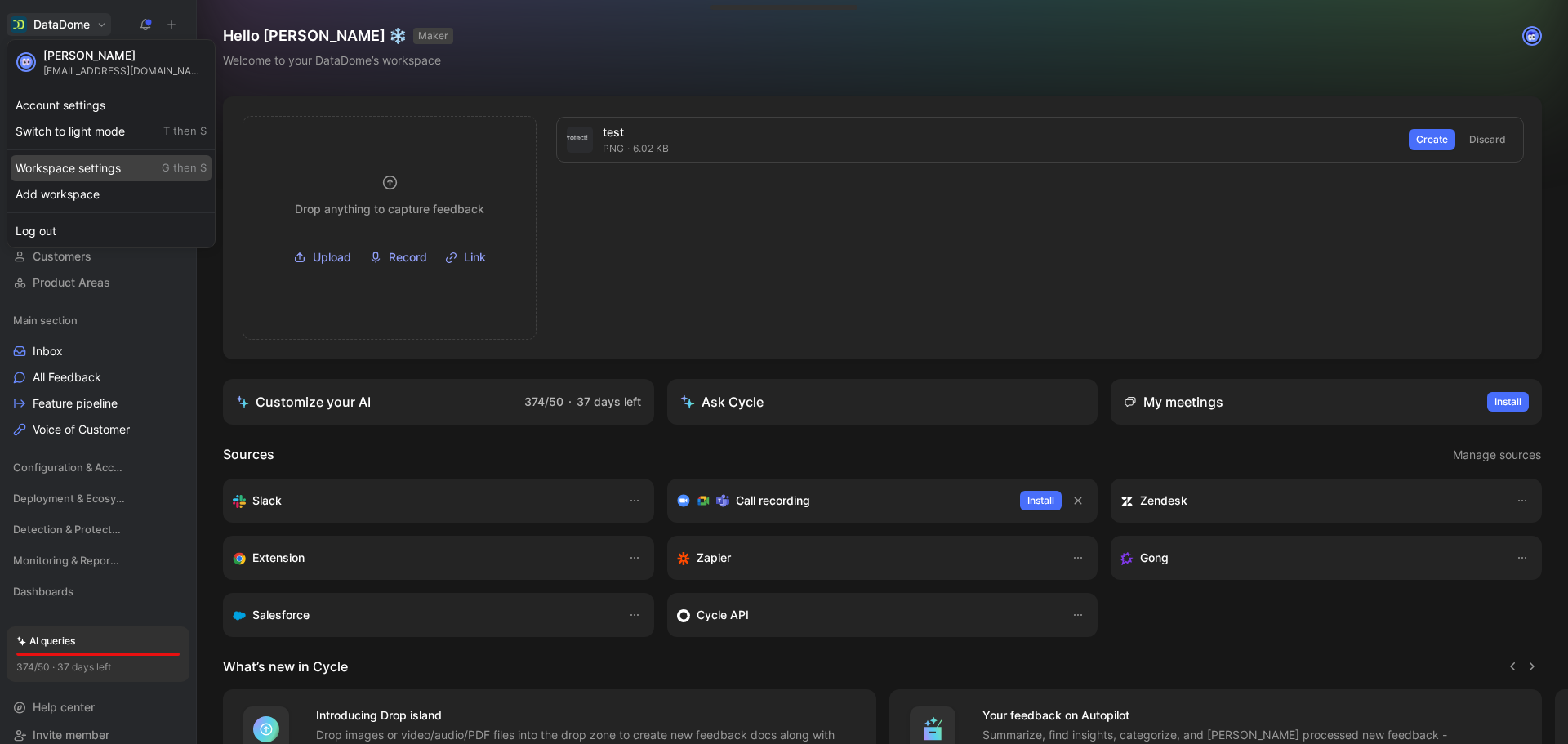
click at [120, 170] on div "Workspace settings G then S" at bounding box center [111, 168] width 201 height 26
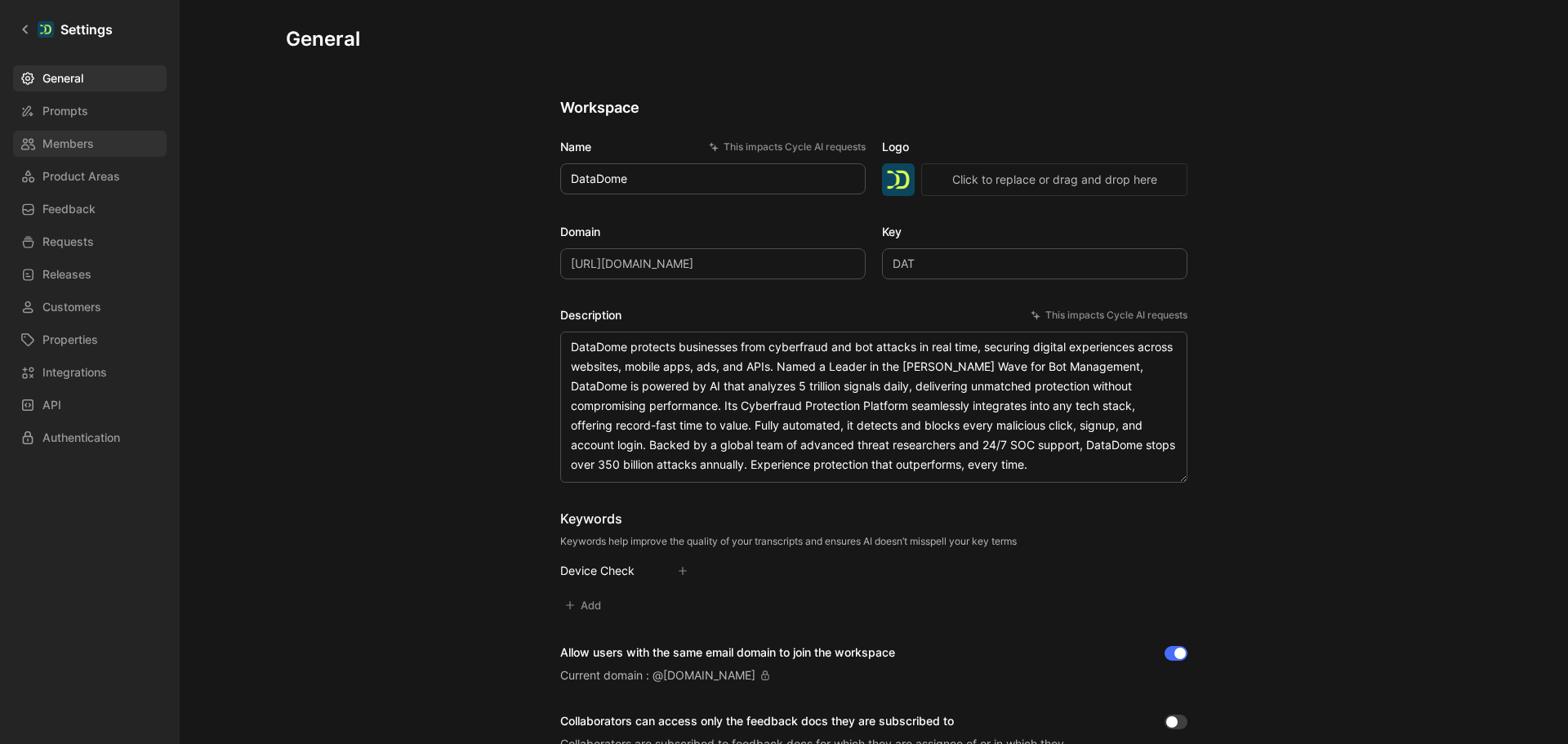
click at [80, 144] on span "Members" at bounding box center [68, 143] width 52 height 20
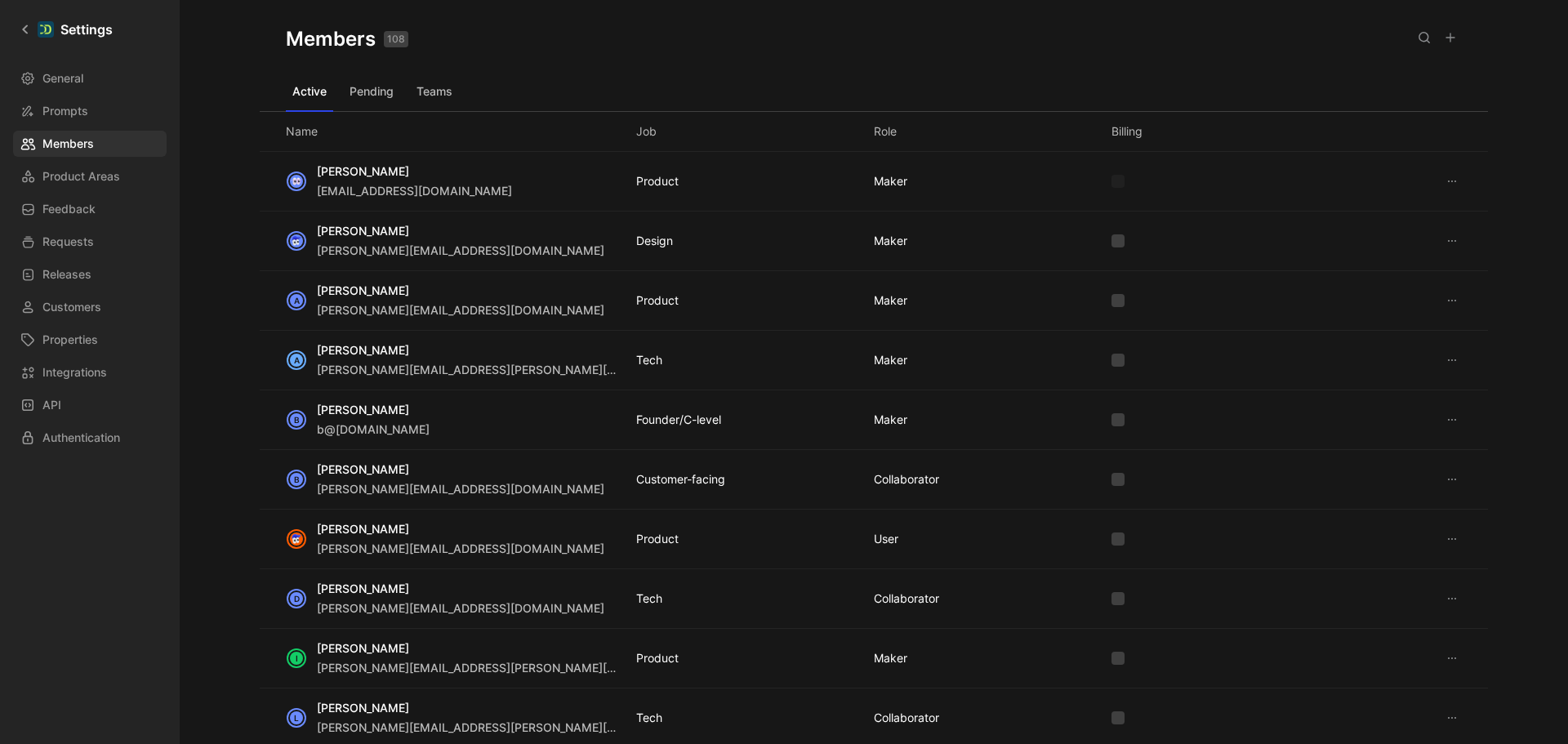
click at [416, 79] on button "Teams" at bounding box center [435, 91] width 49 height 26
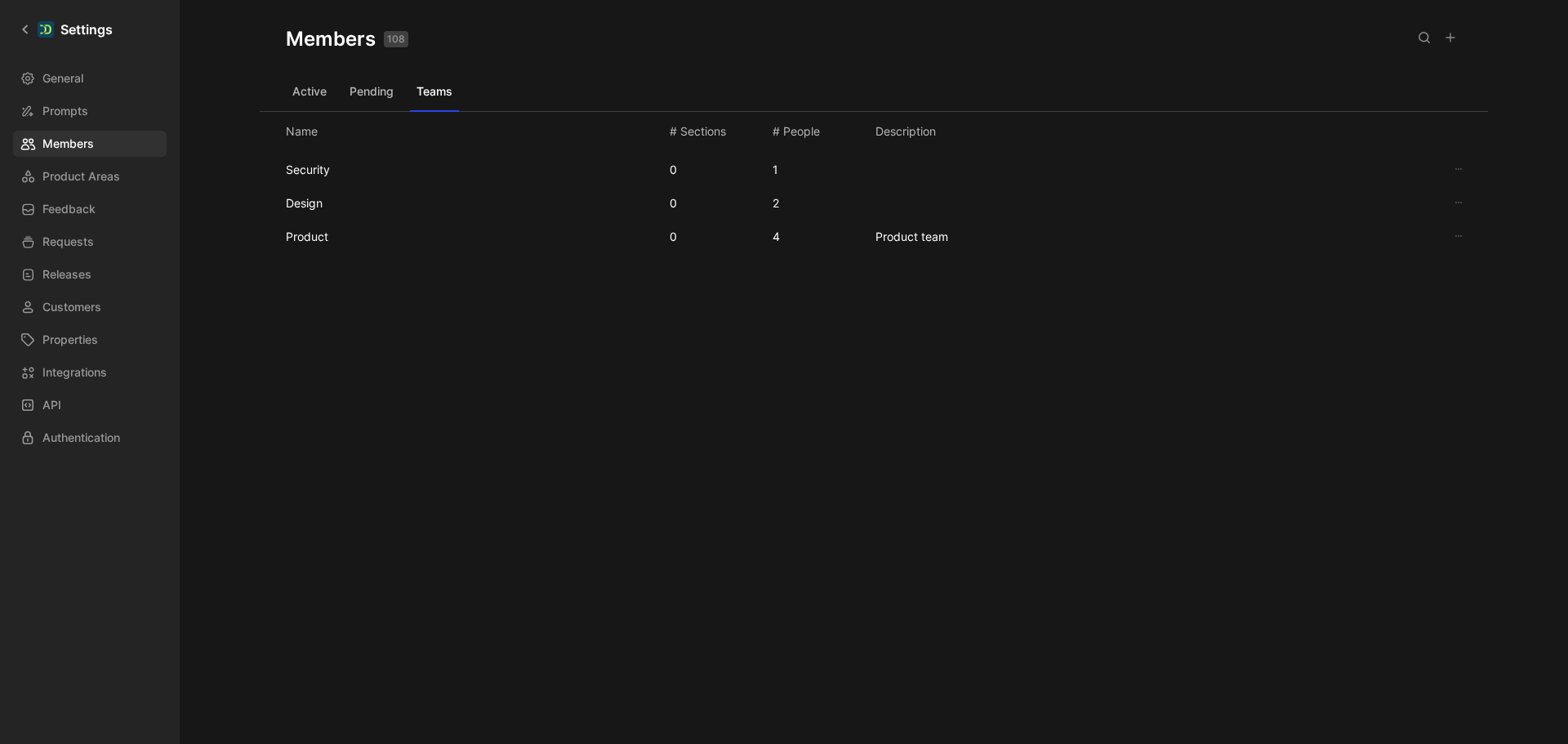
click at [376, 96] on button "Pending" at bounding box center [372, 91] width 57 height 26
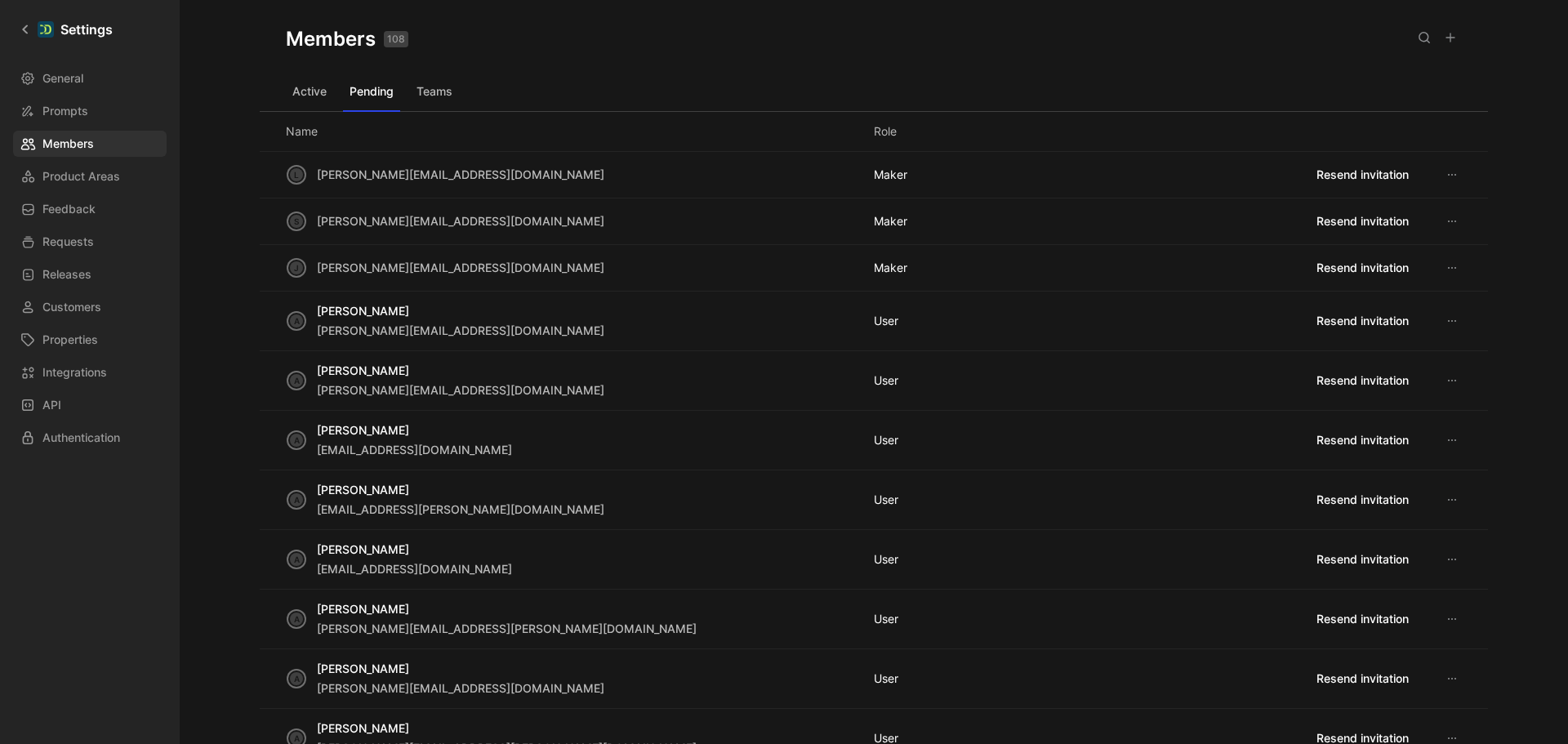
click at [1446, 437] on icon at bounding box center [1452, 440] width 13 height 13
click at [324, 96] on button "Active" at bounding box center [309, 91] width 47 height 26
